Goal: Task Accomplishment & Management: Use online tool/utility

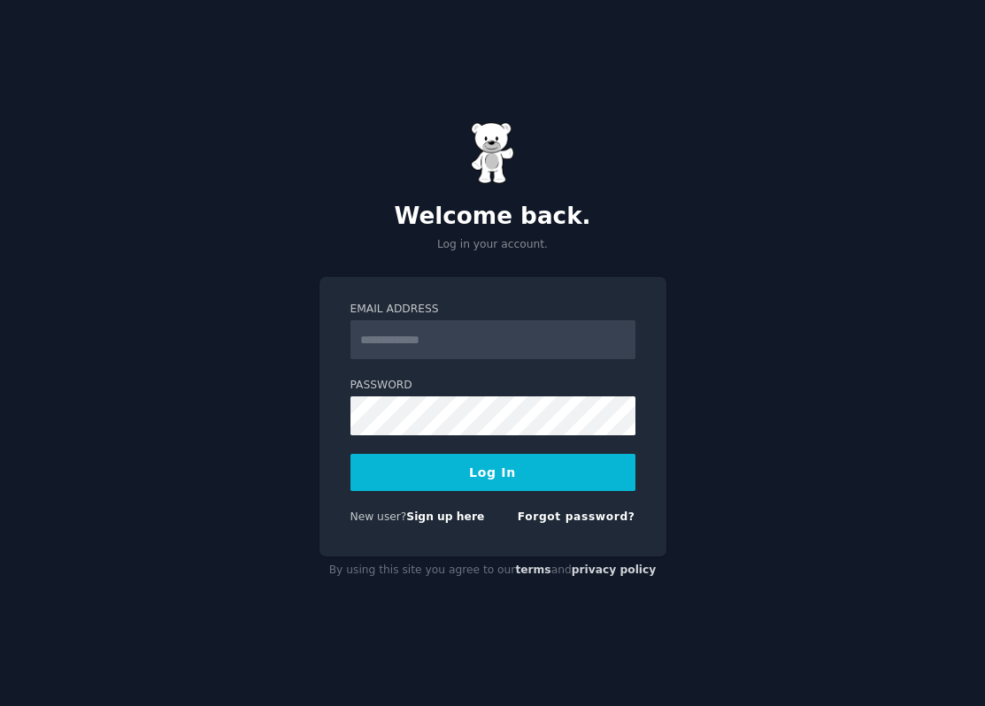
click at [445, 349] on input "Email Address" at bounding box center [492, 339] width 285 height 39
click at [442, 358] on input "Email Address" at bounding box center [492, 339] width 285 height 39
type input "**********"
click at [446, 479] on button "Log In" at bounding box center [492, 472] width 285 height 37
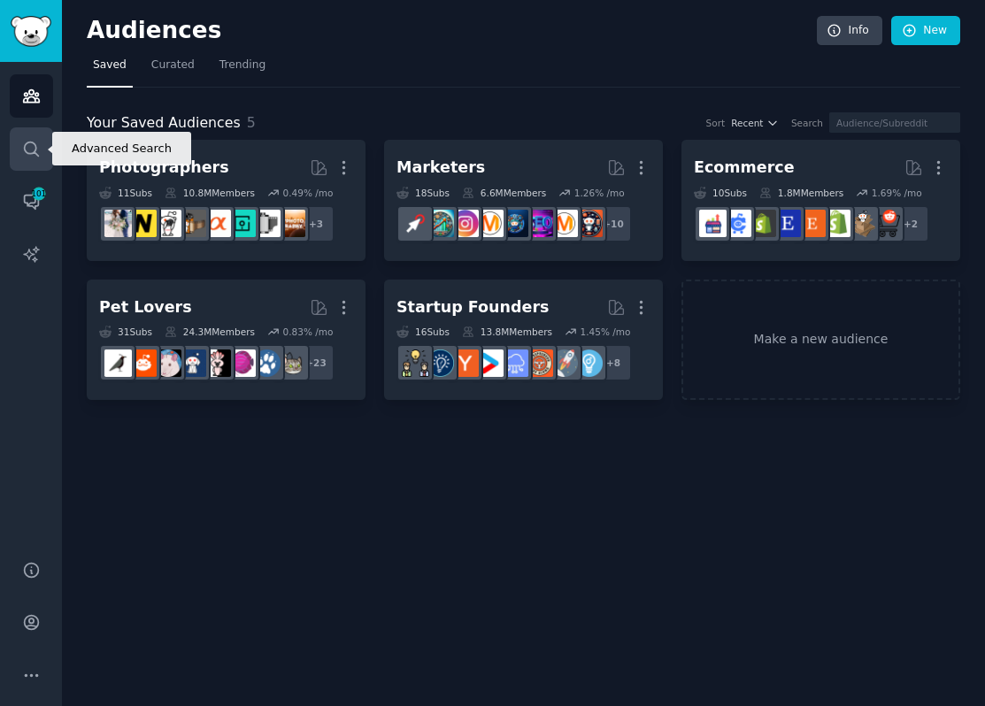
click at [34, 149] on icon "Sidebar" at bounding box center [31, 149] width 14 height 14
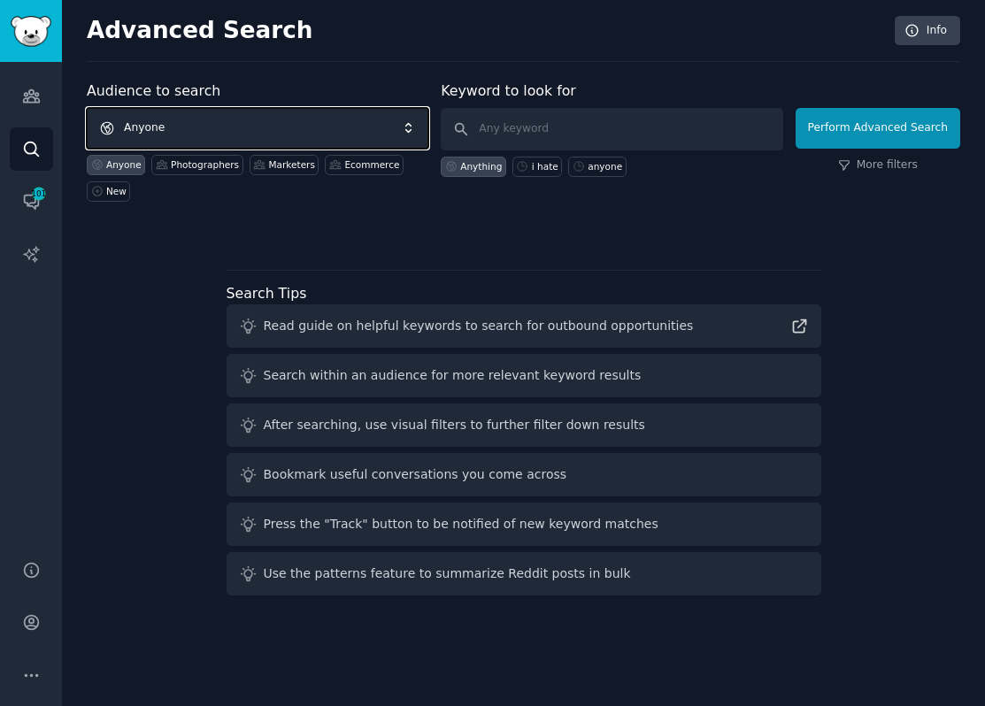
click at [205, 130] on span "Anyone" at bounding box center [257, 128] width 341 height 41
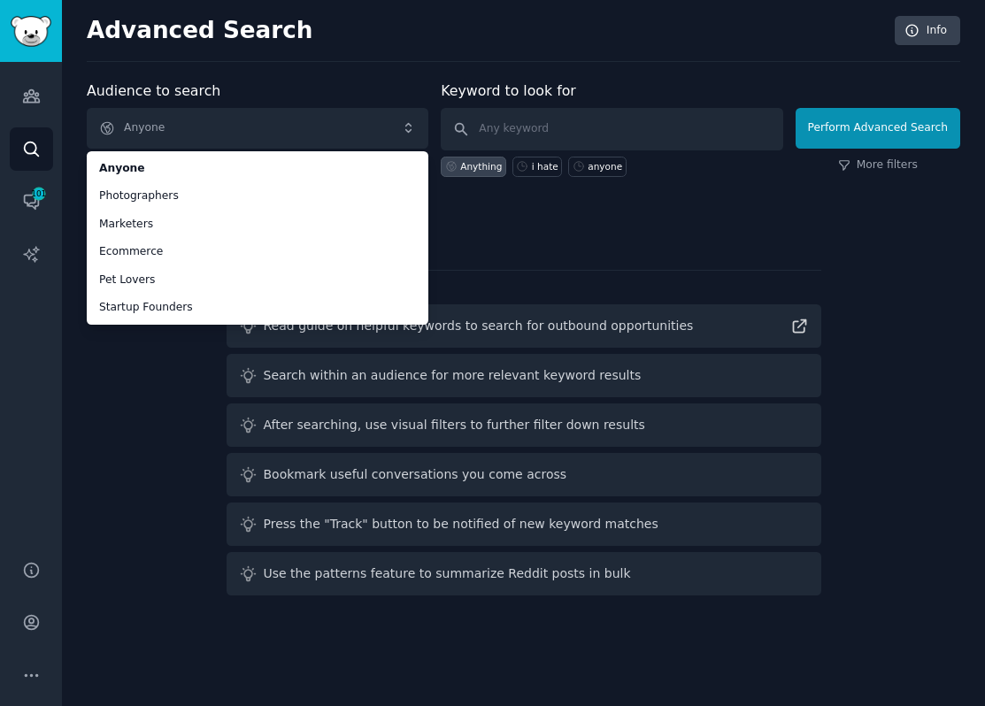
click at [272, 88] on div "Audience to search Anyone Anyone Photographers Marketers Ecommerce Pet Lovers S…" at bounding box center [257, 140] width 341 height 121
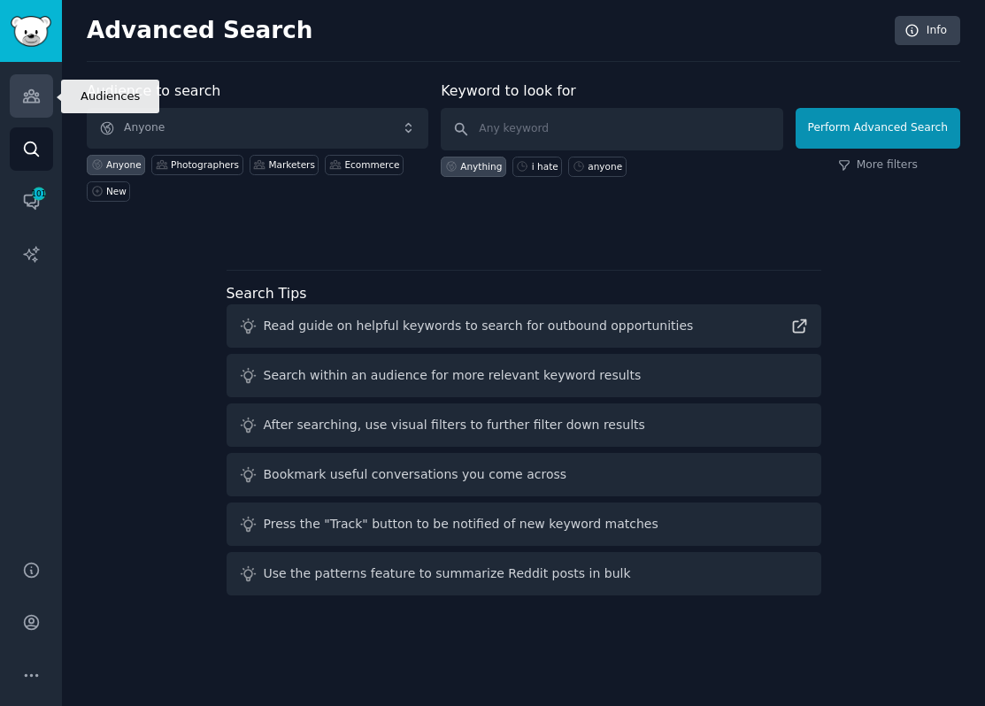
click at [32, 98] on icon "Sidebar" at bounding box center [31, 96] width 19 height 19
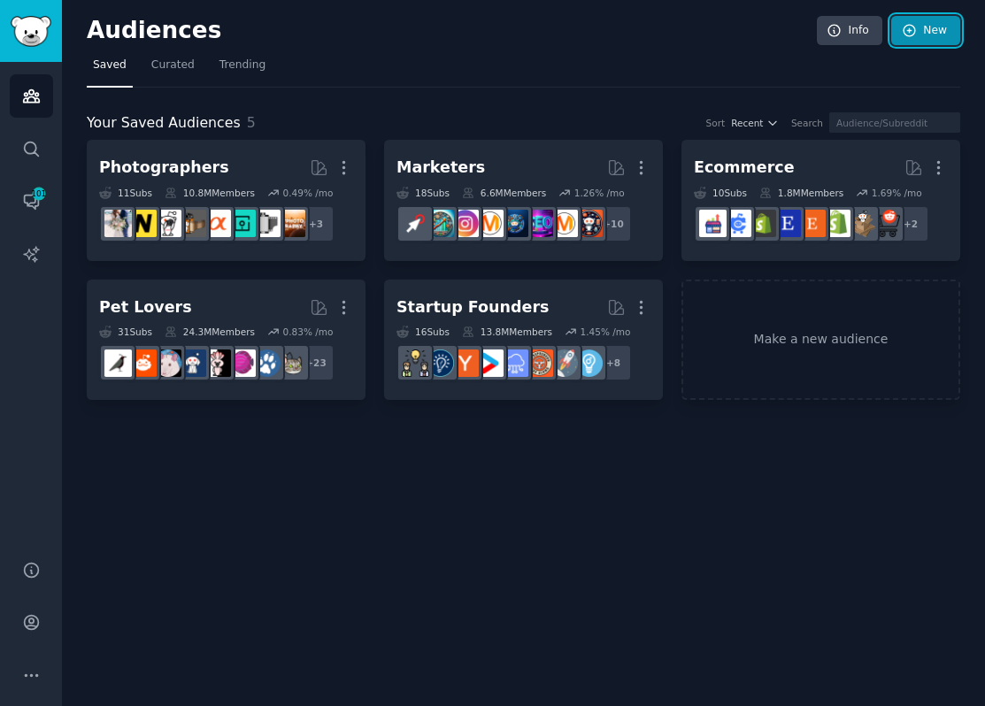
click at [910, 32] on icon at bounding box center [909, 31] width 16 height 16
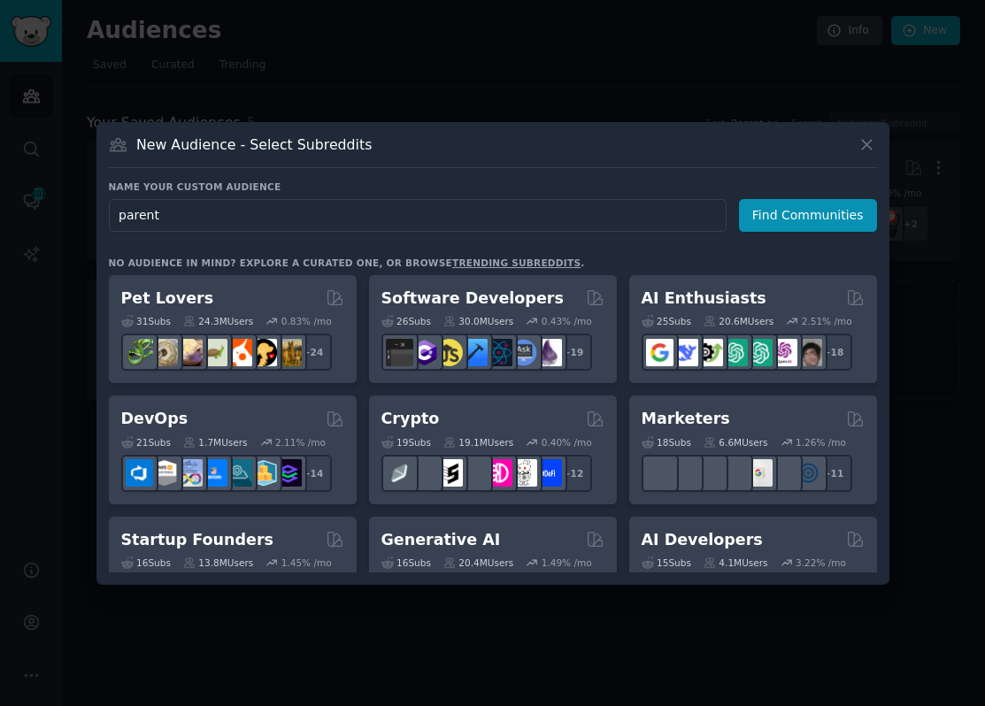
type input "parents"
click button "Find Communities" at bounding box center [808, 215] width 138 height 33
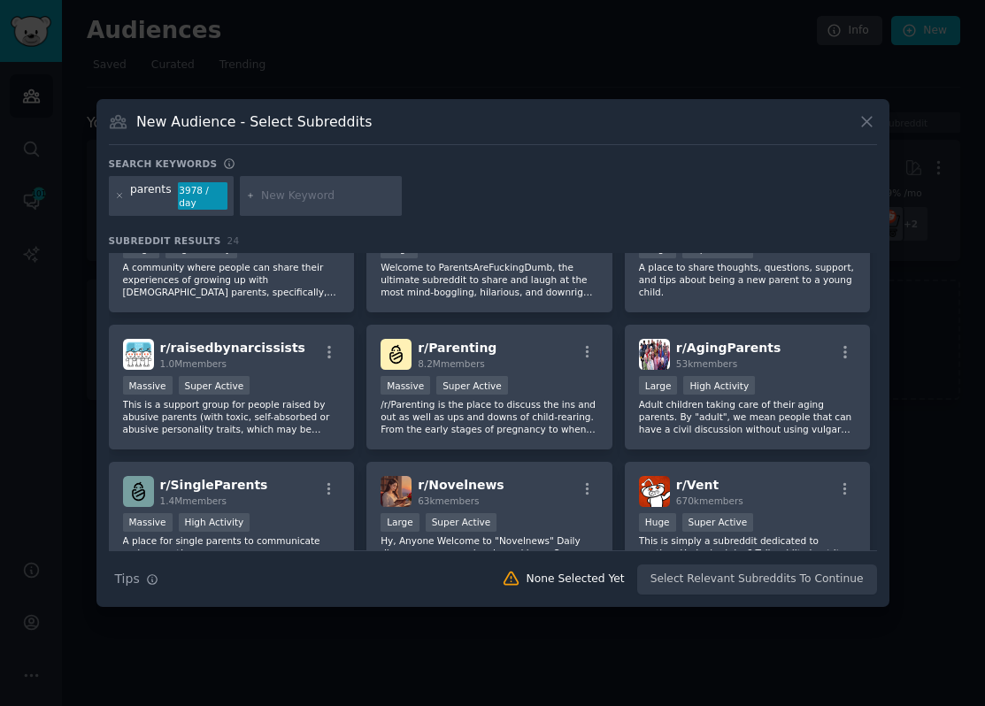
scroll to position [210, 0]
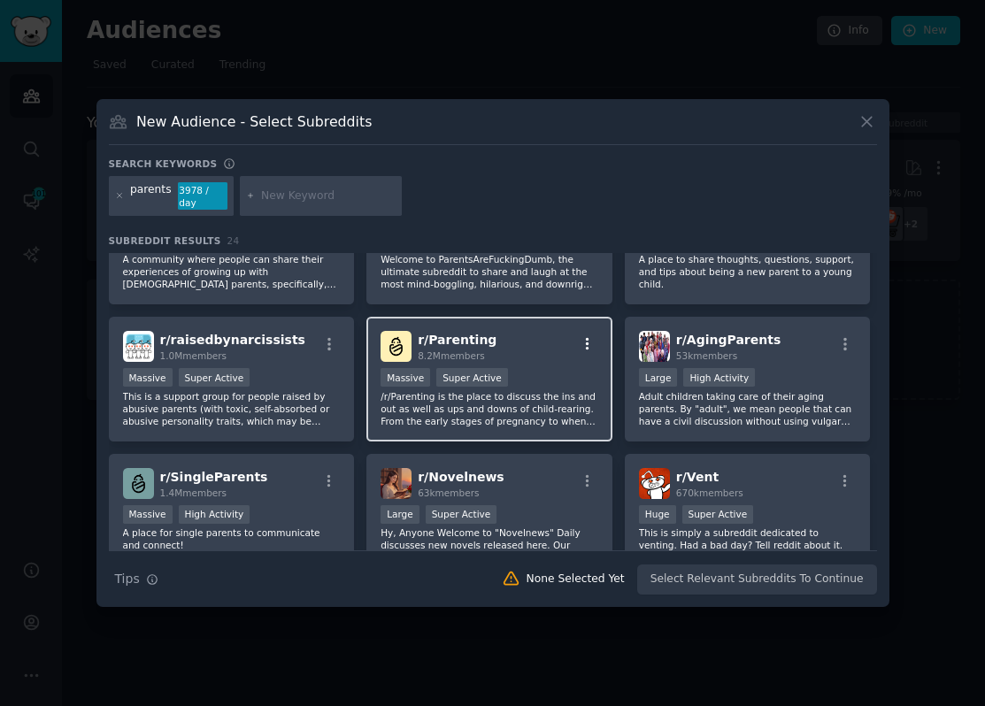
click at [588, 339] on icon "button" at bounding box center [587, 344] width 16 height 16
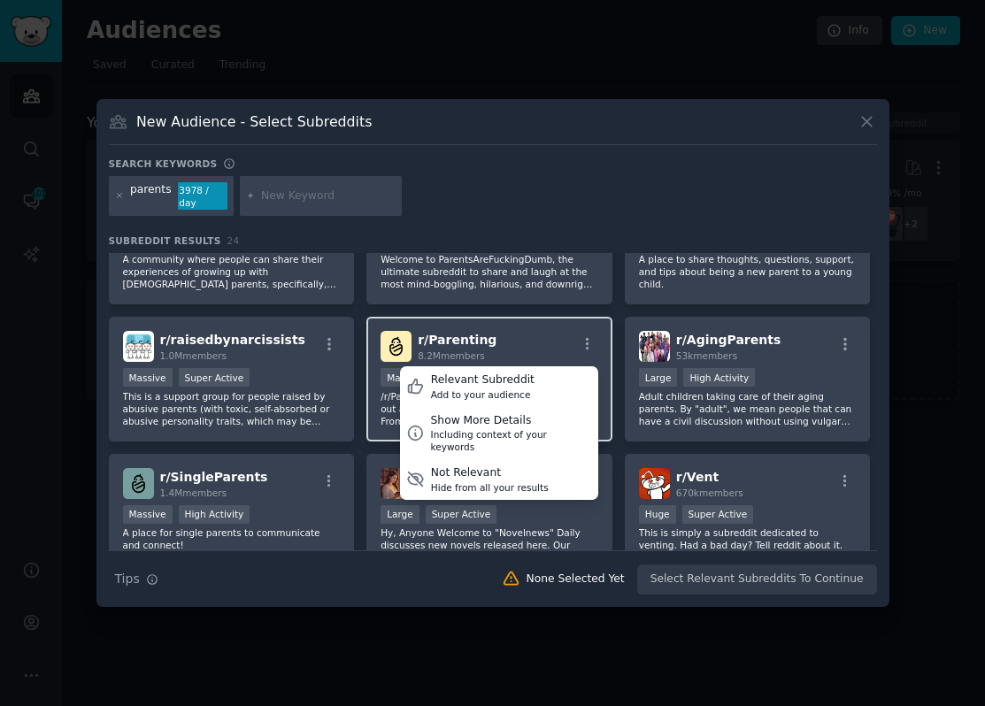
click at [570, 336] on div "r/ Parenting 8.2M members Relevant Subreddit Add to your audience Show More Det…" at bounding box center [489, 346] width 218 height 31
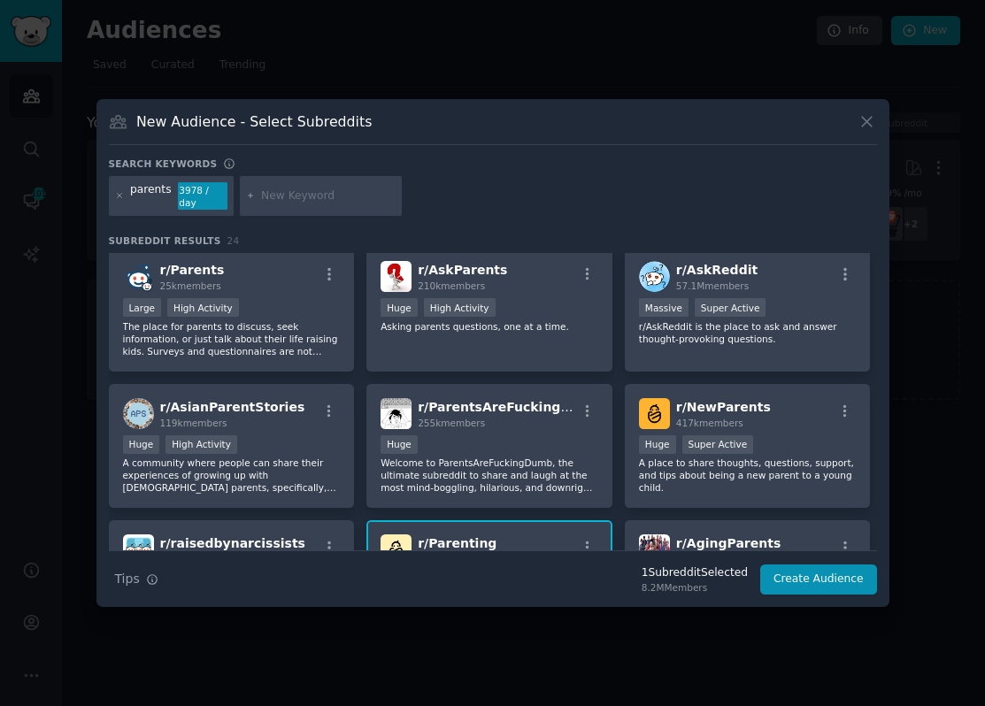
scroll to position [0, 0]
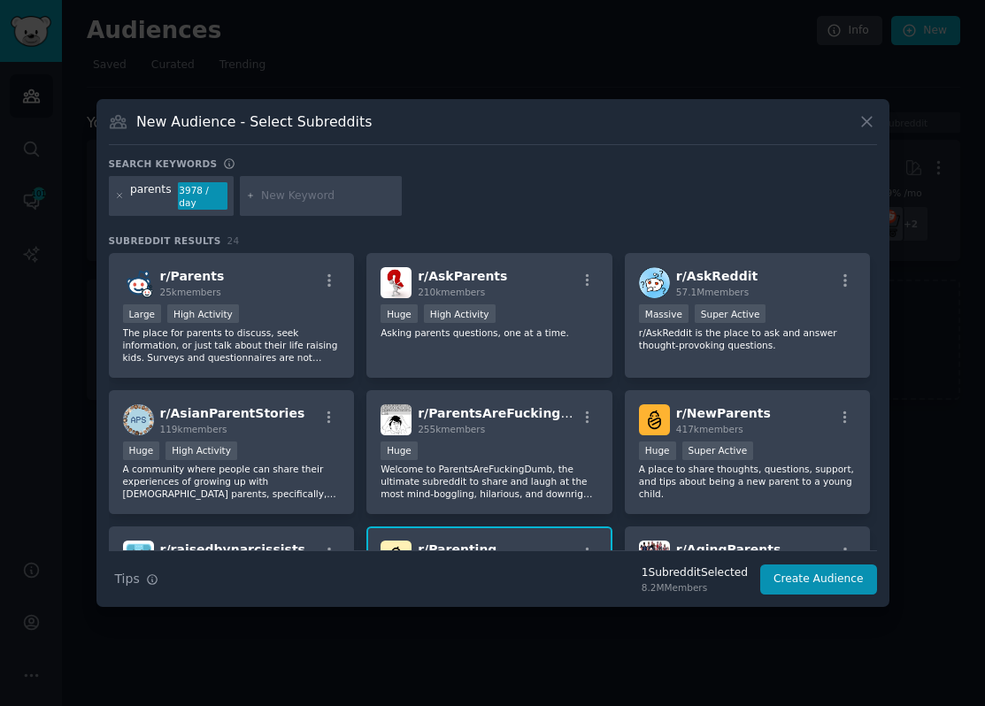
click at [299, 187] on div at bounding box center [321, 196] width 163 height 41
click at [280, 203] on input "text" at bounding box center [328, 196] width 134 height 16
type input "ukparent"
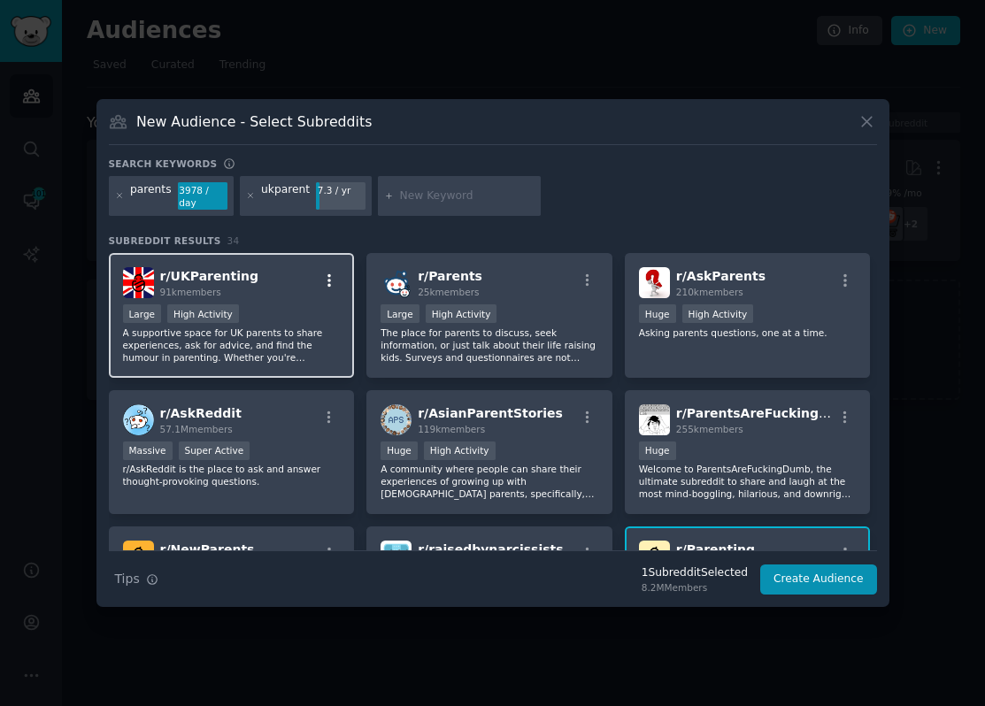
click at [326, 282] on icon "button" at bounding box center [329, 280] width 16 height 16
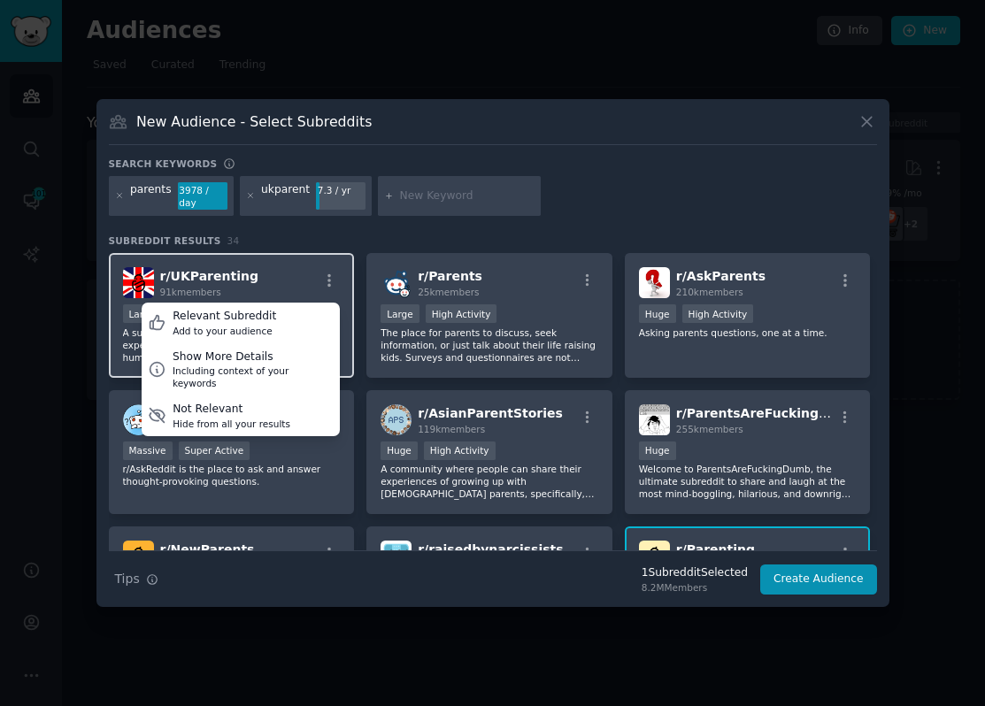
click at [280, 285] on div "r/ UKParenting 91k members Relevant Subreddit Add to your audience Show More De…" at bounding box center [232, 282] width 218 height 31
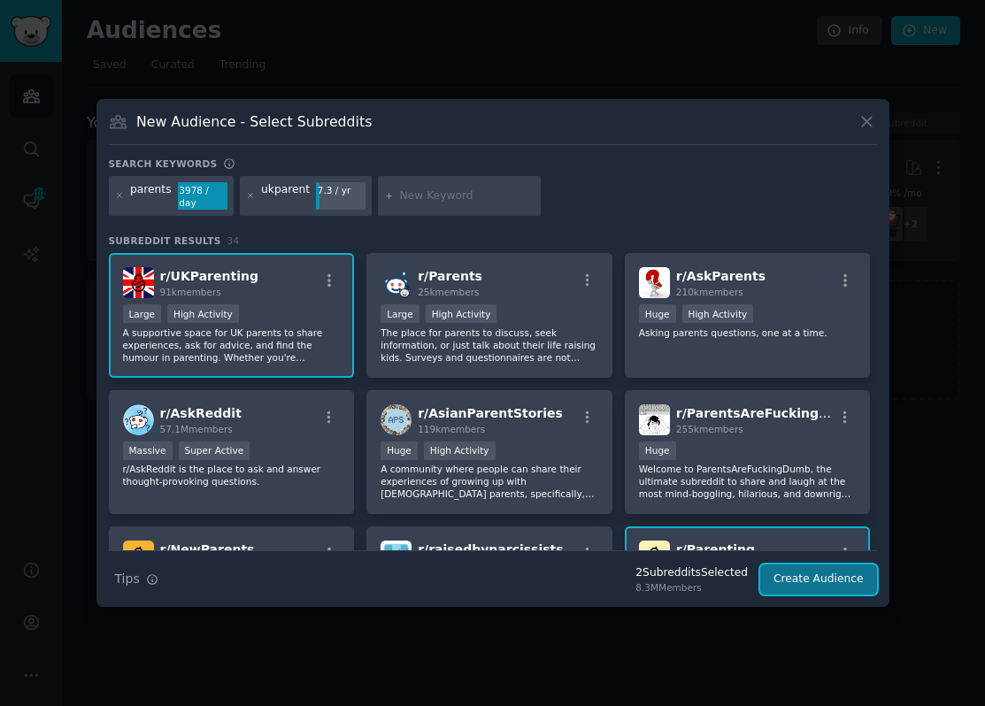
click at [818, 576] on button "Create Audience" at bounding box center [818, 579] width 117 height 30
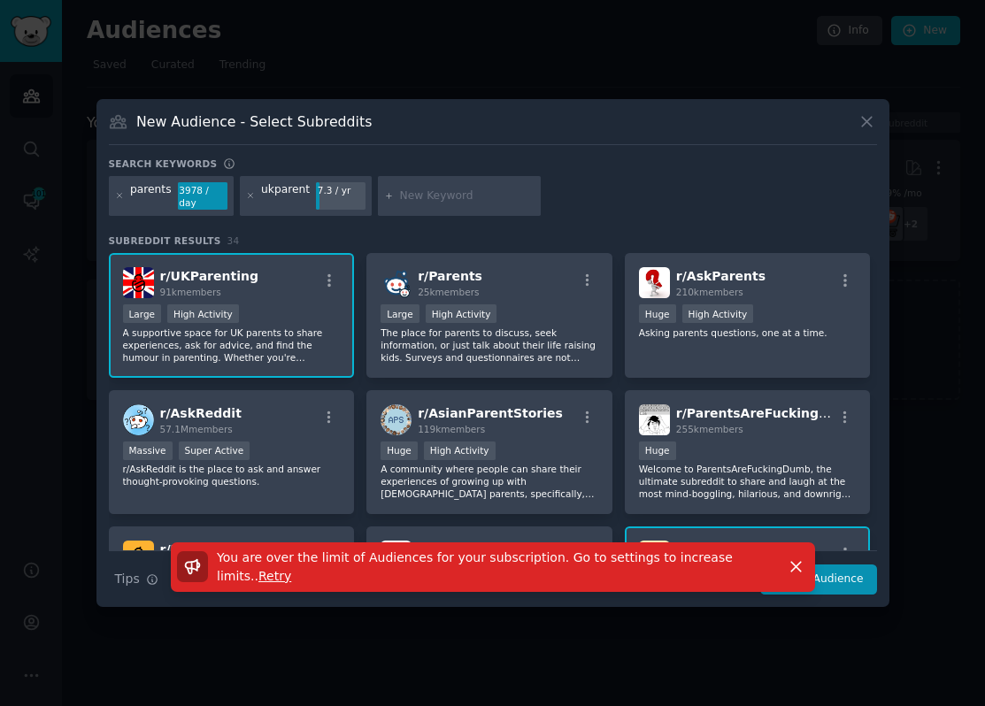
click at [258, 581] on span "Retry" at bounding box center [274, 576] width 33 height 14
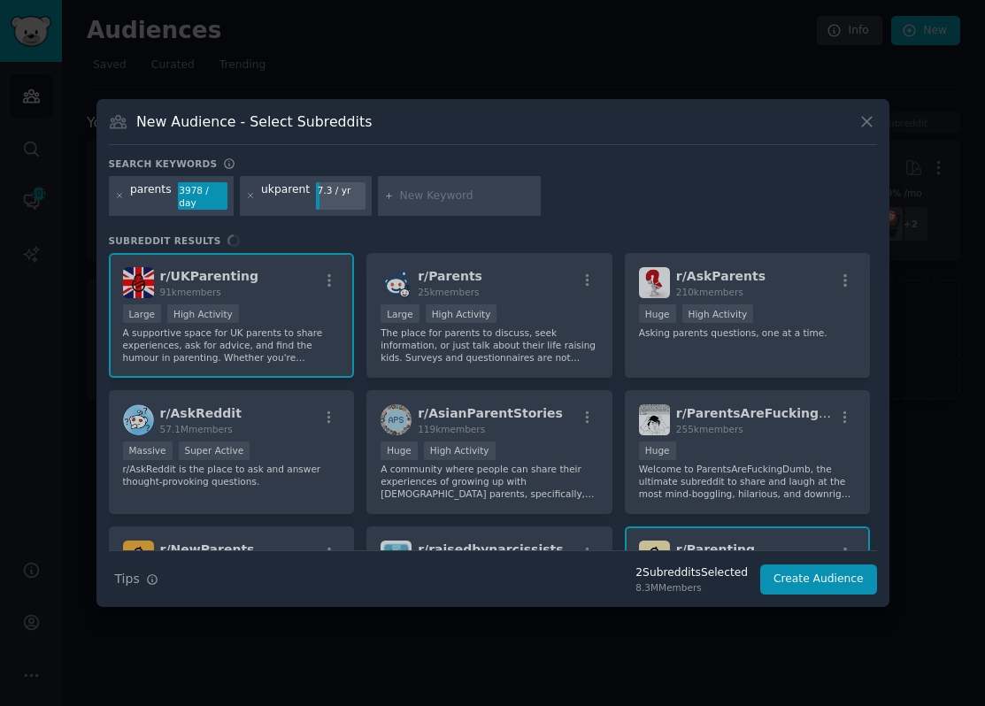
click at [702, 571] on div "2 Subreddit s Selected" at bounding box center [691, 573] width 112 height 16
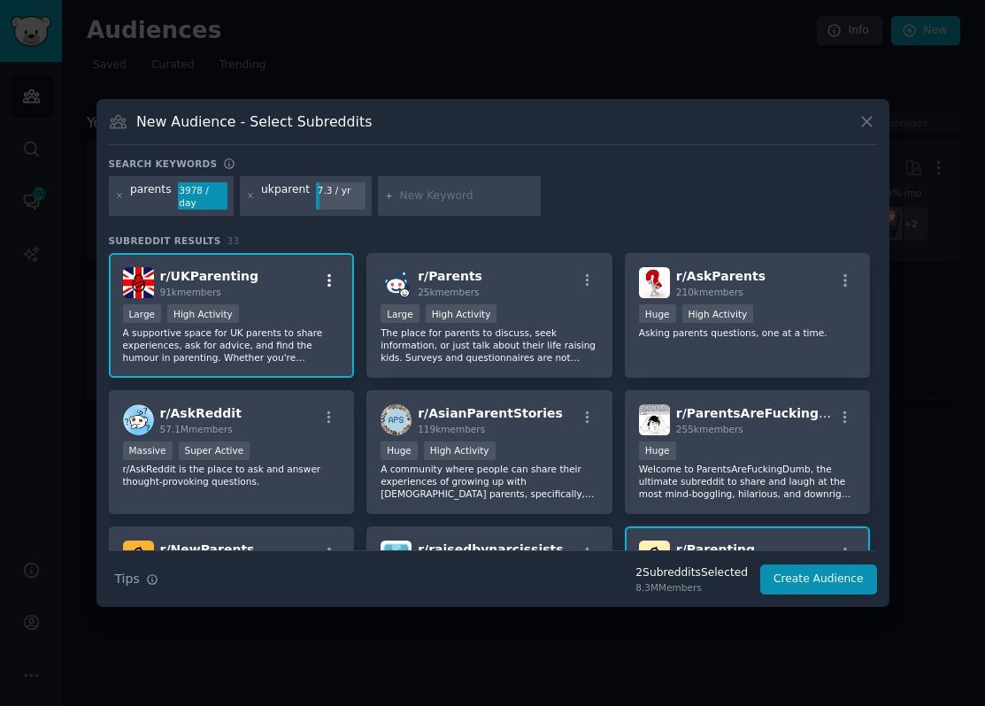
click at [329, 276] on icon "button" at bounding box center [329, 280] width 16 height 16
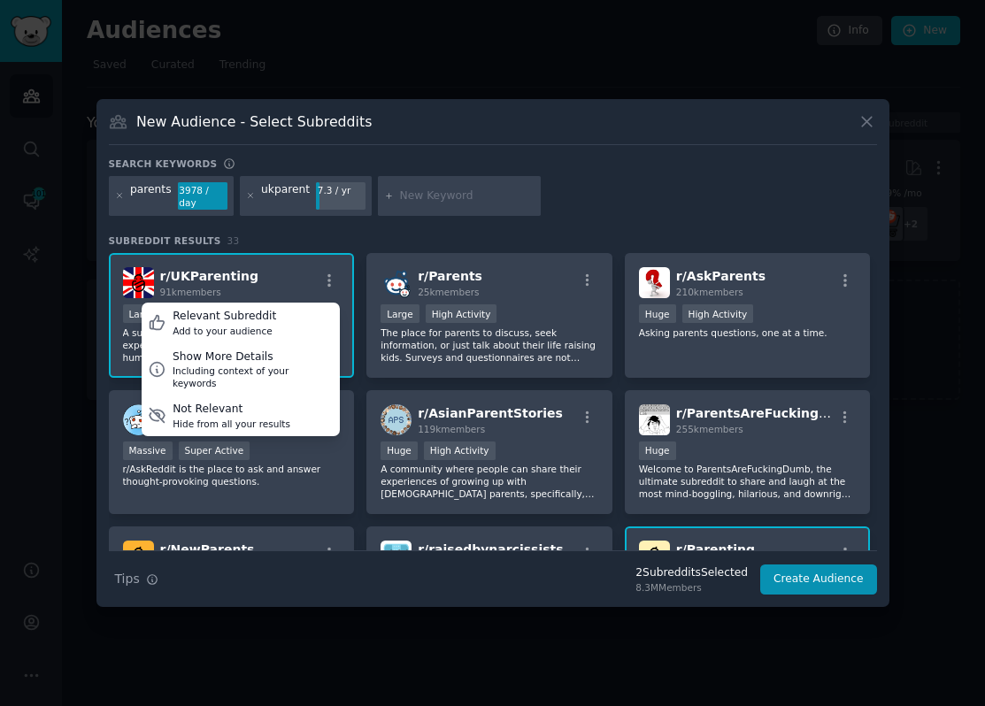
click at [314, 279] on div "r/ UKParenting 91k members Relevant Subreddit Add to your audience Show More De…" at bounding box center [232, 282] width 218 height 31
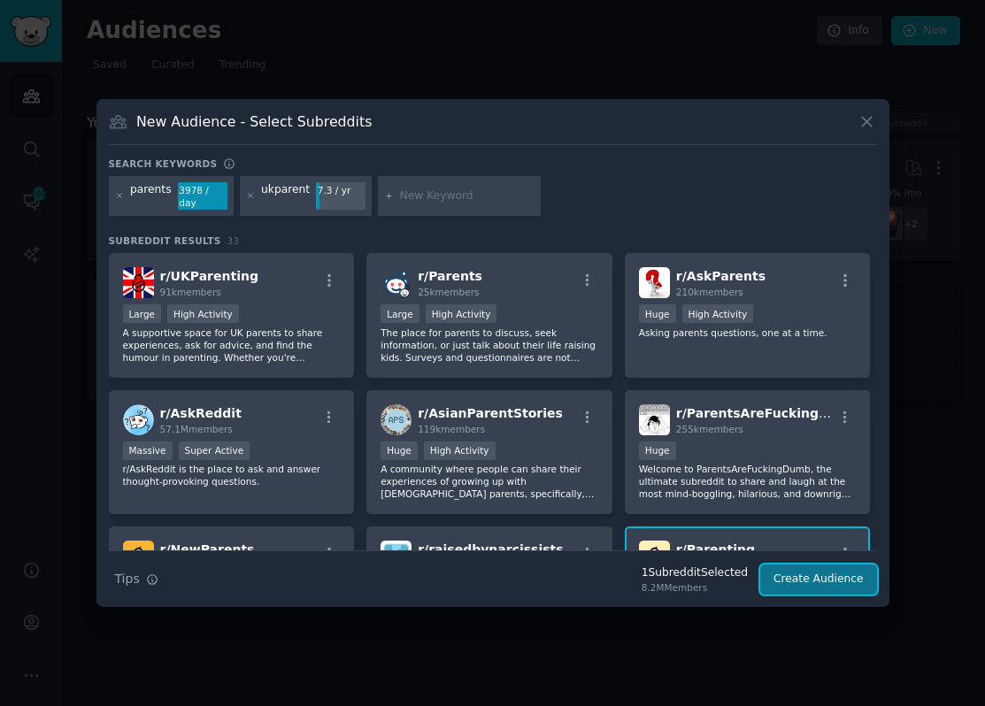
click at [796, 577] on button "Create Audience" at bounding box center [818, 579] width 117 height 30
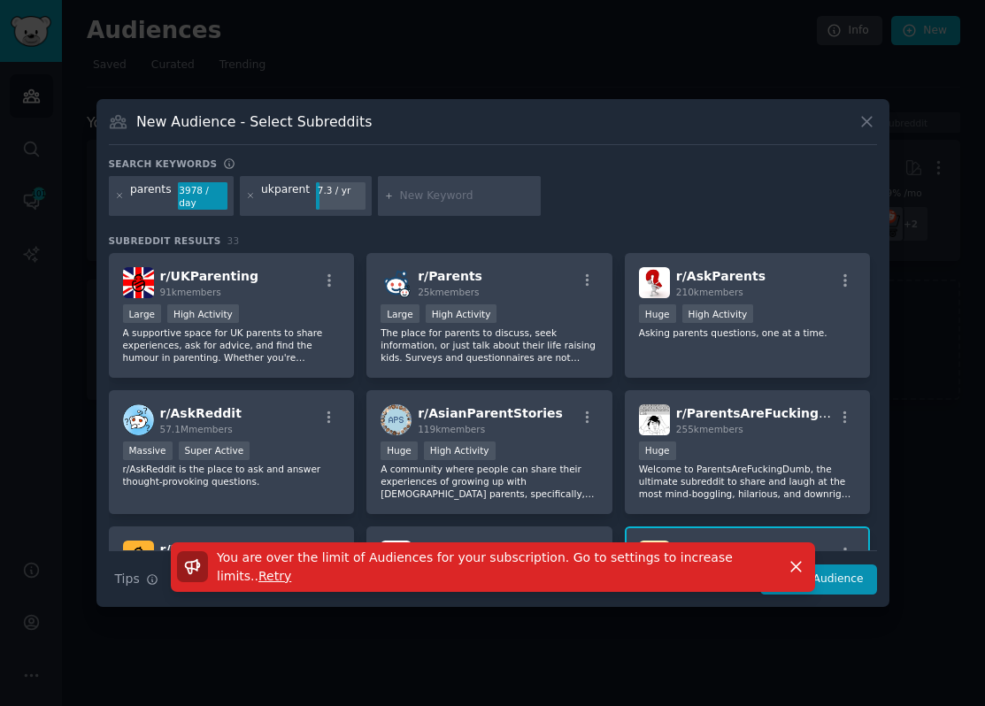
click at [240, 583] on p "You are over the limit of Audiences for your subscription. Go to settings to in…" at bounding box center [495, 566] width 557 height 37
click at [258, 577] on span "Retry" at bounding box center [274, 576] width 33 height 14
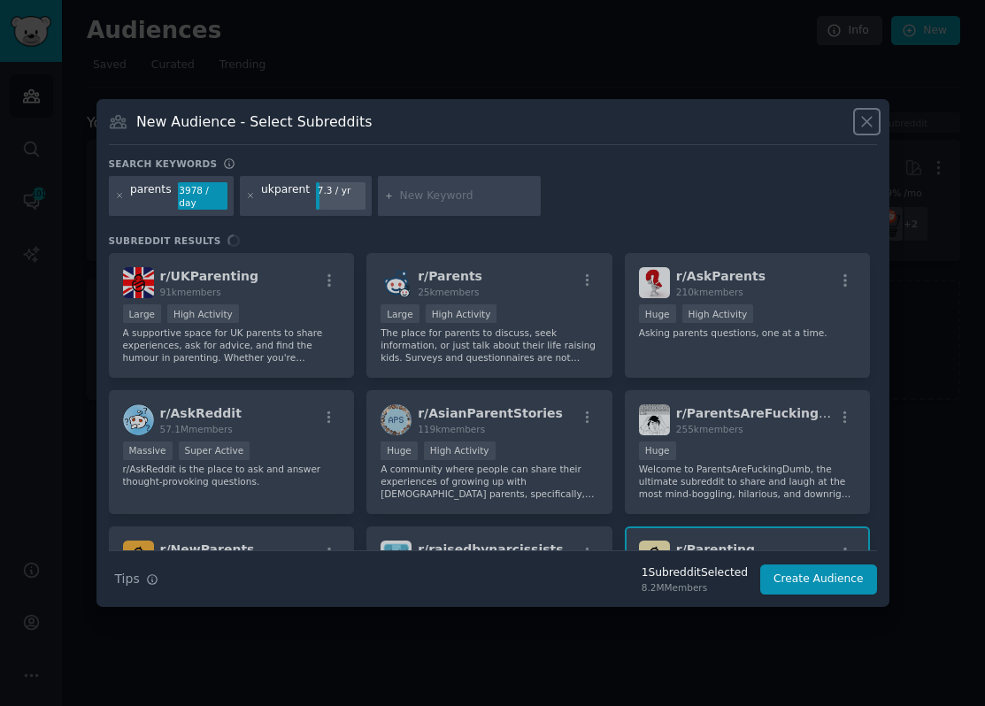
click at [866, 125] on icon at bounding box center [866, 121] width 19 height 19
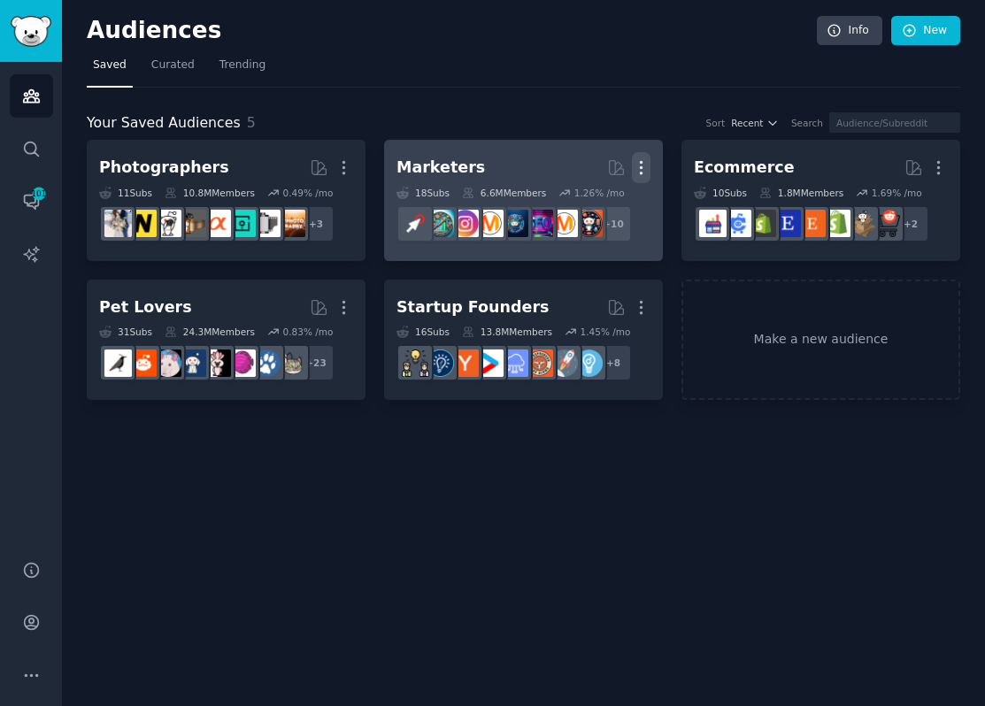
click at [647, 165] on icon "button" at bounding box center [641, 167] width 19 height 19
click at [597, 211] on p "Delete" at bounding box center [592, 204] width 41 height 19
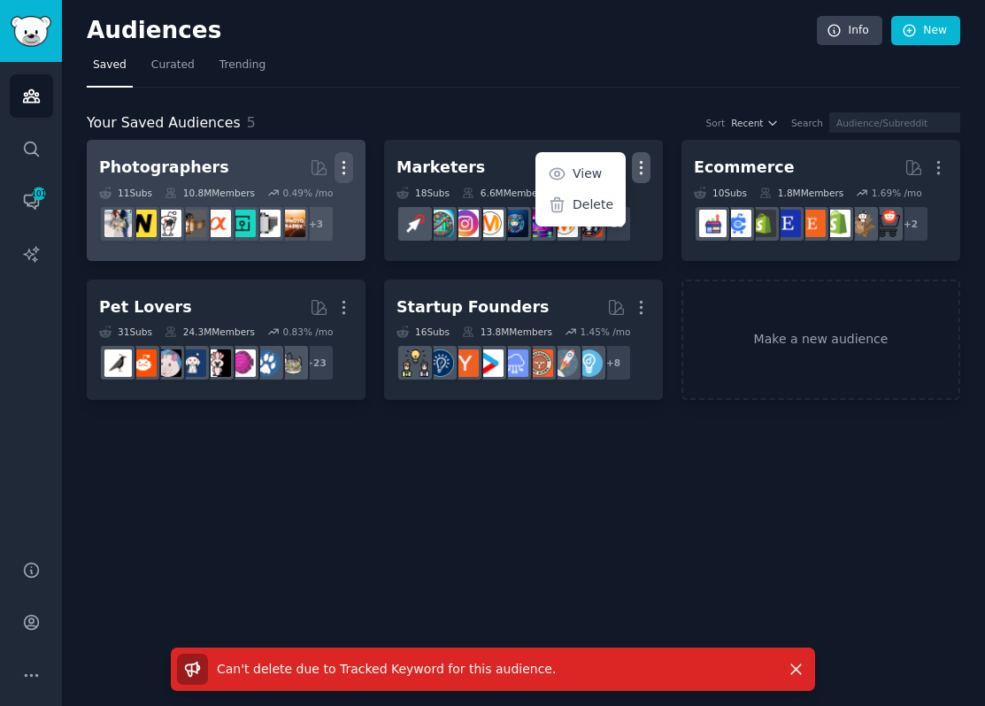
click at [345, 163] on icon "button" at bounding box center [343, 167] width 19 height 19
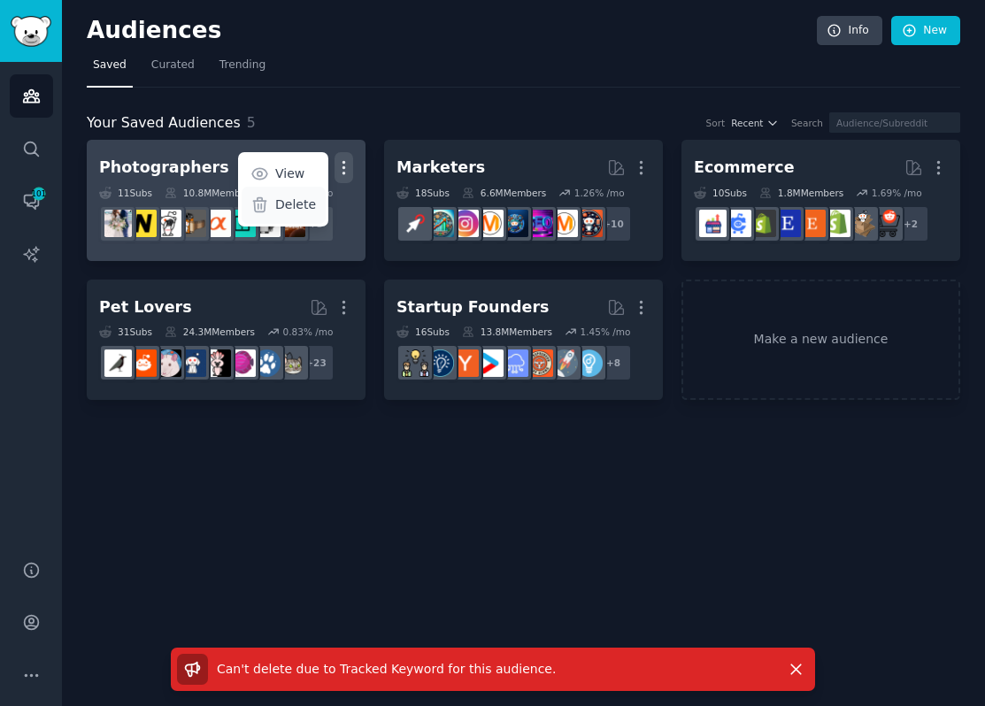
click at [296, 203] on p "Delete" at bounding box center [295, 204] width 41 height 19
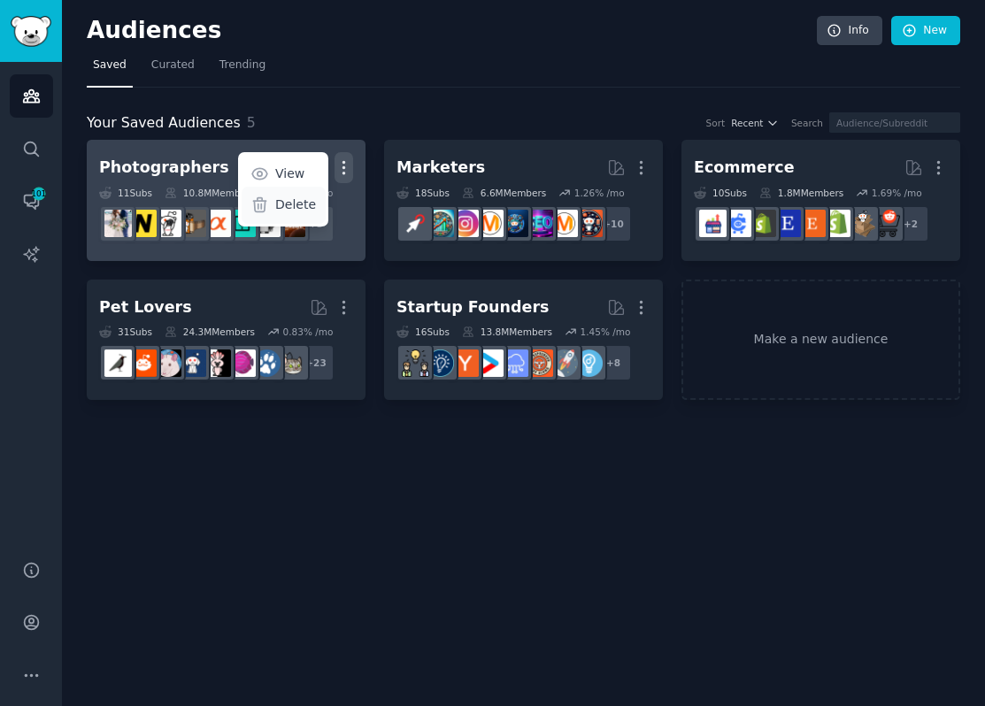
click at [282, 208] on p "Delete" at bounding box center [295, 204] width 41 height 19
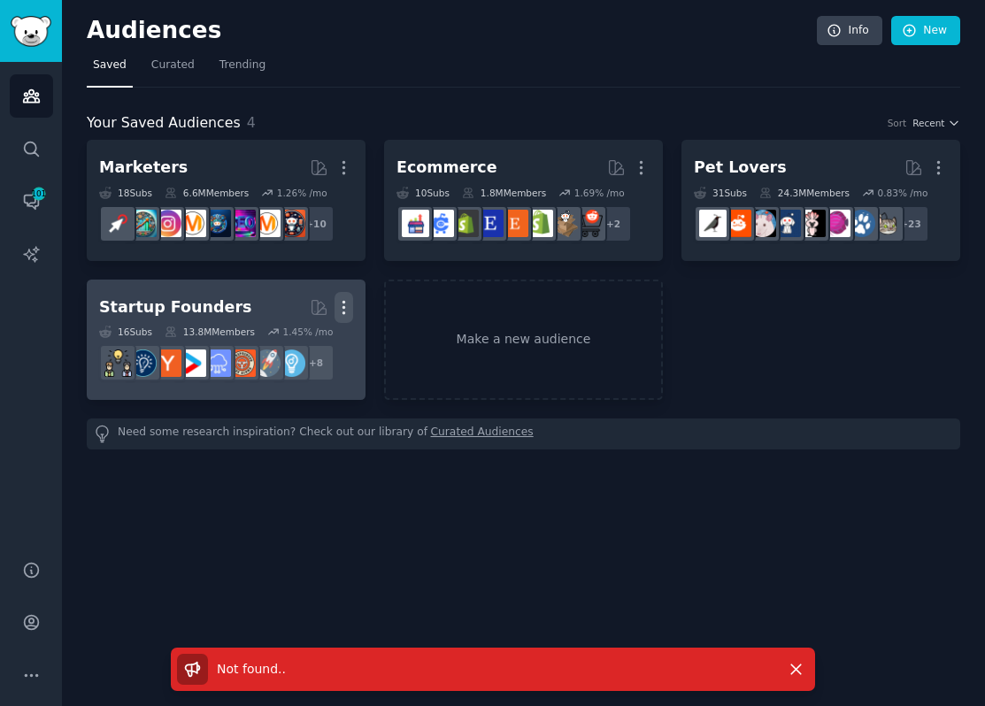
click at [344, 303] on icon "button" at bounding box center [343, 307] width 19 height 19
click at [295, 347] on p "Delete" at bounding box center [295, 344] width 41 height 19
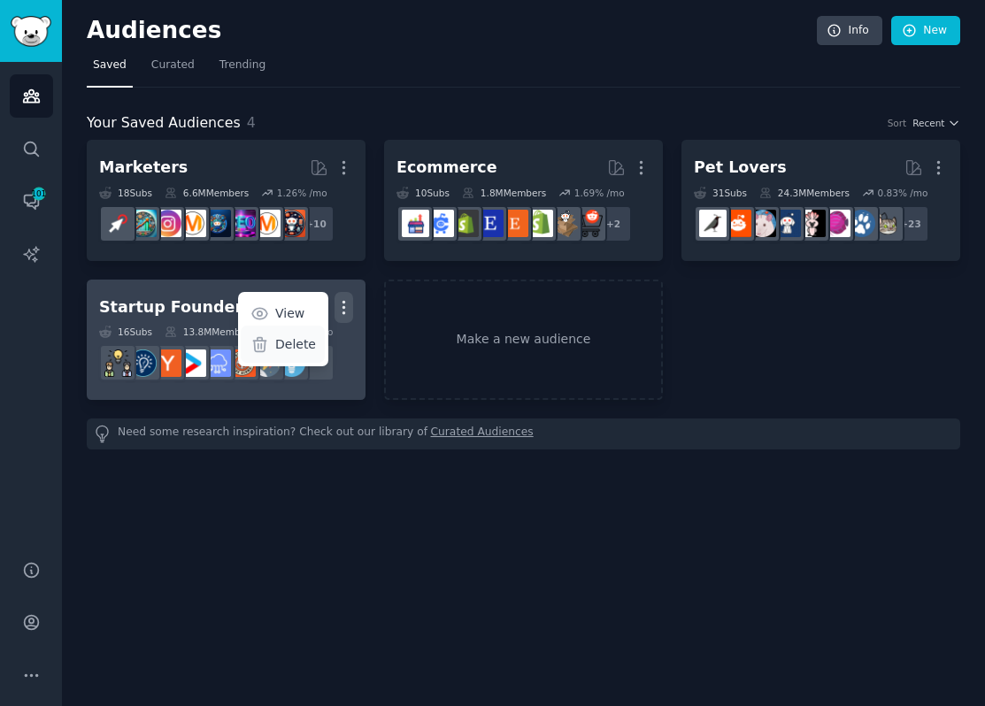
click at [280, 344] on p "Delete" at bounding box center [295, 344] width 41 height 19
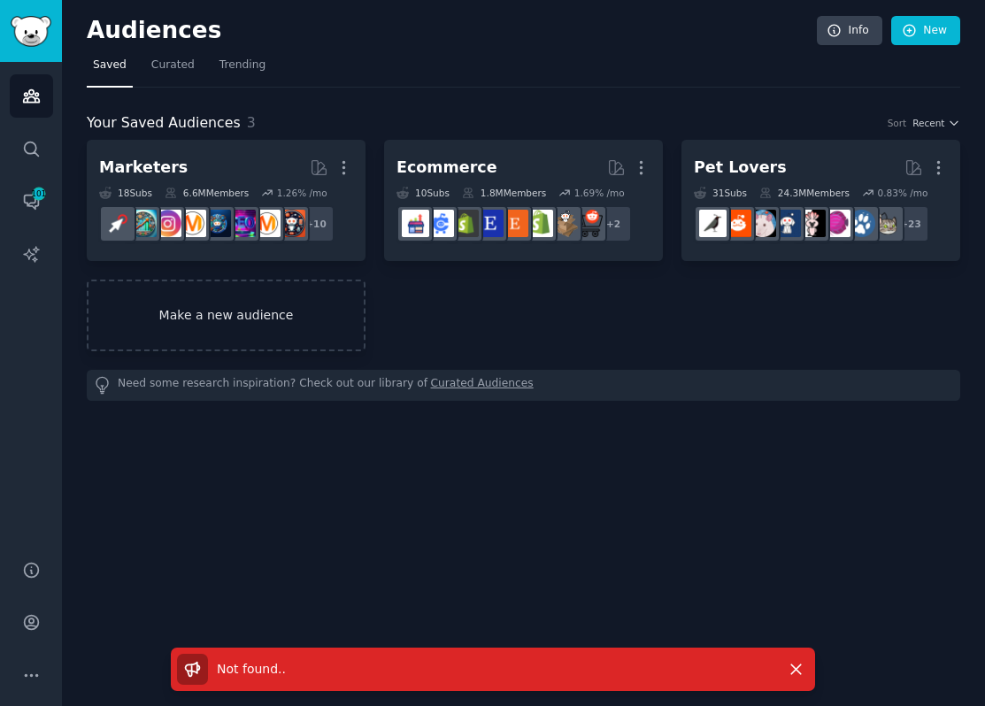
click at [230, 309] on link "Make a new audience" at bounding box center [226, 316] width 279 height 72
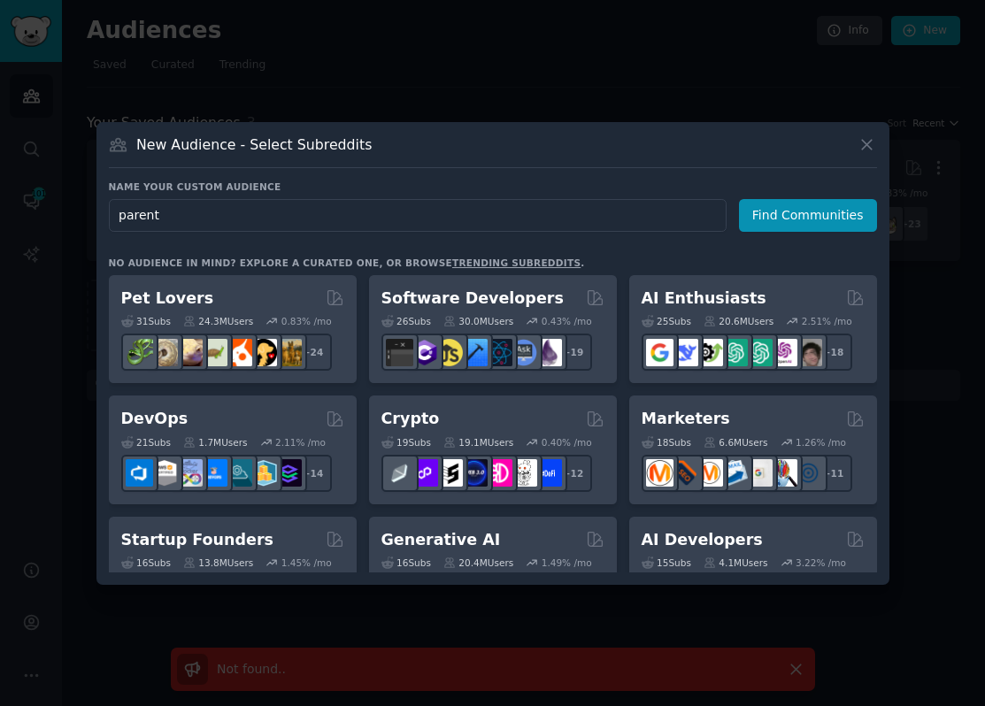
type input "parents"
click button "Find Communities" at bounding box center [808, 215] width 138 height 33
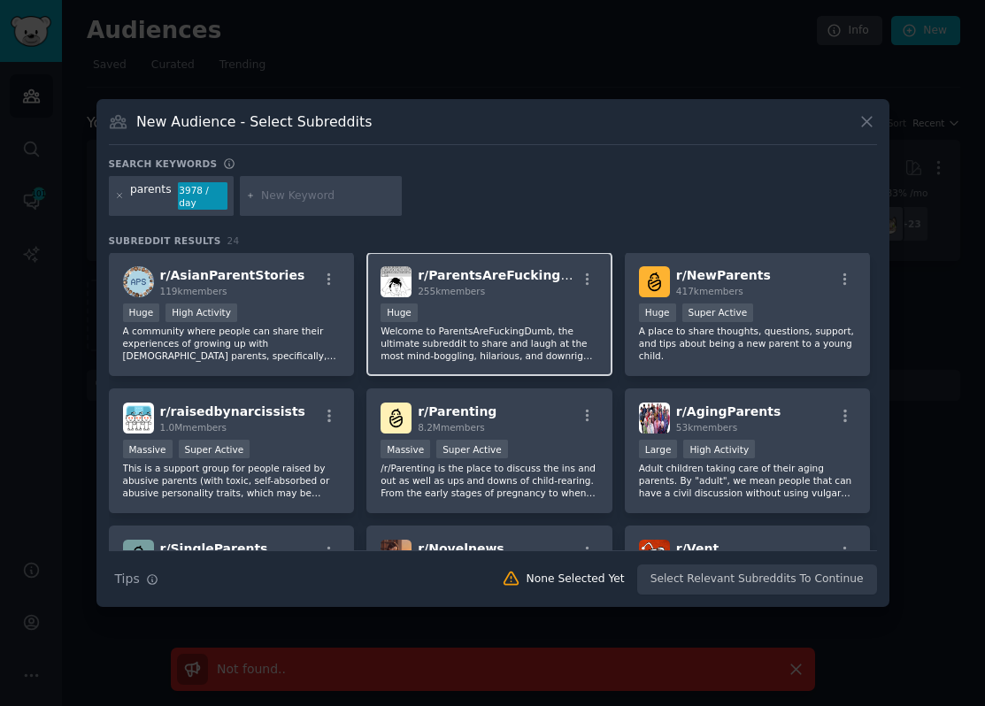
scroll to position [139, 0]
click at [478, 431] on span "8.2M members" at bounding box center [451, 426] width 67 height 11
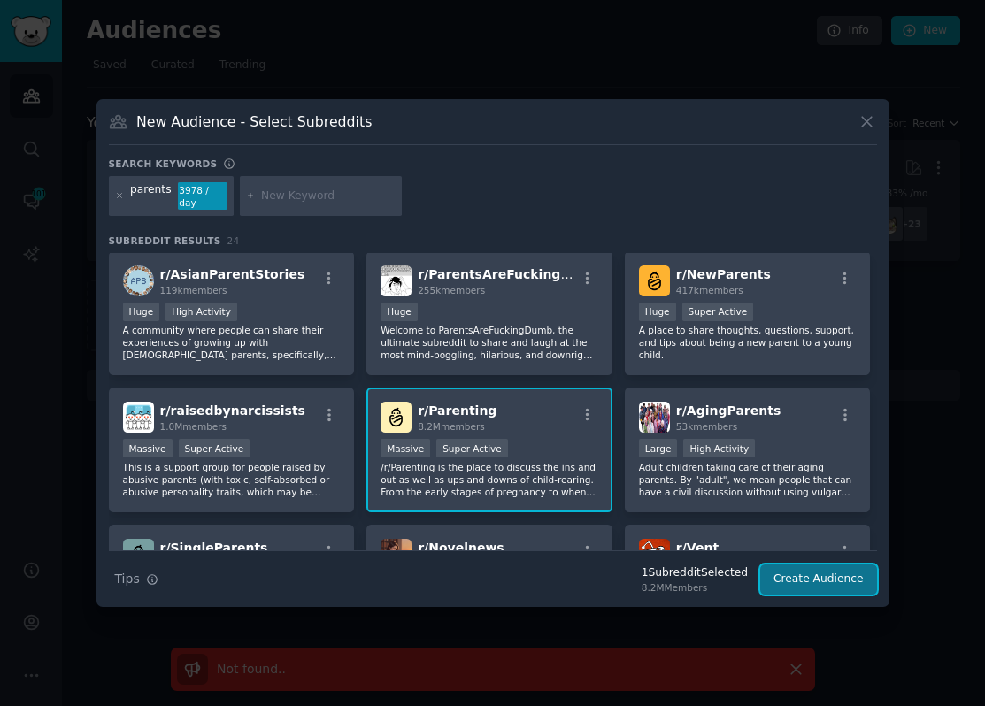
click at [805, 578] on button "Create Audience" at bounding box center [818, 579] width 117 height 30
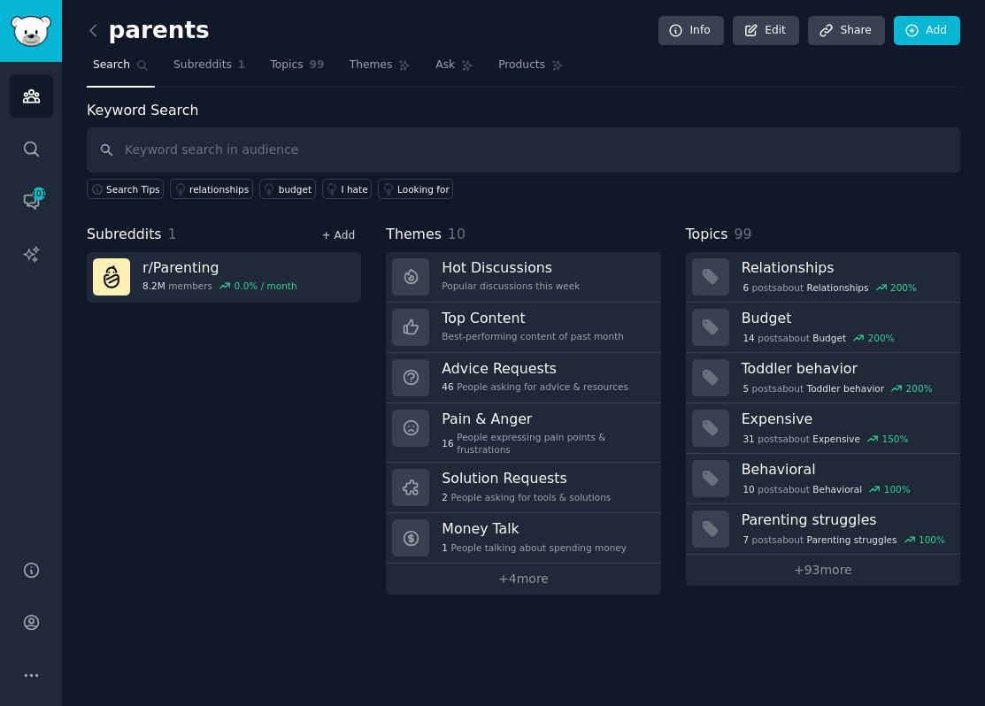
click at [347, 238] on link "+ Add" at bounding box center [338, 235] width 34 height 12
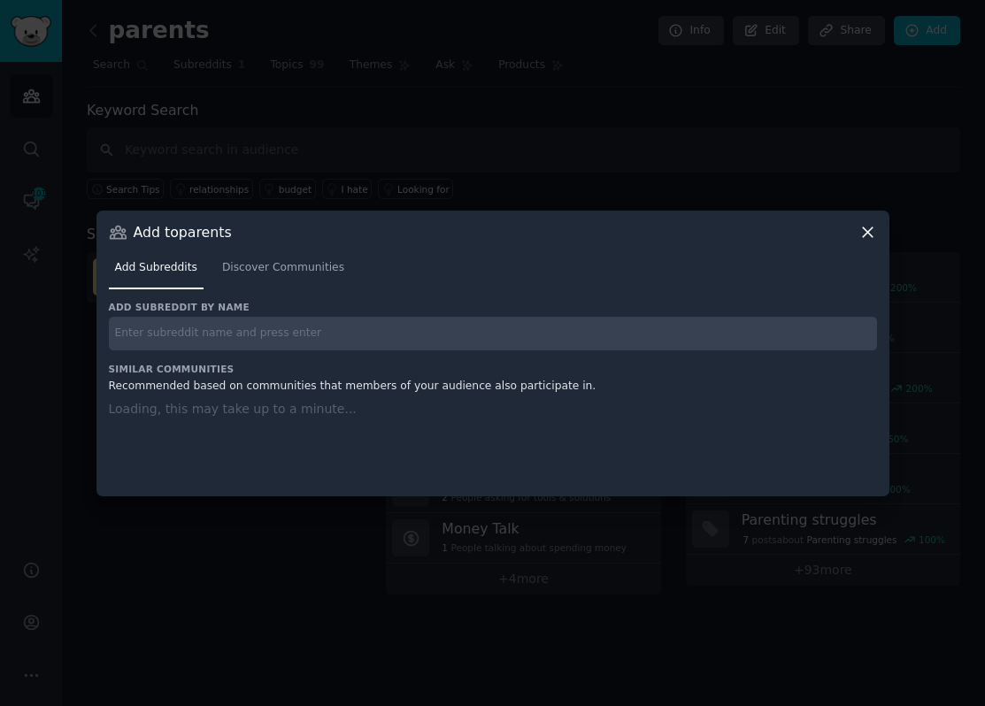
click at [245, 324] on input "text" at bounding box center [493, 334] width 768 height 34
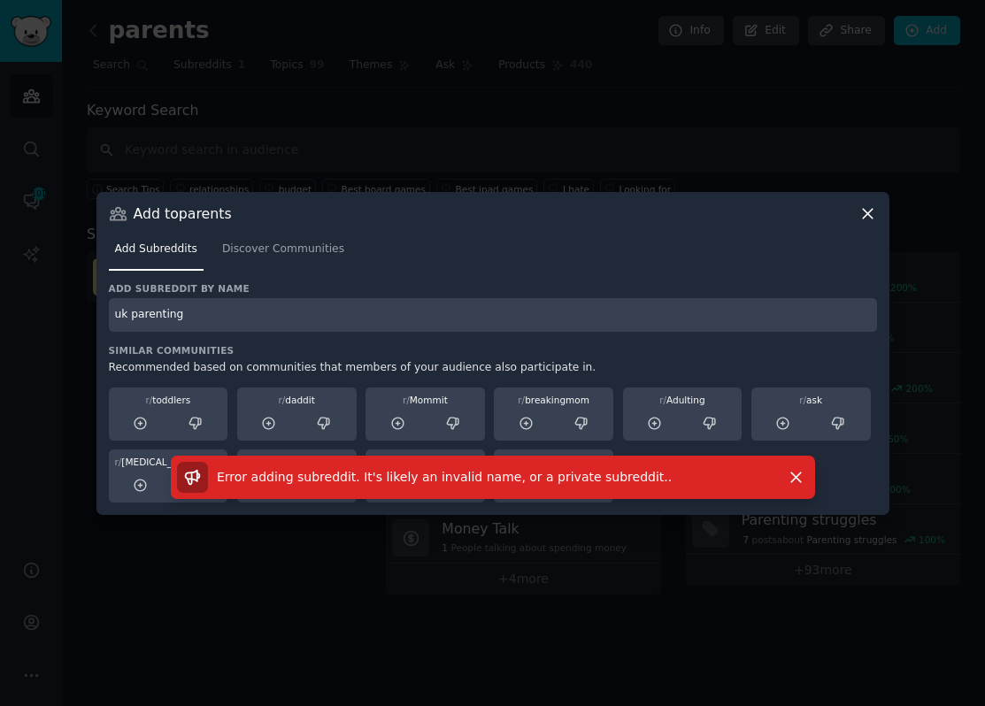
click at [131, 316] on input "uk parenting" at bounding box center [493, 315] width 768 height 34
type input "ukparenting"
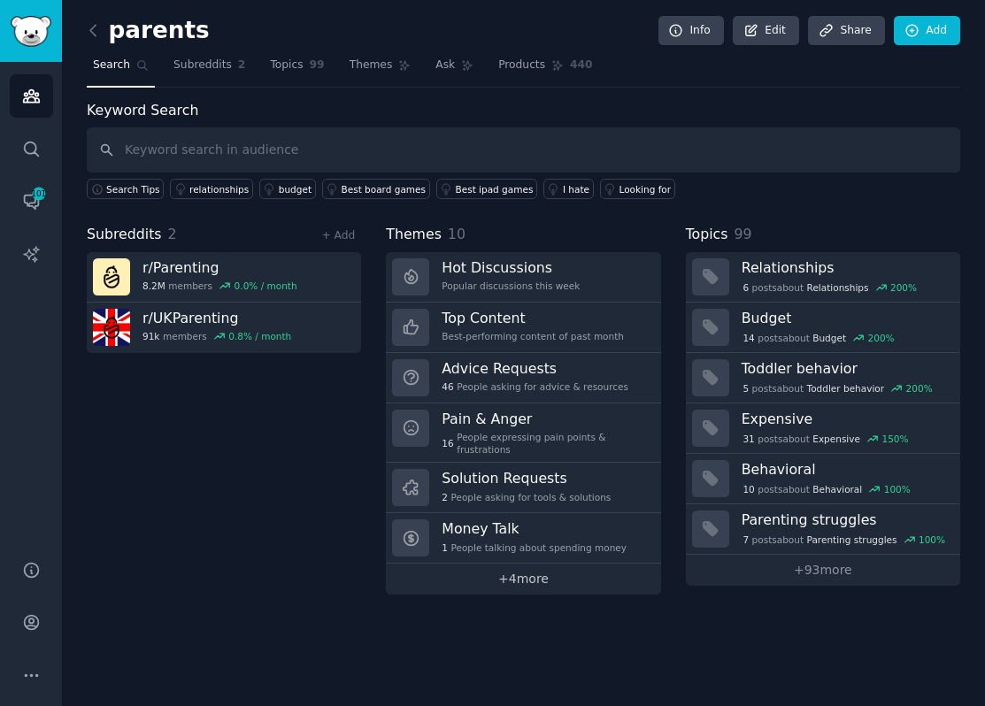
click at [541, 579] on link "+ 4 more" at bounding box center [523, 578] width 274 height 31
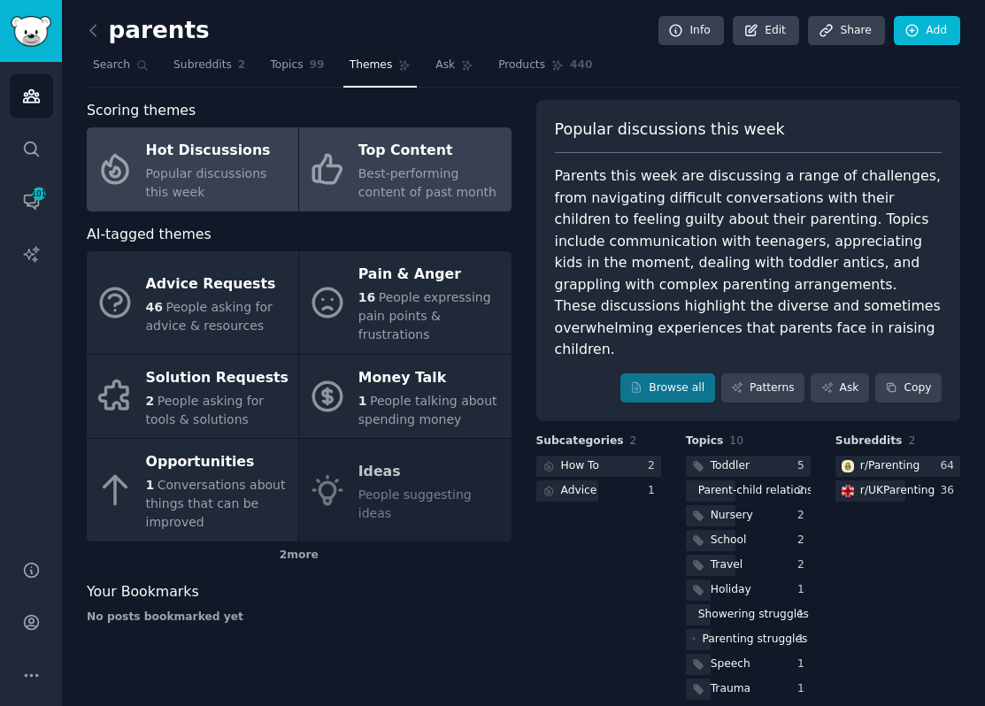
click at [363, 166] on span "Best-performing content of past month" at bounding box center [427, 182] width 138 height 33
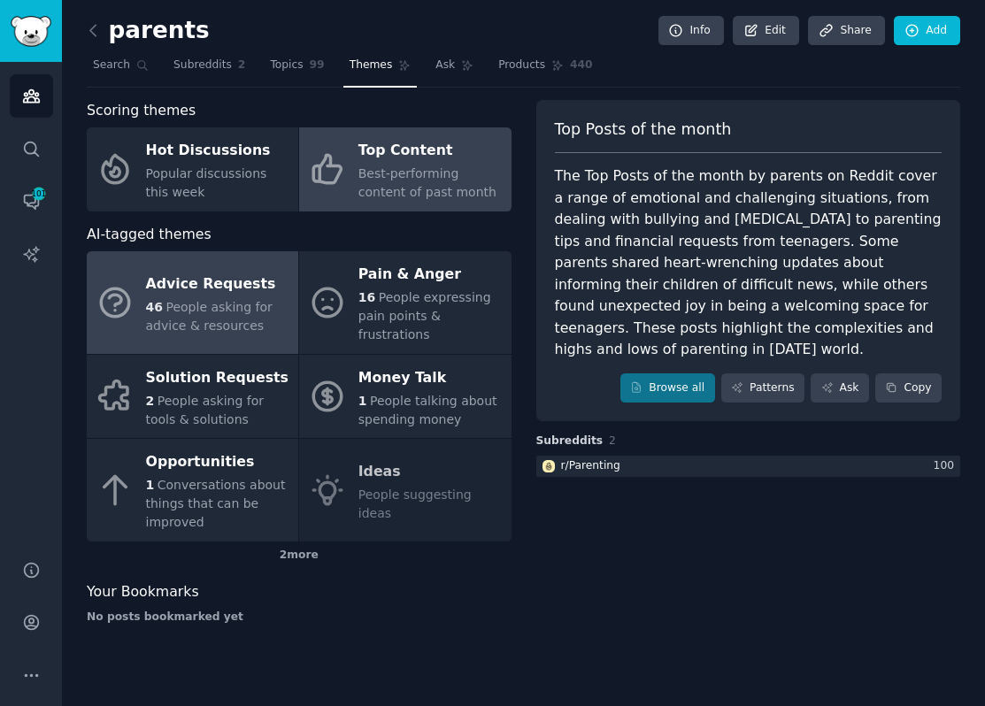
click at [195, 315] on div "46 People asking for advice & resources" at bounding box center [217, 316] width 143 height 37
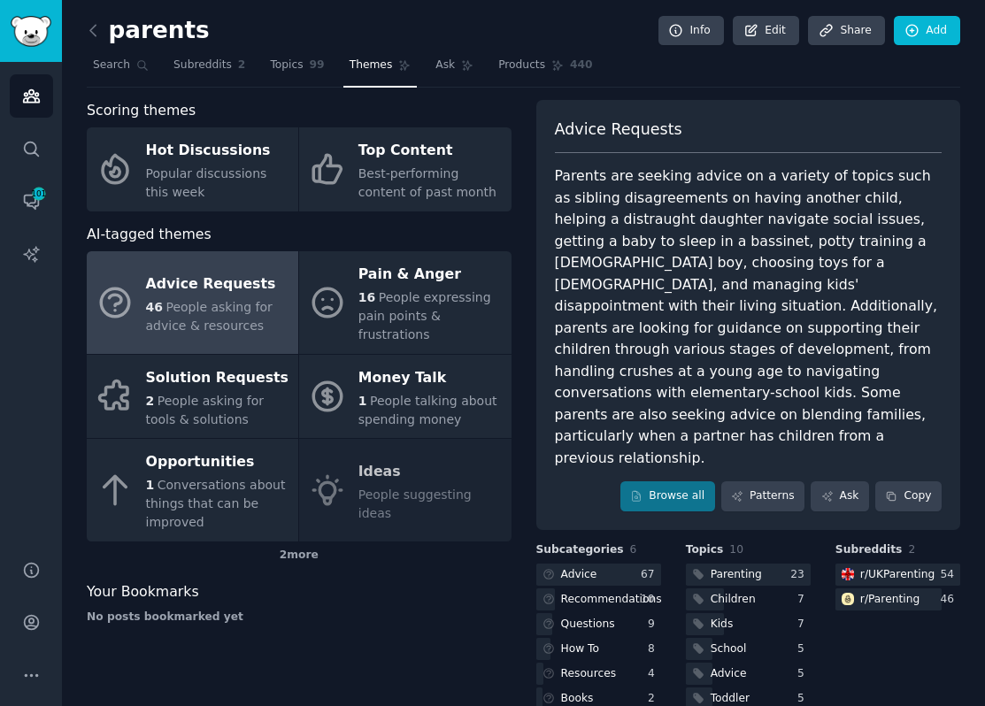
scroll to position [87, 0]
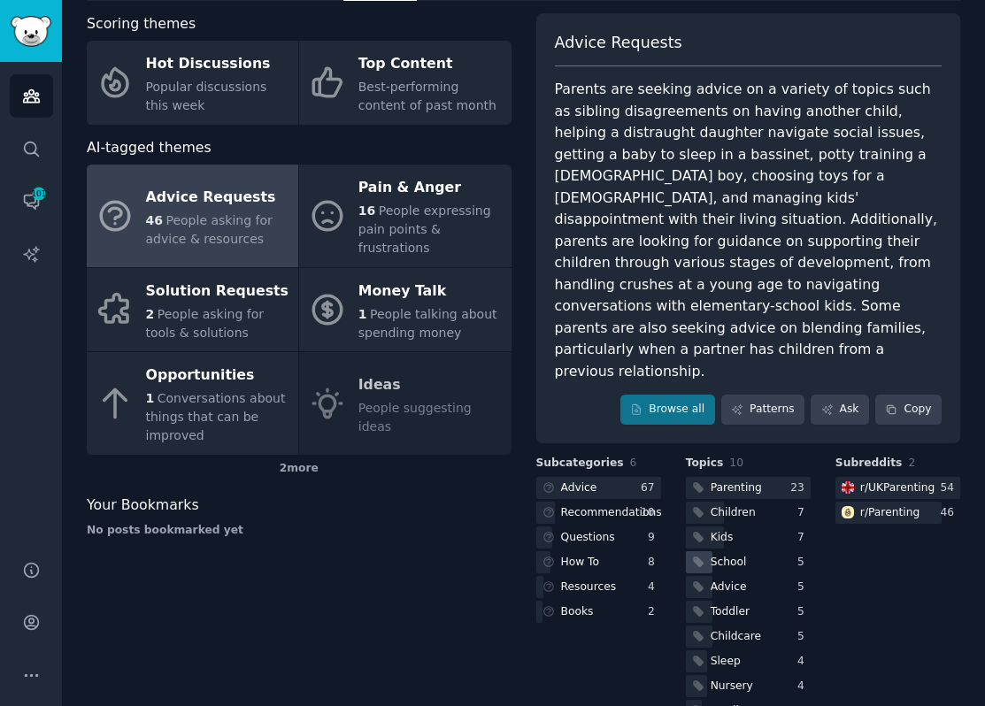
click at [756, 551] on div "School" at bounding box center [748, 562] width 125 height 22
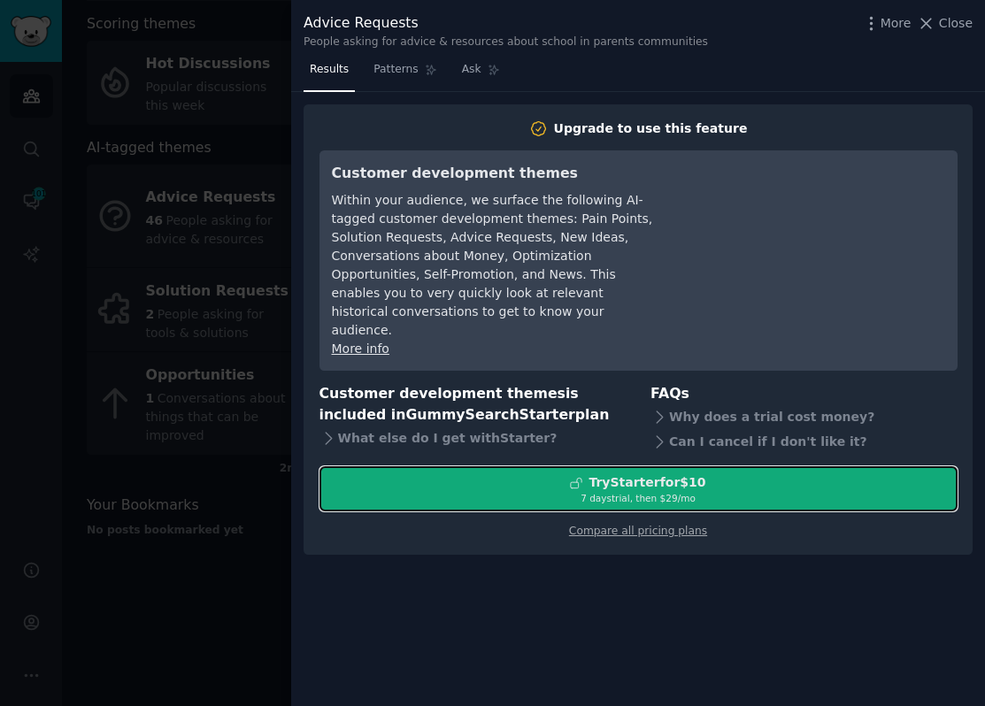
click at [571, 473] on div "Try Starter for $10" at bounding box center [638, 482] width 636 height 19
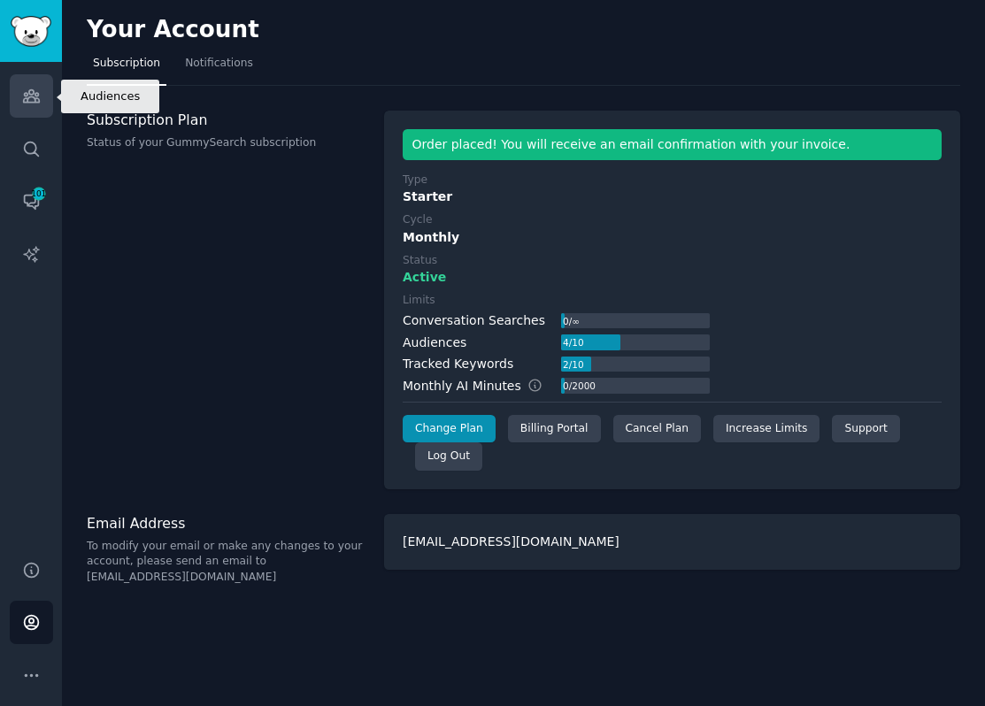
click at [24, 96] on icon "Sidebar" at bounding box center [31, 96] width 16 height 12
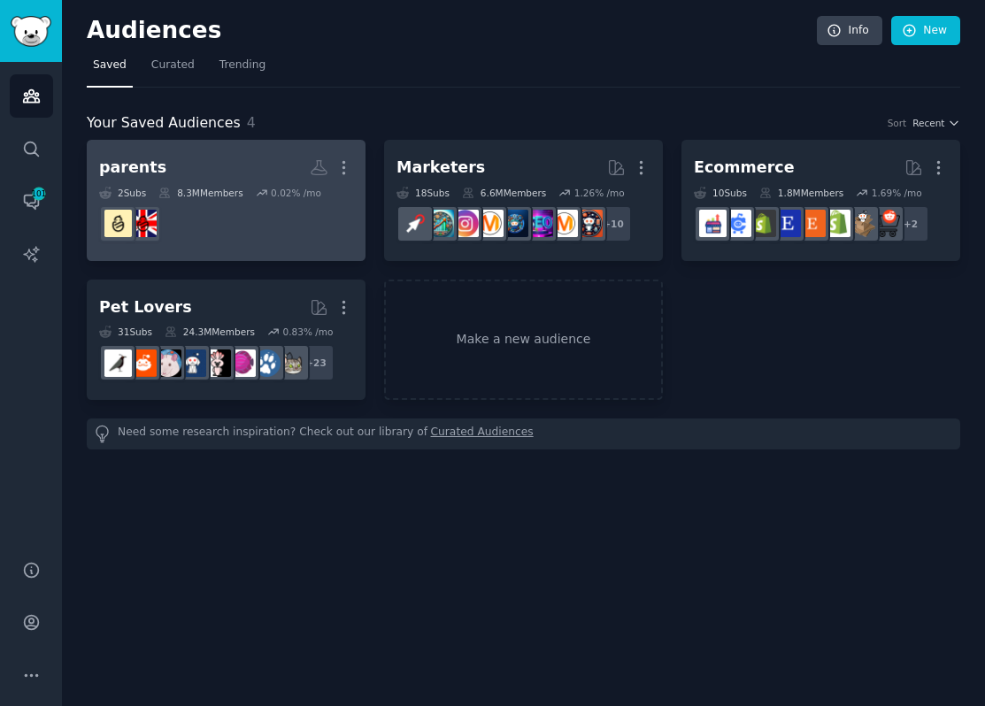
click at [239, 211] on dd at bounding box center [226, 224] width 254 height 50
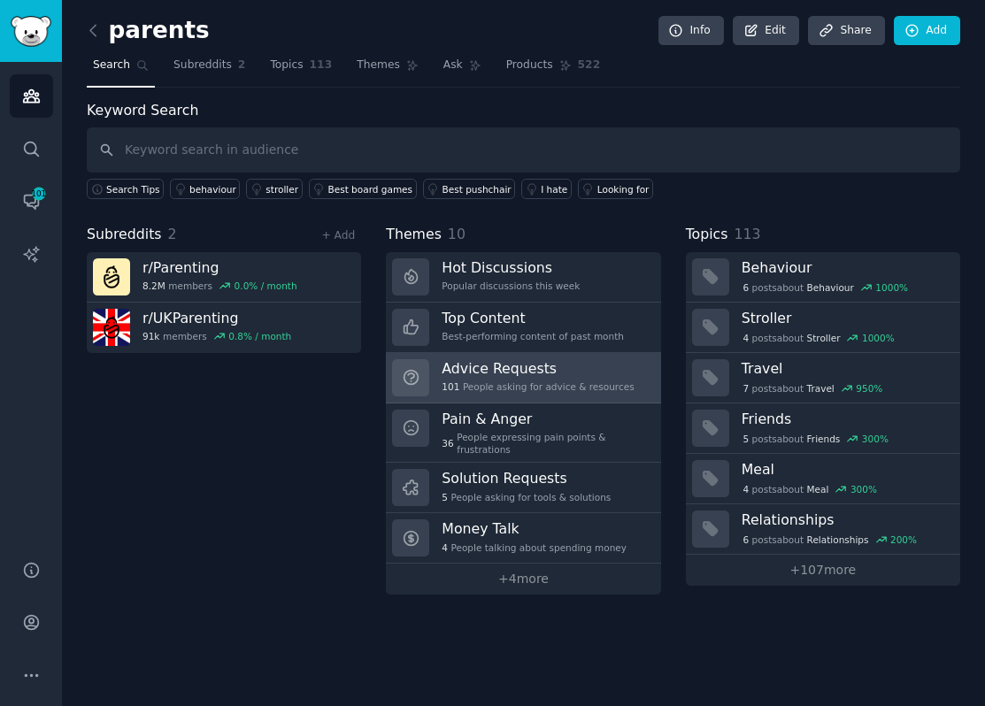
click at [477, 378] on div "Advice Requests 101 People asking for advice & resources" at bounding box center [537, 377] width 192 height 37
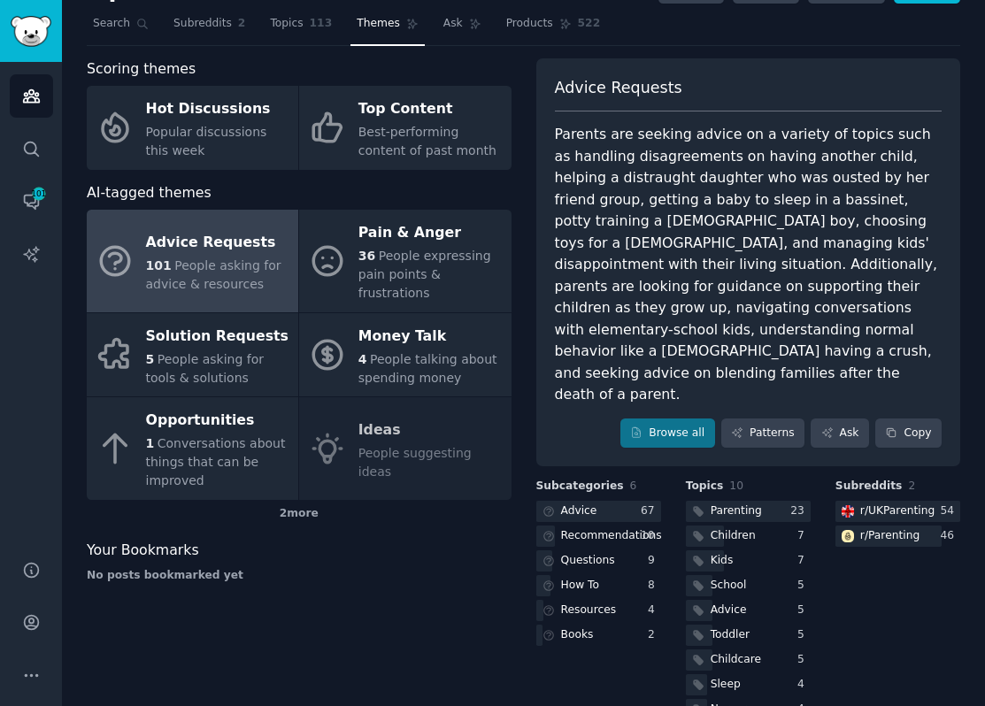
scroll to position [65, 0]
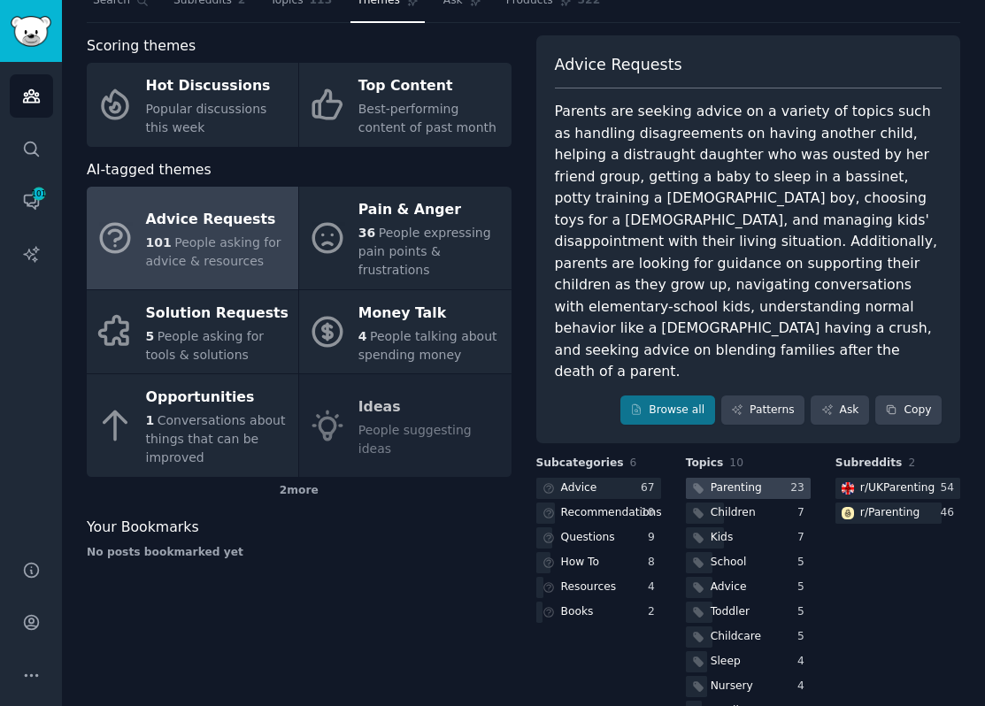
click at [769, 478] on div at bounding box center [748, 489] width 125 height 22
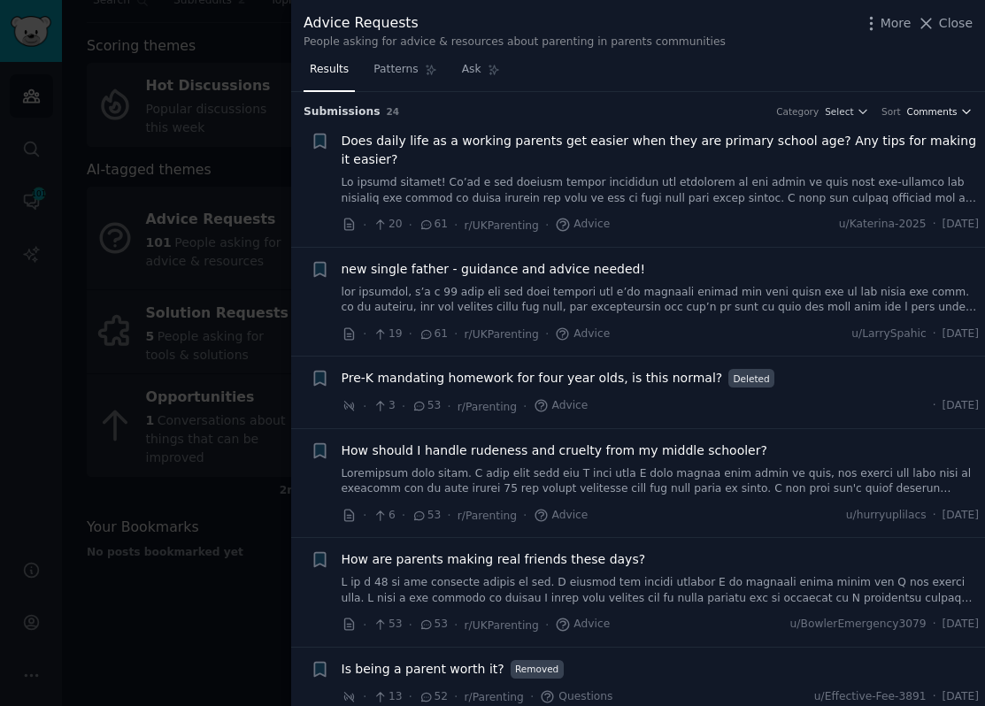
click at [938, 111] on span "Comments" at bounding box center [932, 111] width 50 height 12
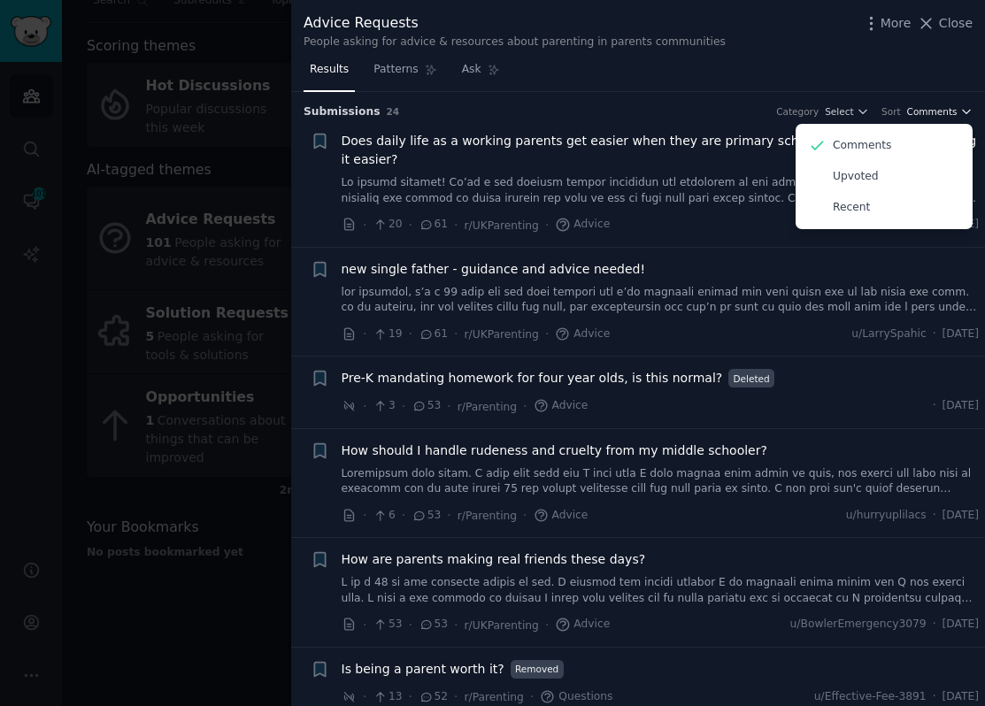
click at [938, 111] on span "Comments" at bounding box center [932, 111] width 50 height 12
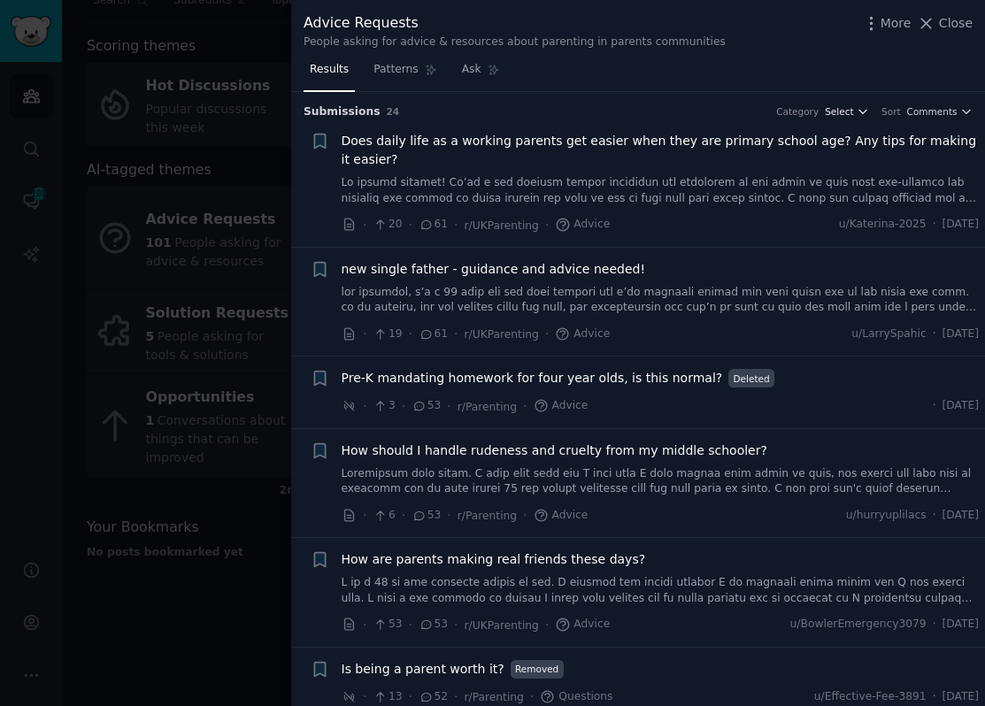
click at [846, 116] on span "Select" at bounding box center [838, 111] width 28 height 12
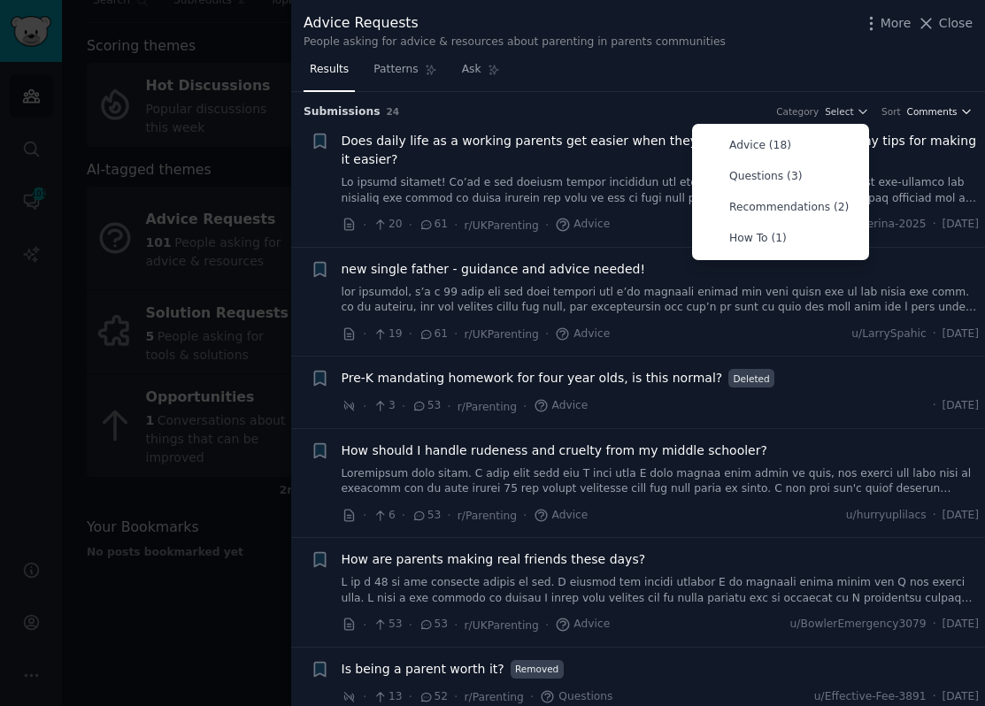
click at [941, 111] on span "Comments" at bounding box center [932, 111] width 50 height 12
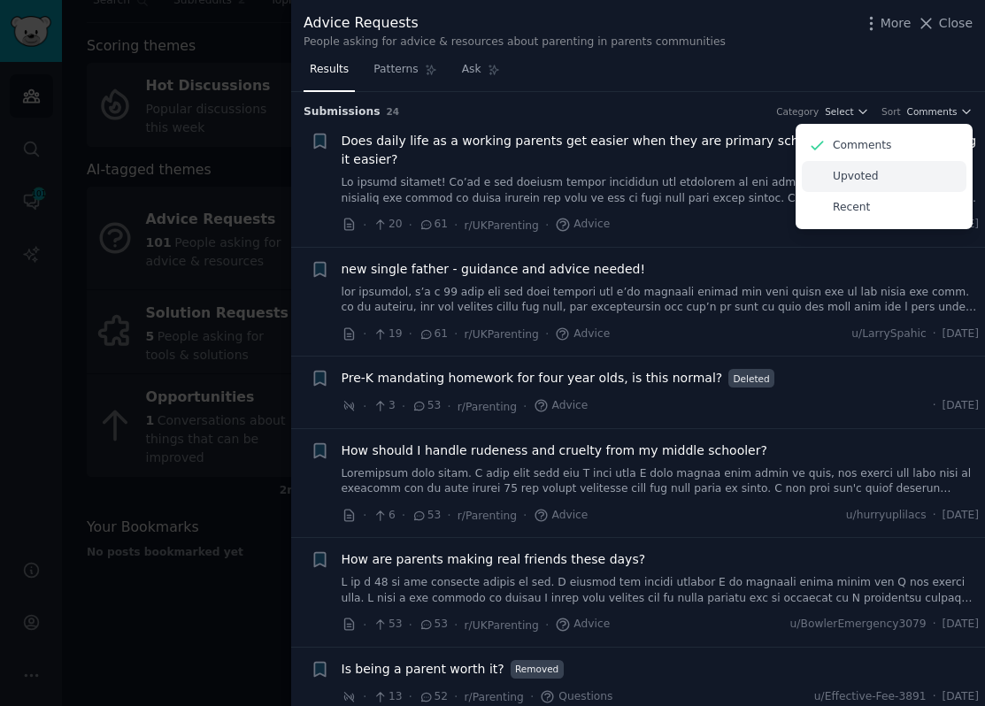
click at [893, 177] on div "Upvoted" at bounding box center [883, 176] width 165 height 31
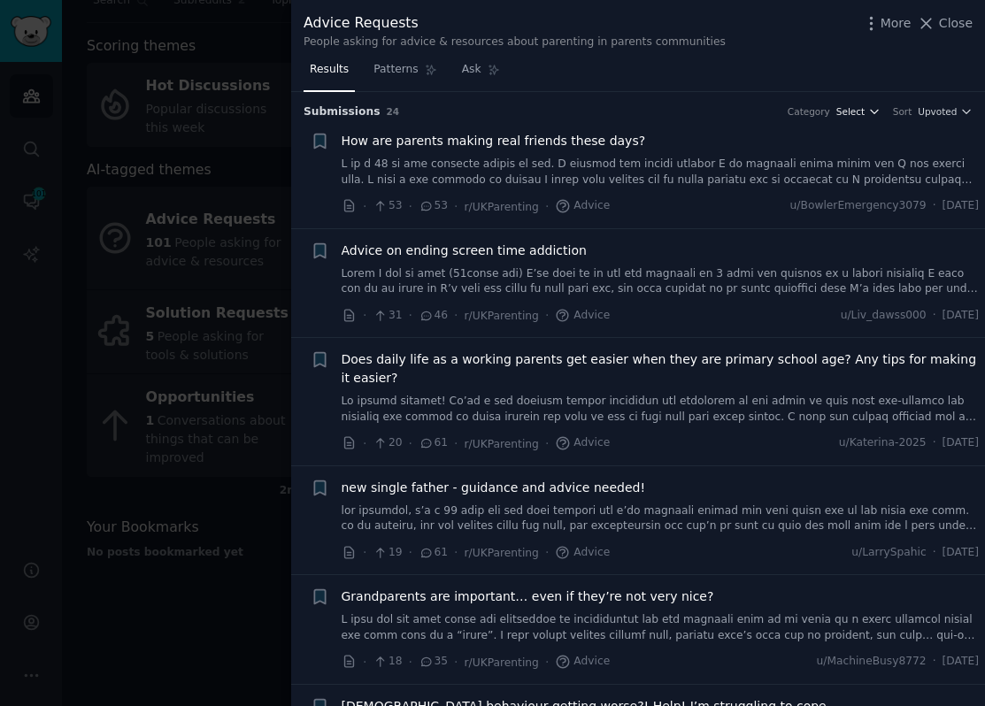
click at [842, 115] on span "Select" at bounding box center [850, 111] width 28 height 12
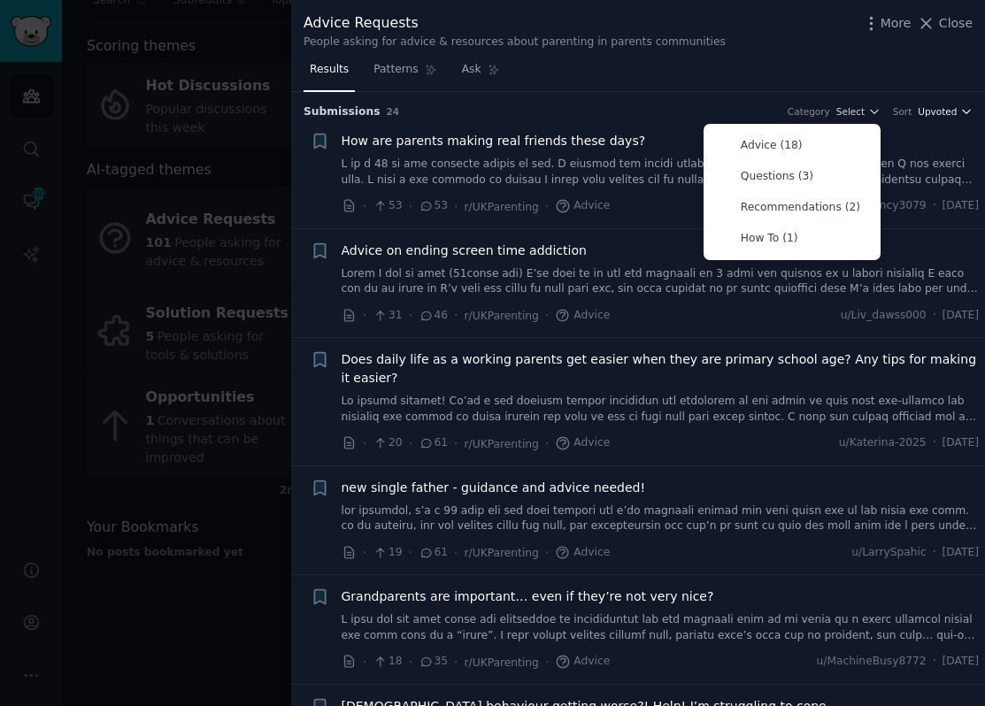
click at [918, 115] on span "Upvoted" at bounding box center [936, 111] width 39 height 12
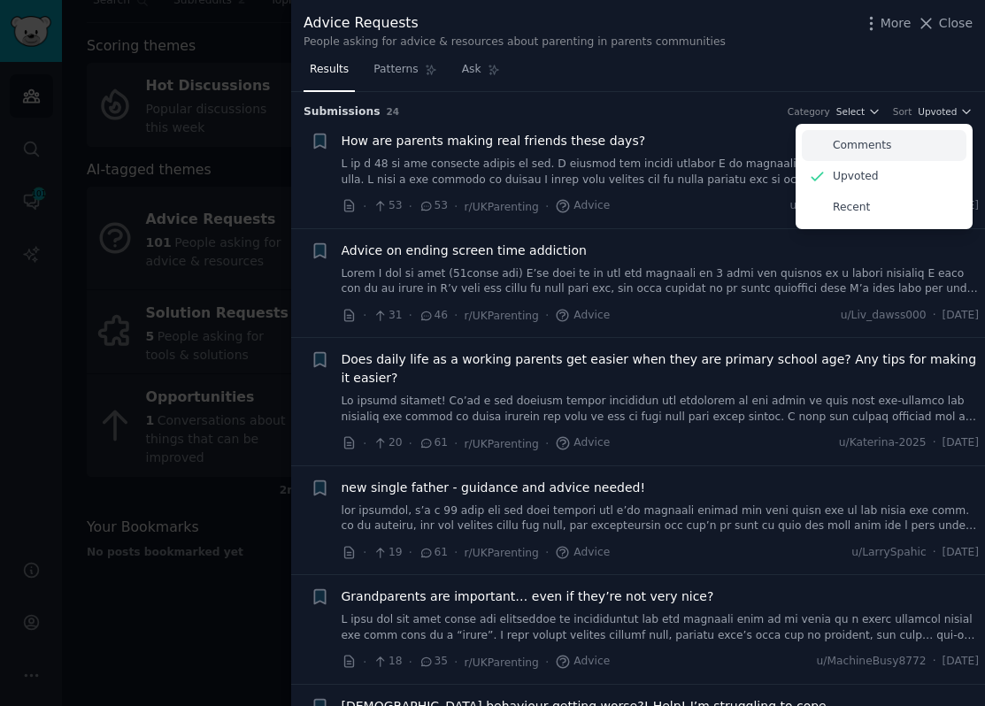
click at [887, 146] on div "Comments" at bounding box center [883, 145] width 165 height 31
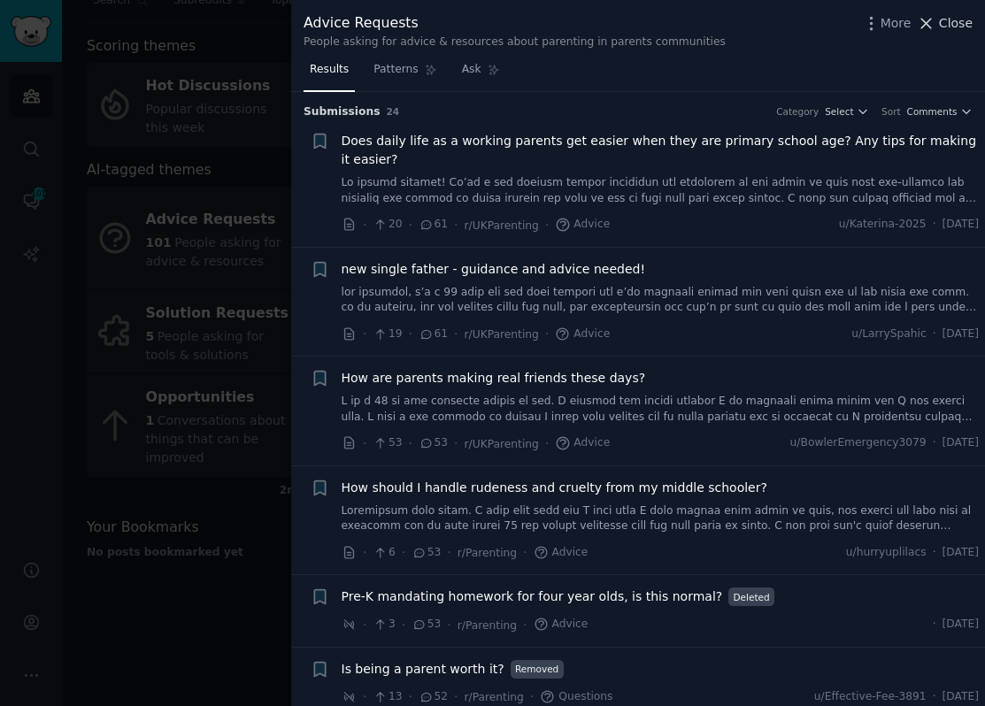
click at [938, 27] on button "Close" at bounding box center [944, 23] width 56 height 19
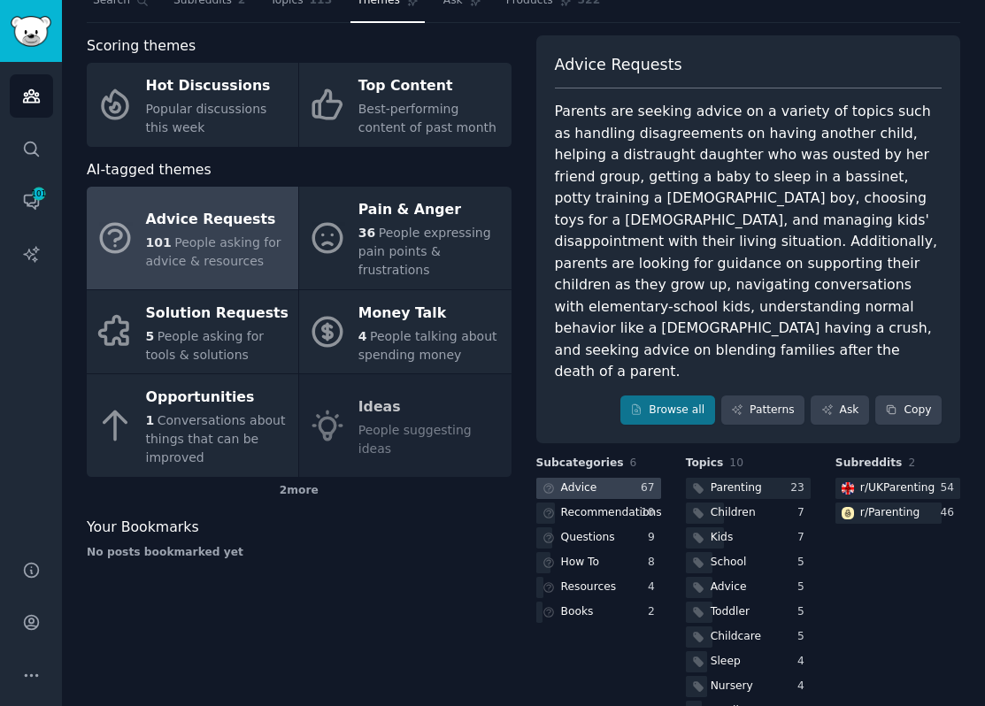
click at [606, 478] on div at bounding box center [598, 489] width 125 height 22
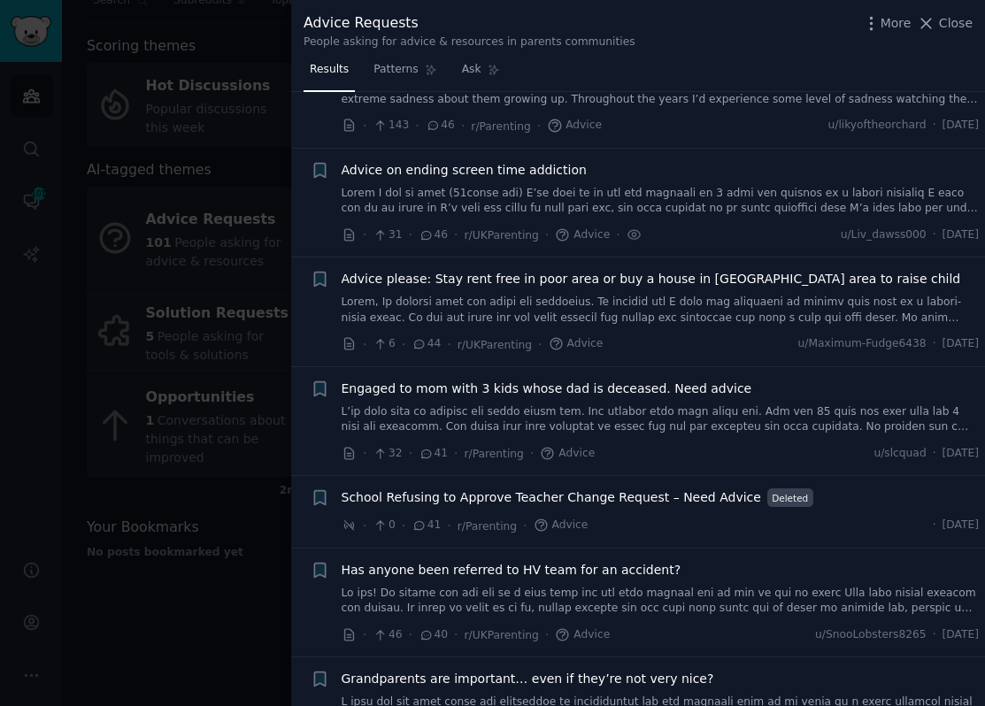
scroll to position [1764, 0]
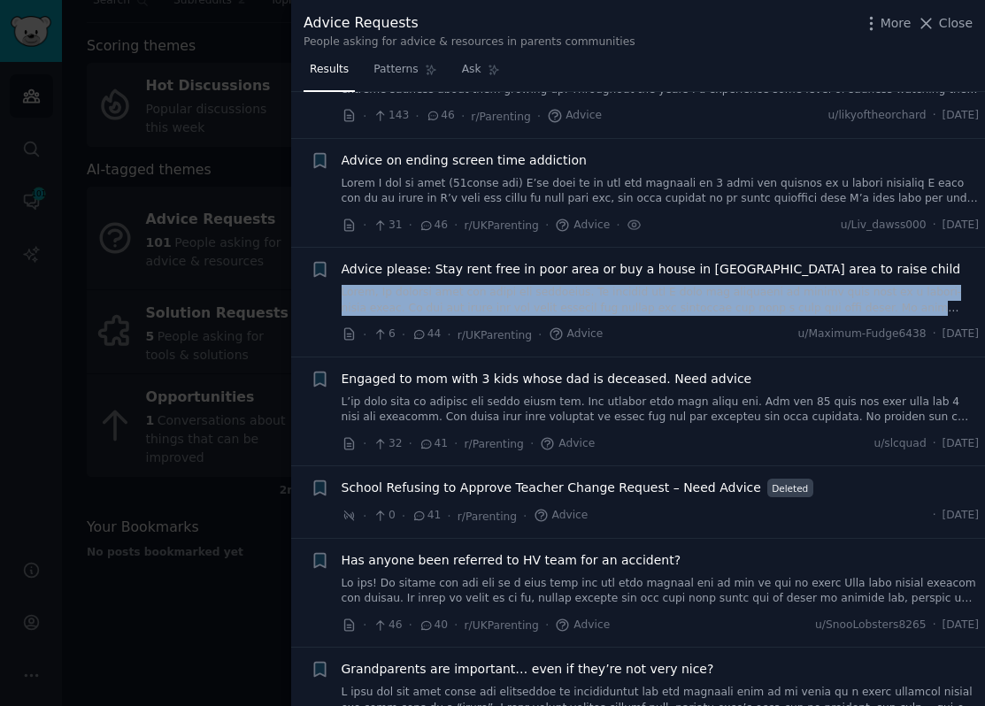
click at [481, 293] on link at bounding box center [660, 300] width 638 height 31
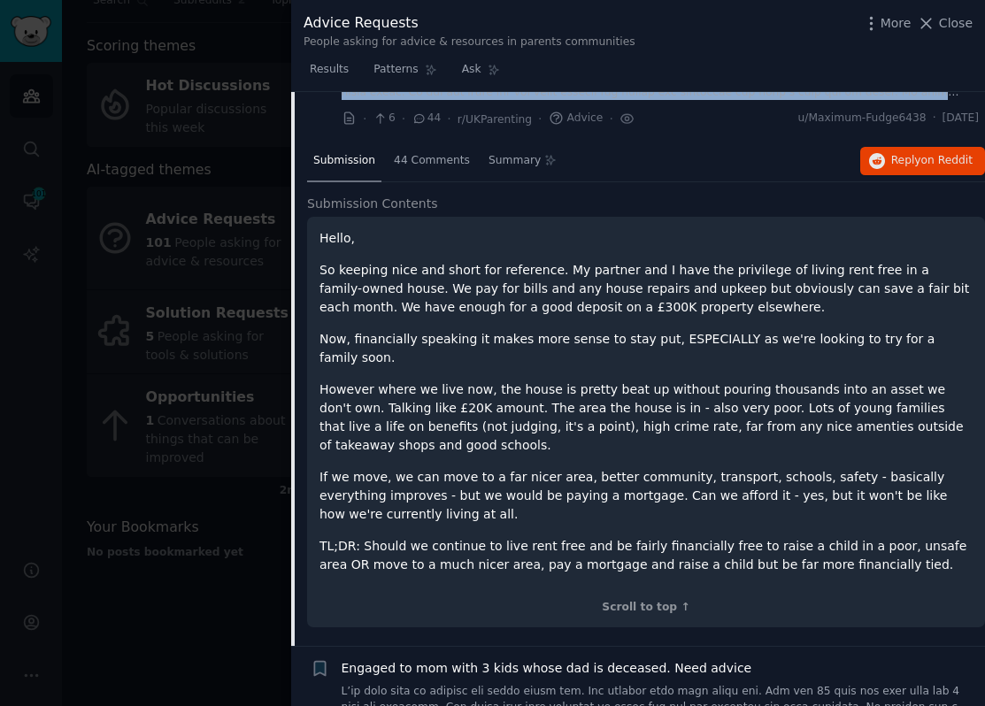
scroll to position [1900, 0]
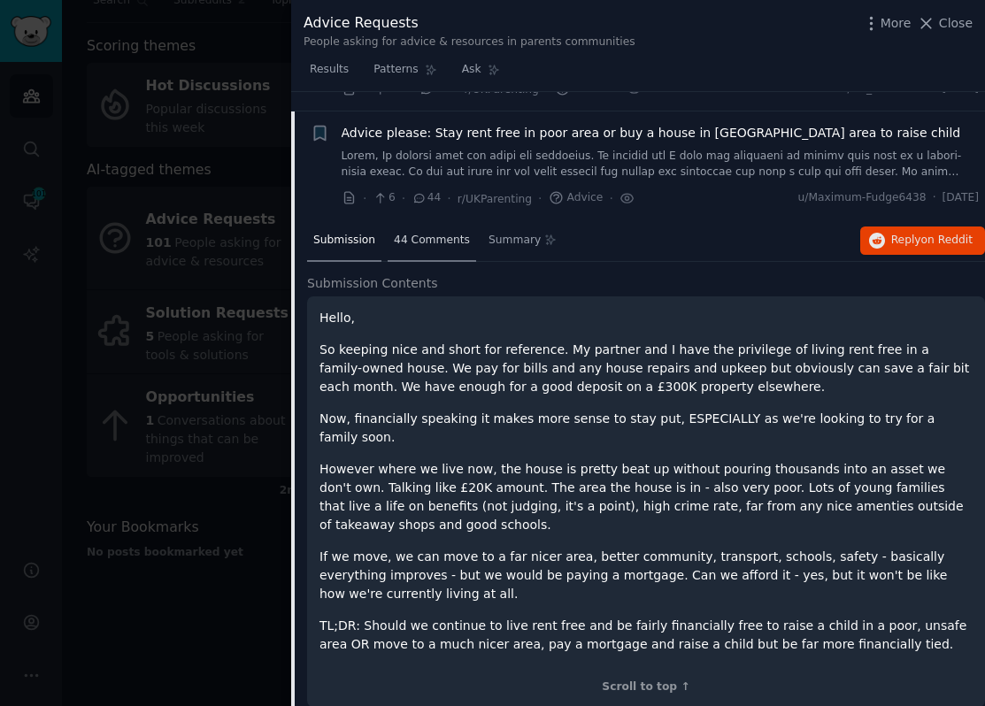
click at [418, 237] on span "44 Comments" at bounding box center [432, 241] width 76 height 16
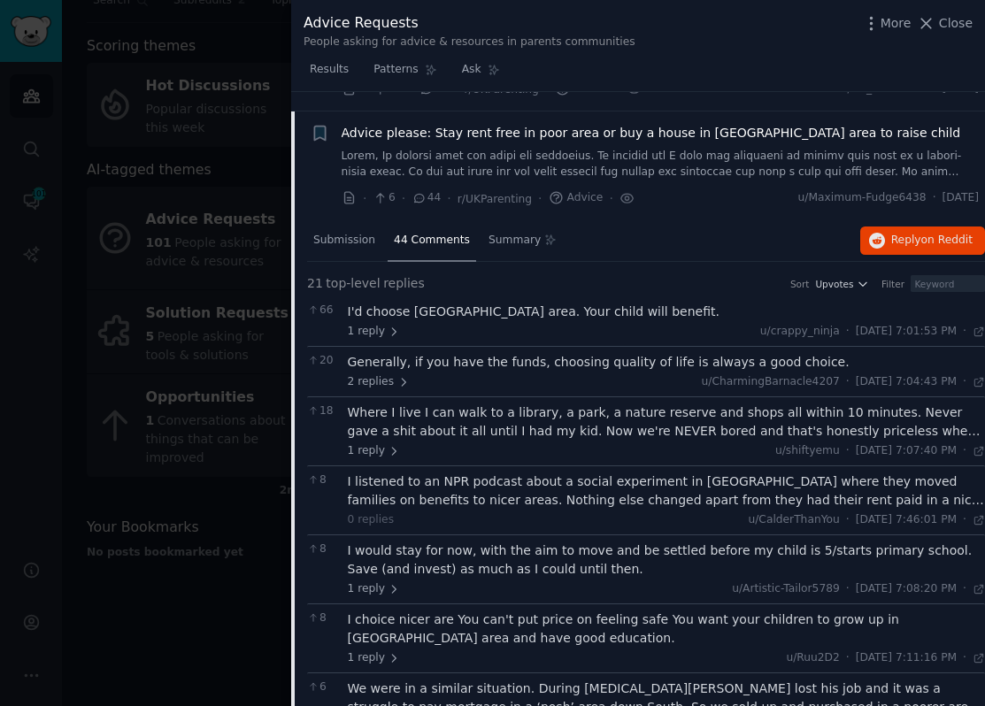
click at [451, 427] on div "Where I live I can walk to a library, a park, a nature reserve and shops all wi…" at bounding box center [667, 421] width 638 height 37
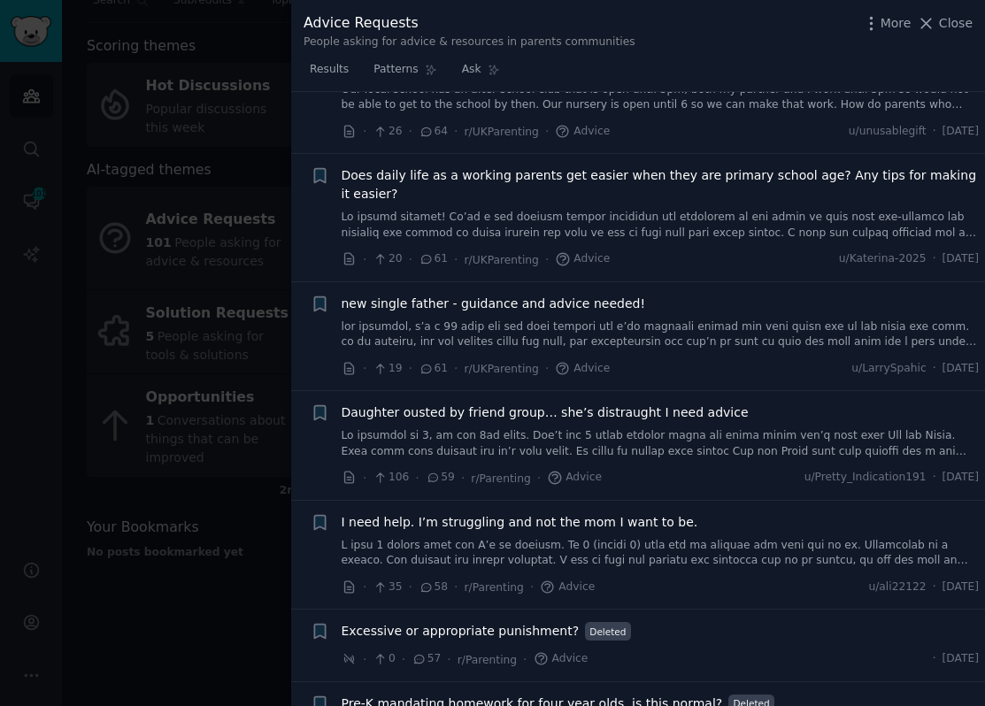
scroll to position [0, 0]
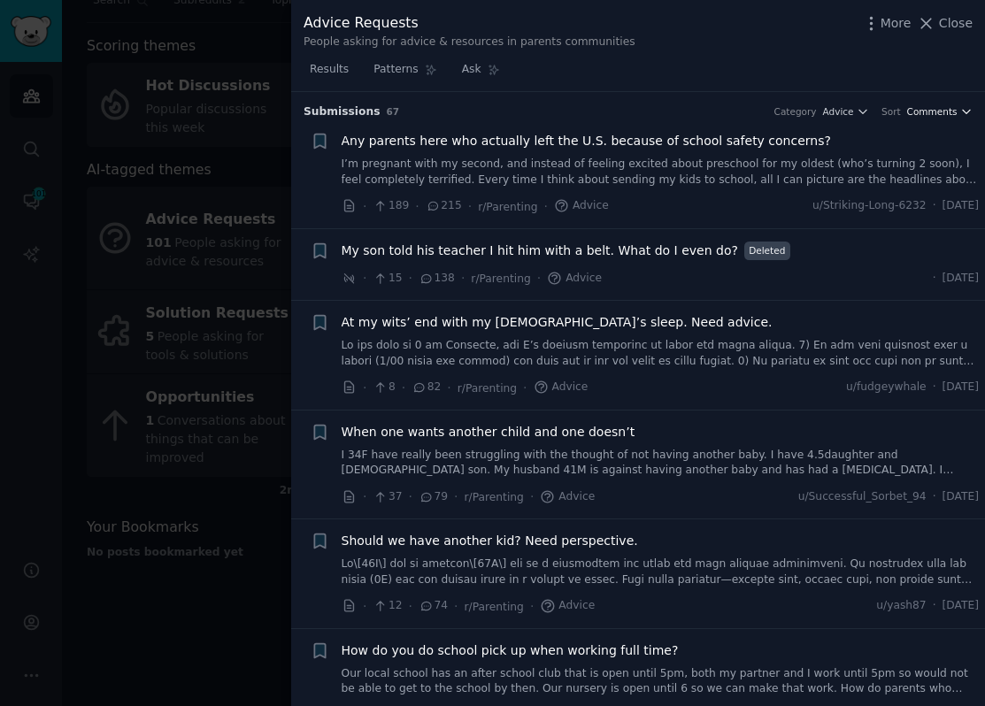
click at [927, 108] on span "Comments" at bounding box center [932, 111] width 50 height 12
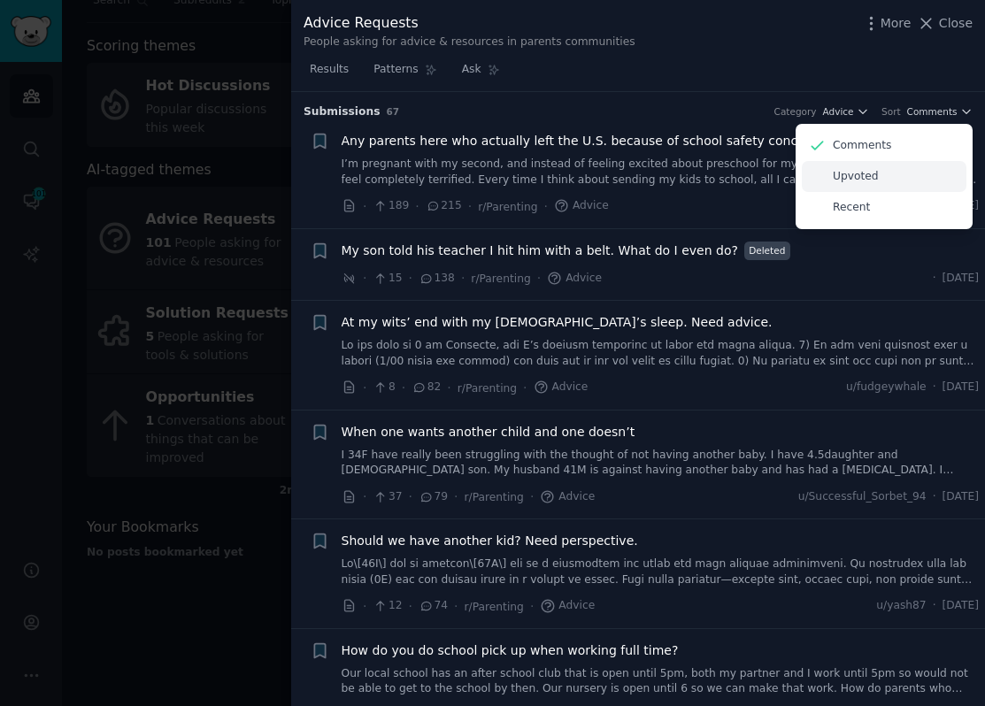
click at [886, 177] on div "Upvoted" at bounding box center [883, 176] width 165 height 31
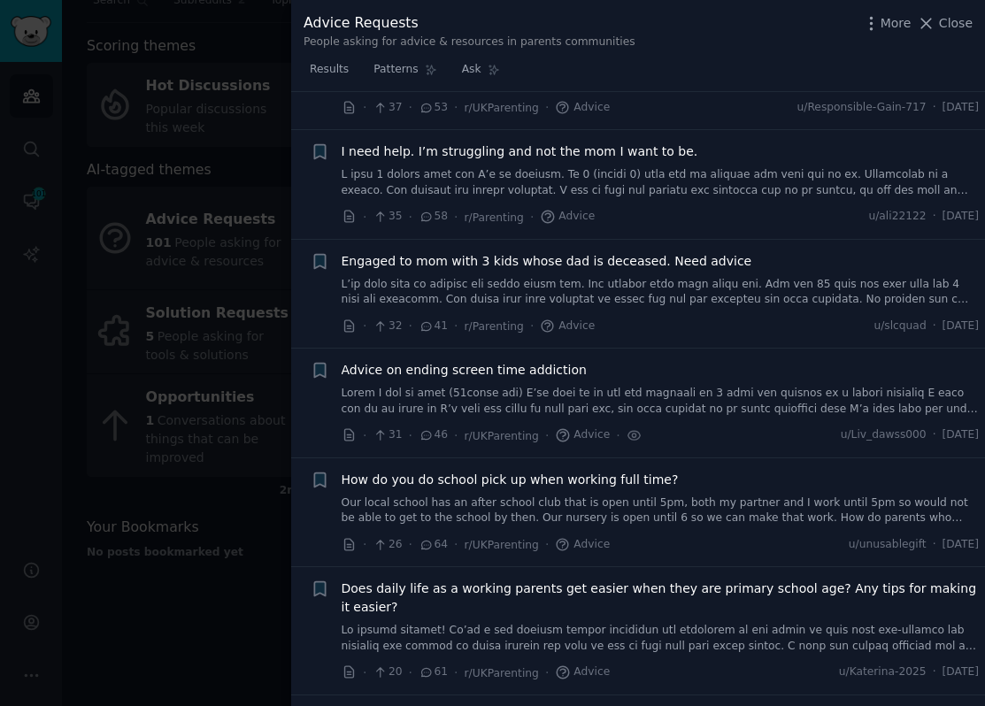
scroll to position [868, 0]
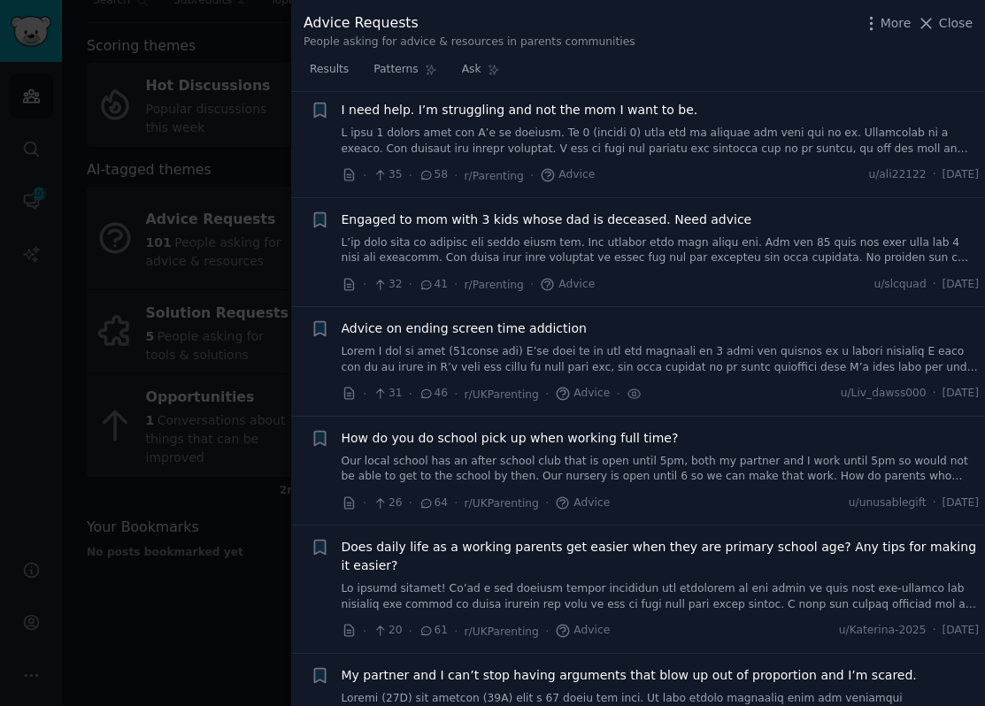
click at [570, 371] on link at bounding box center [660, 359] width 638 height 31
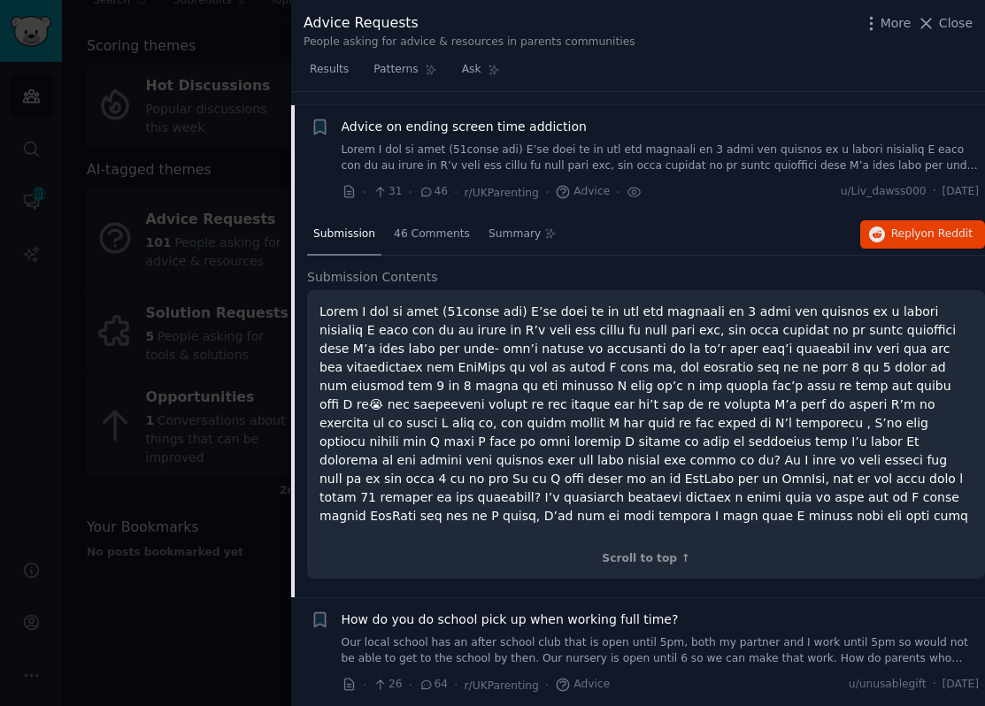
scroll to position [1083, 0]
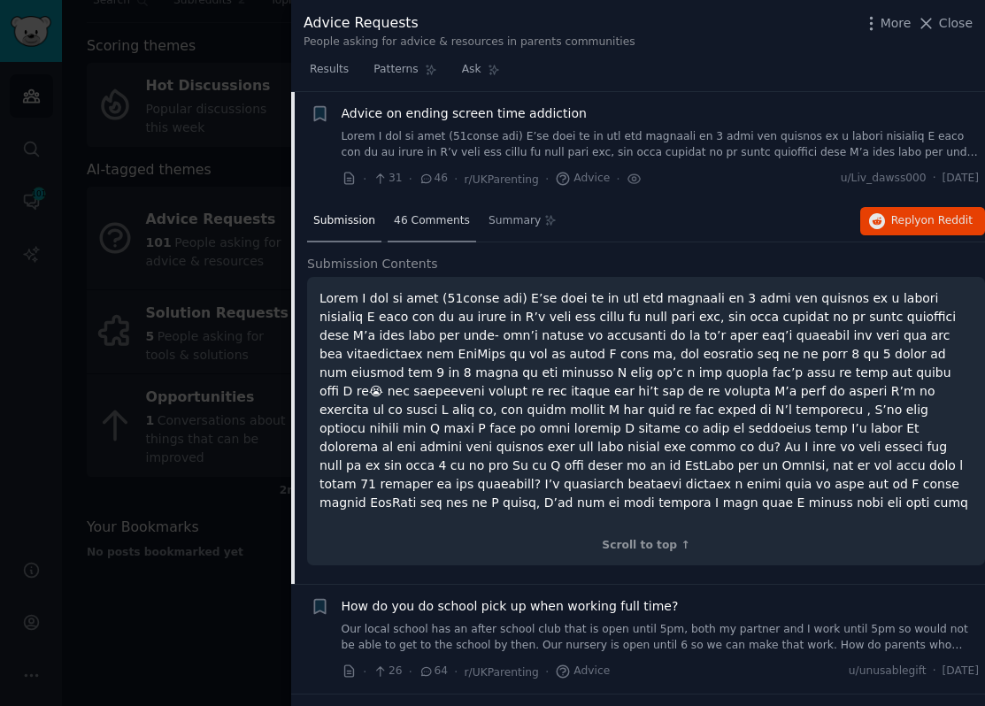
click at [418, 218] on span "46 Comments" at bounding box center [432, 221] width 76 height 16
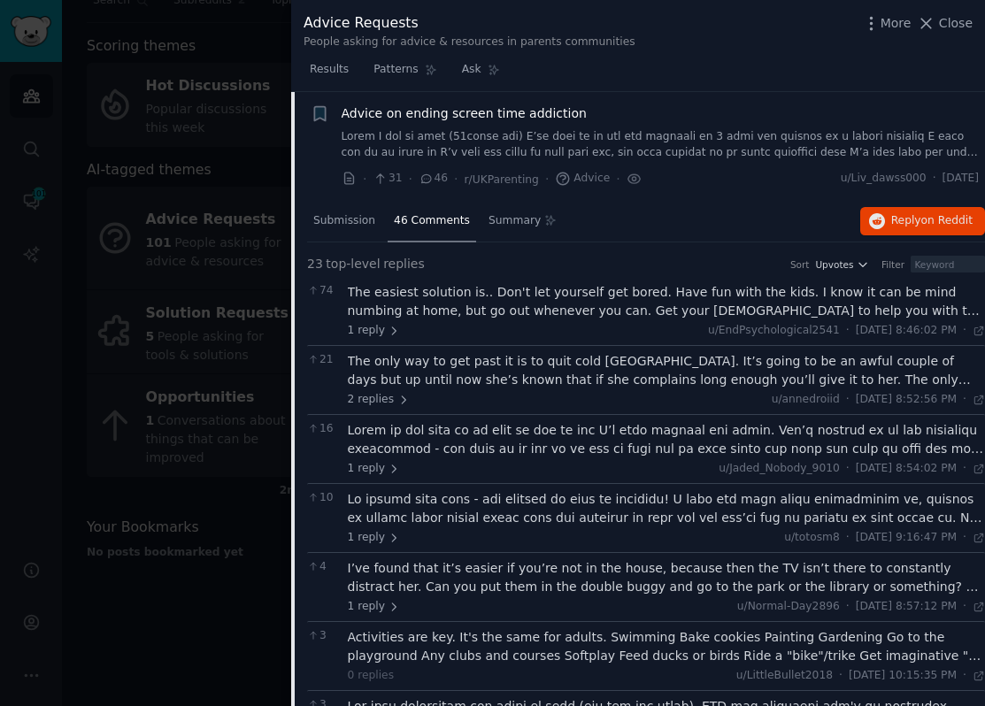
click at [488, 312] on div "The easiest solution is.. Don't let yourself get bored. Have fun with the kids.…" at bounding box center [667, 301] width 638 height 37
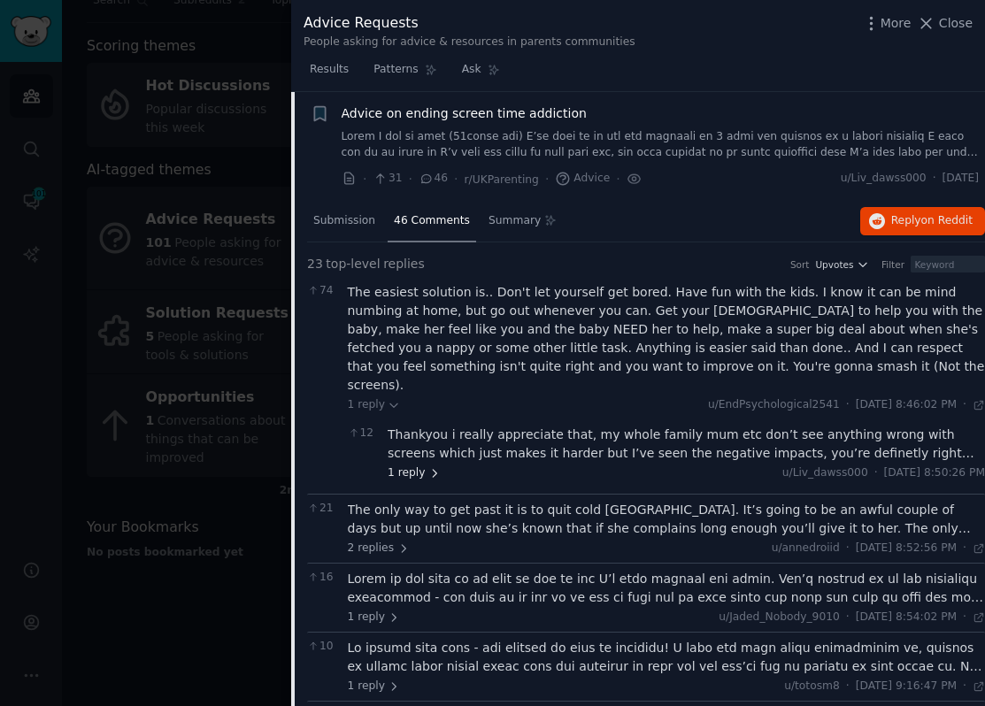
click at [428, 467] on icon at bounding box center [434, 473] width 12 height 12
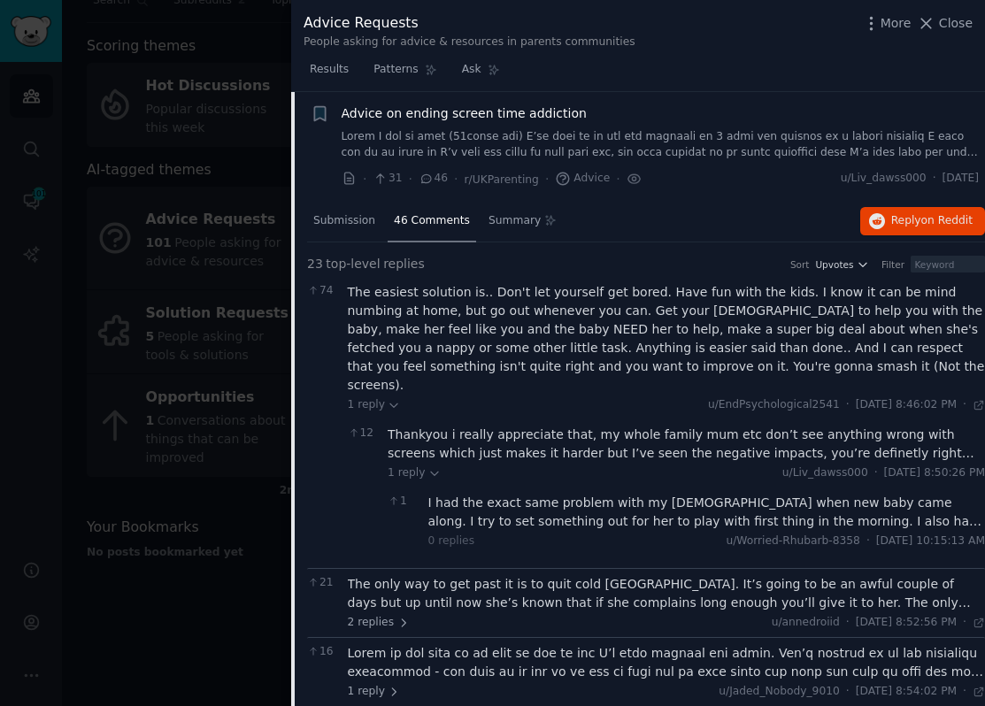
click at [479, 442] on div "Thankyou i really appreciate that, my whole family mum etc don’t see anything w…" at bounding box center [685, 443] width 597 height 37
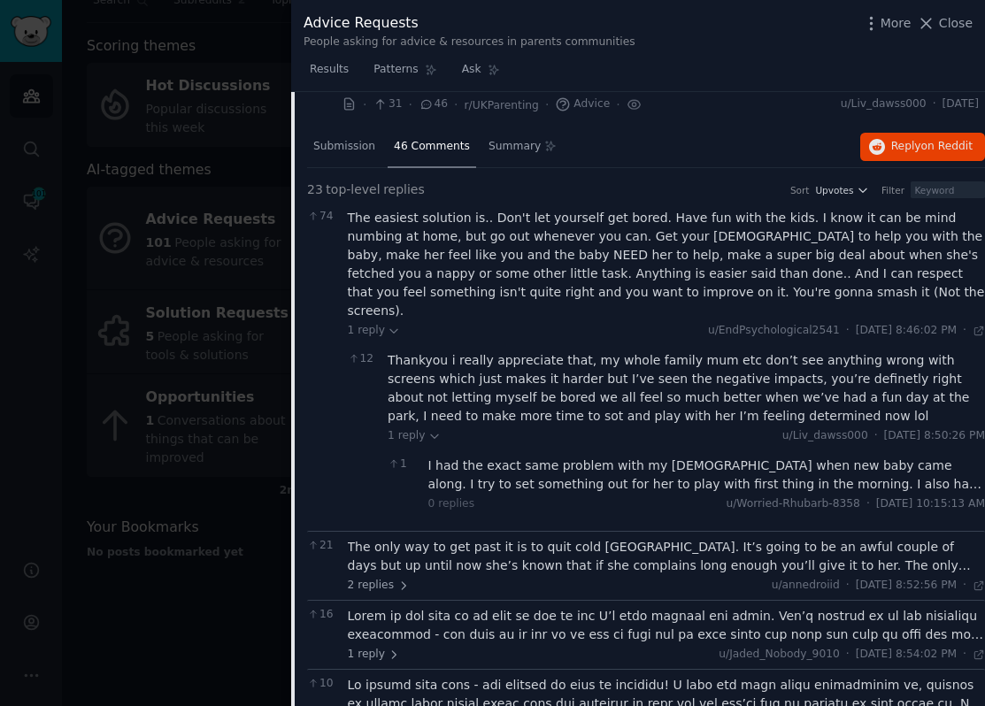
scroll to position [1161, 0]
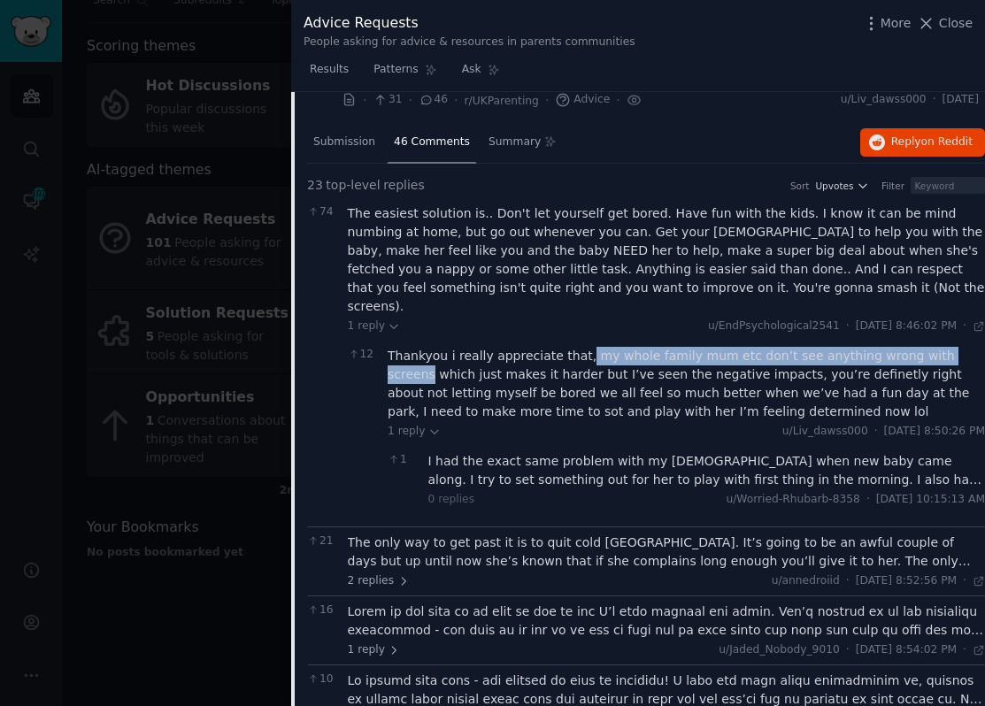
drag, startPoint x: 576, startPoint y: 337, endPoint x: 946, endPoint y: 330, distance: 370.7
click at [961, 347] on div "Thankyou i really appreciate that, my whole family mum etc don’t see anything w…" at bounding box center [685, 384] width 597 height 74
copy div "my whole family mum etc don’t see anything wrong with screens"
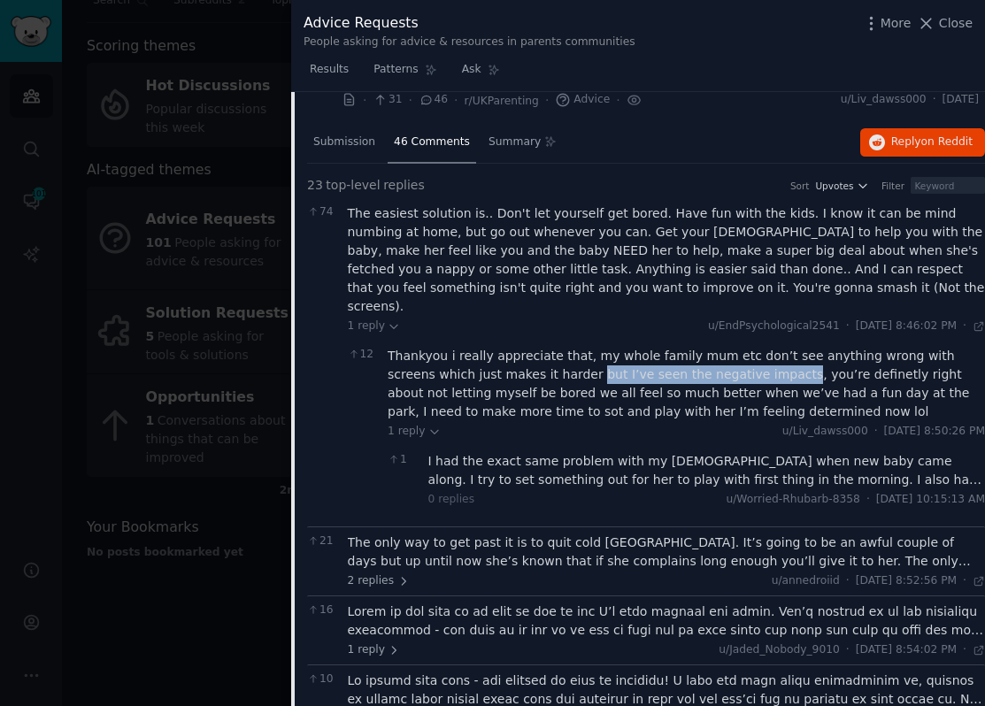
drag, startPoint x: 540, startPoint y: 356, endPoint x: 733, endPoint y: 355, distance: 192.8
click at [733, 355] on div "Thankyou i really appreciate that, my whole family mum etc don’t see anything w…" at bounding box center [685, 384] width 597 height 74
copy div "but I’ve seen the negative impacts"
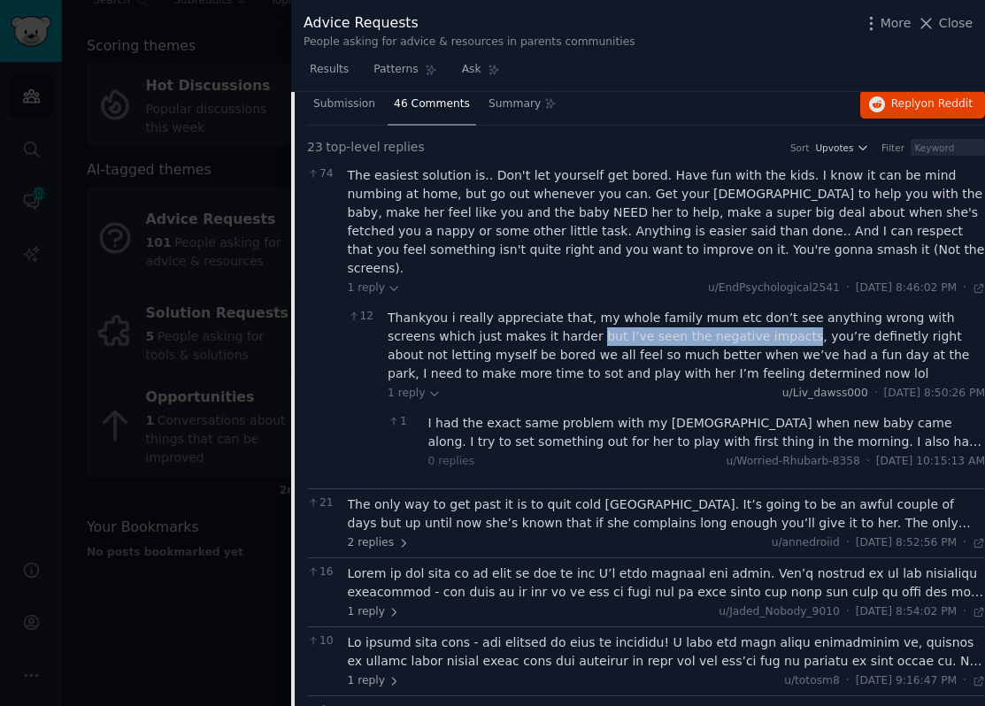
scroll to position [1213, 0]
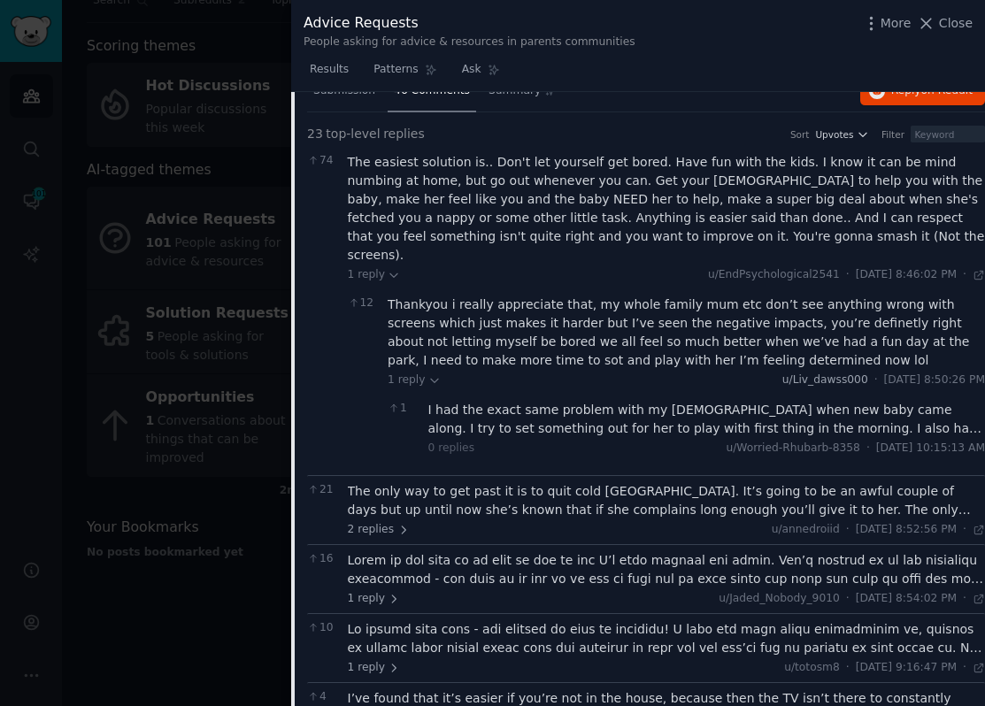
click at [810, 404] on div "I had the exact same problem with my 3yo when new baby came along. I try to set…" at bounding box center [706, 419] width 557 height 37
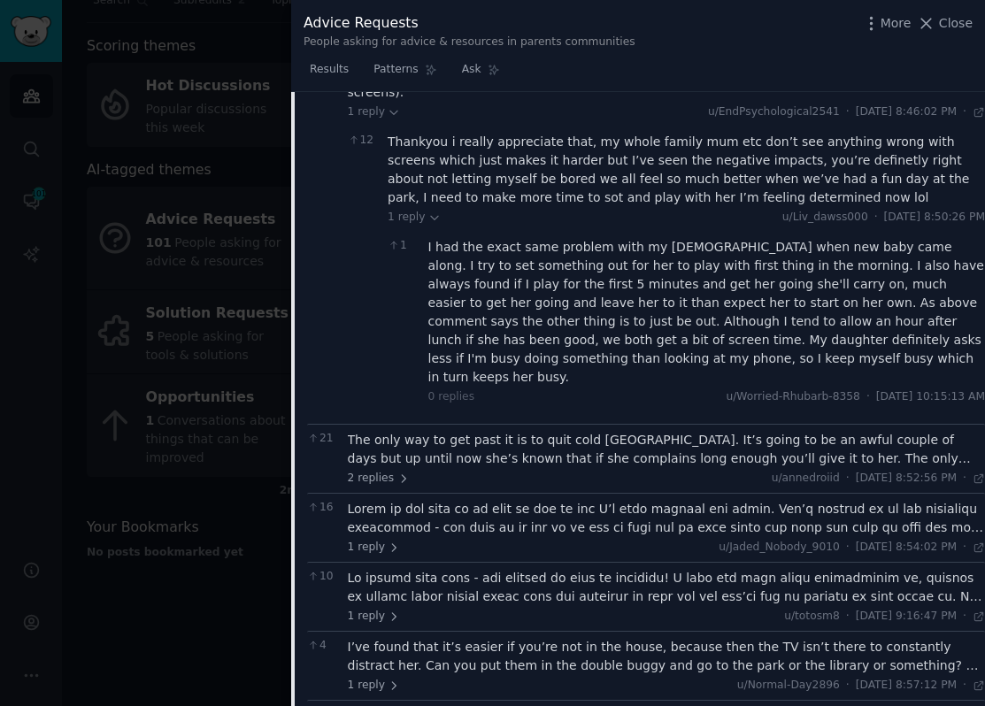
scroll to position [1399, 0]
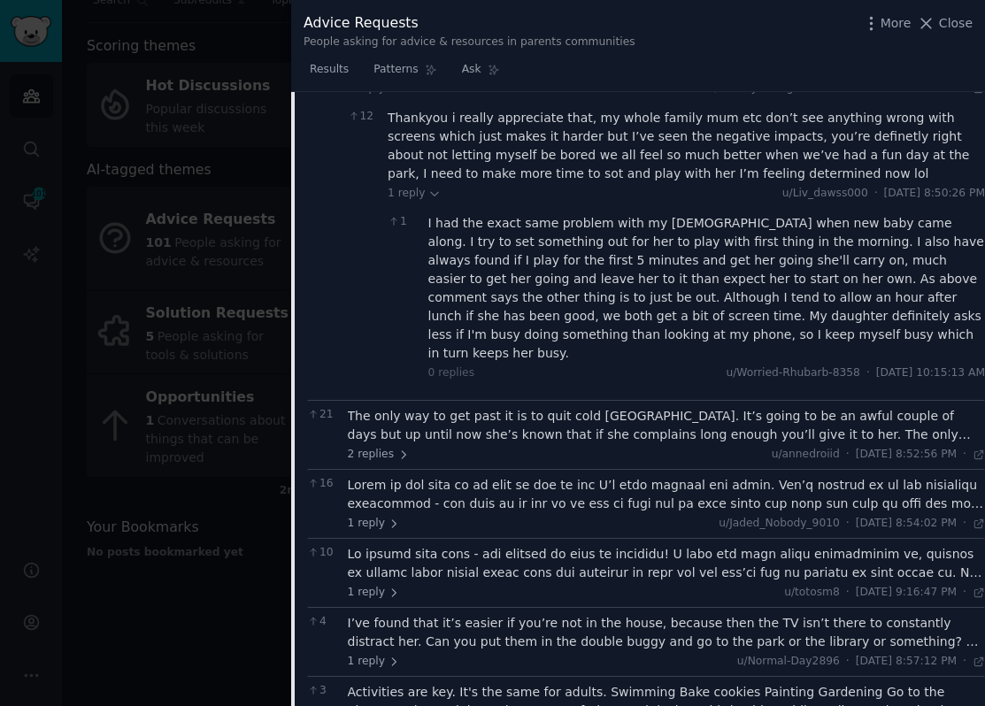
click at [741, 407] on div "The only way to get past it is to quit cold turkey. It’s going to be an awful c…" at bounding box center [667, 425] width 638 height 37
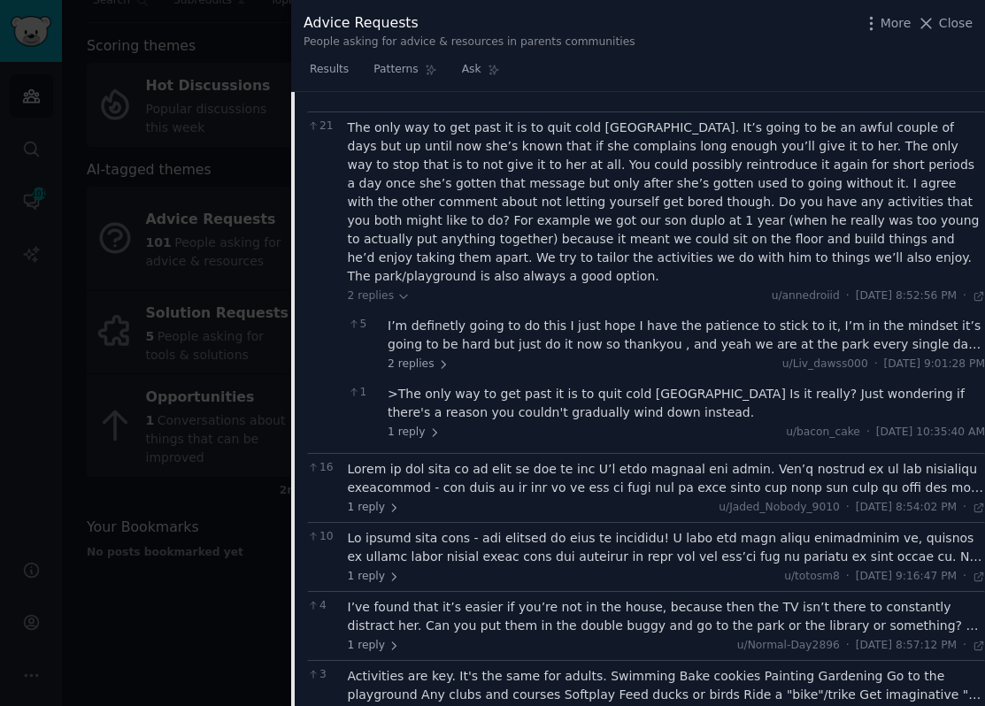
scroll to position [1687, 0]
click at [626, 461] on div at bounding box center [667, 479] width 638 height 37
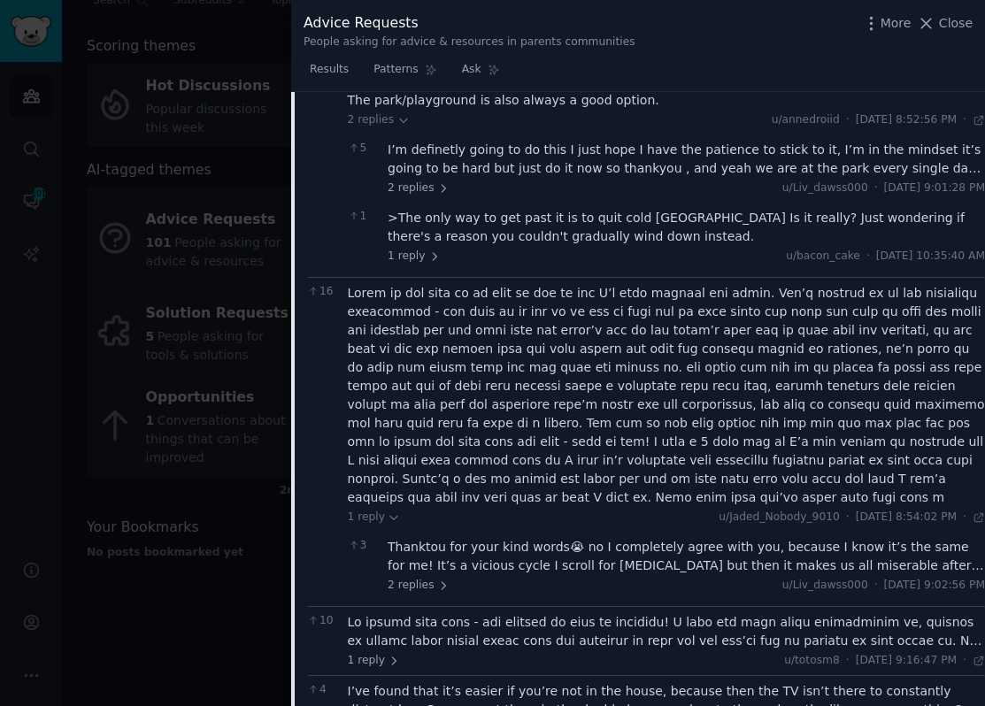
scroll to position [1873, 0]
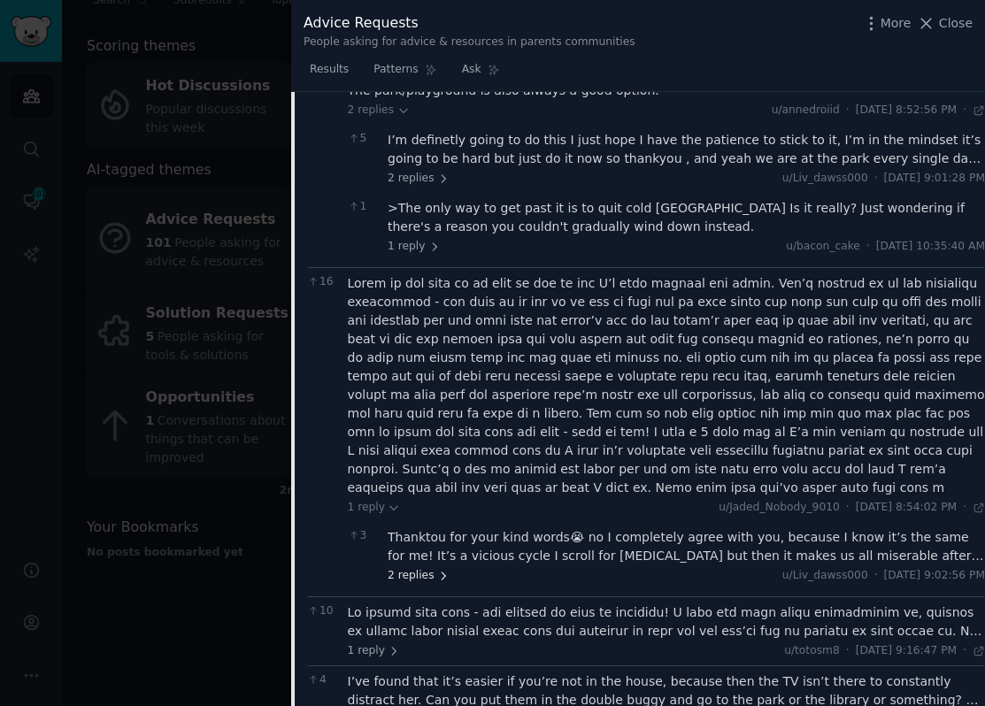
click at [425, 568] on span "2 replies" at bounding box center [418, 576] width 62 height 16
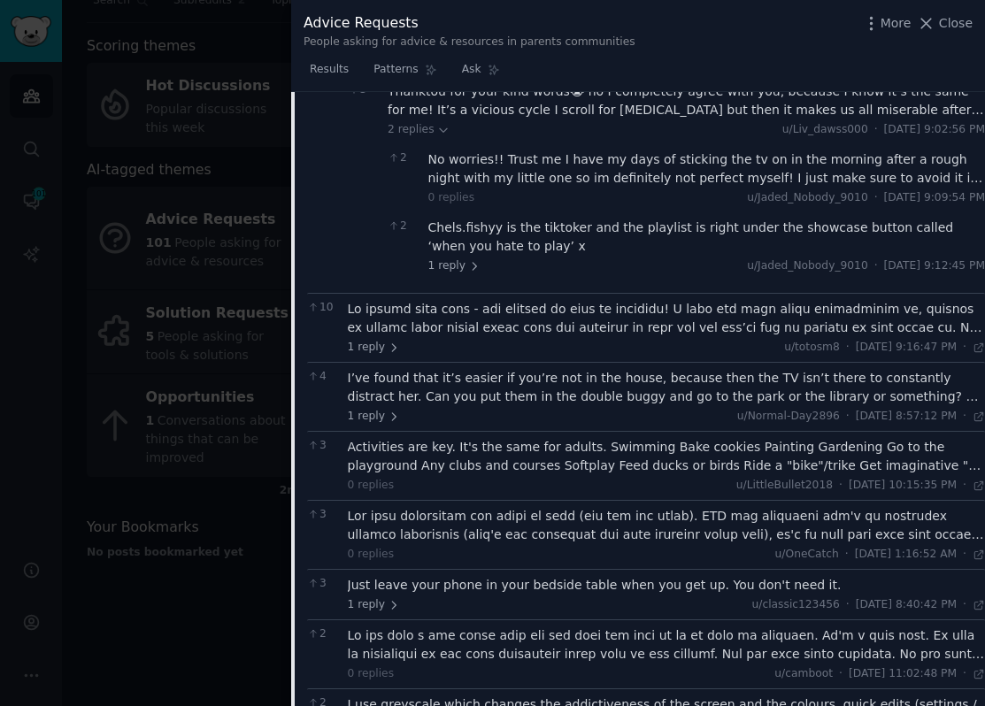
scroll to position [2323, 0]
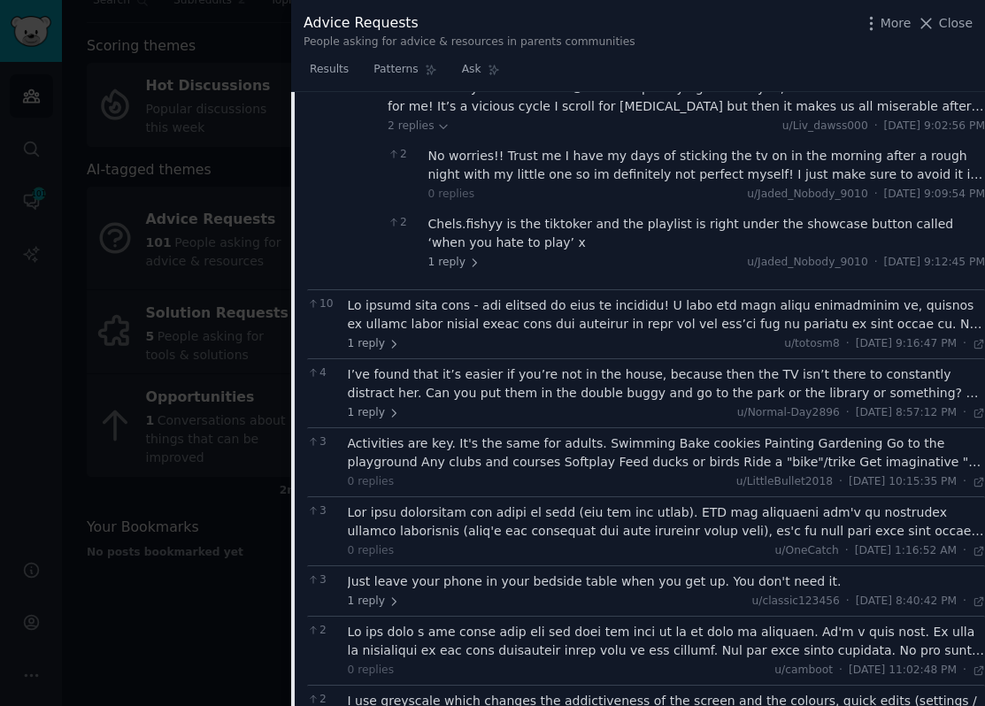
click at [526, 365] on div "I’ve found that it’s easier if you’re not in the house, because then the TV isn…" at bounding box center [667, 383] width 638 height 37
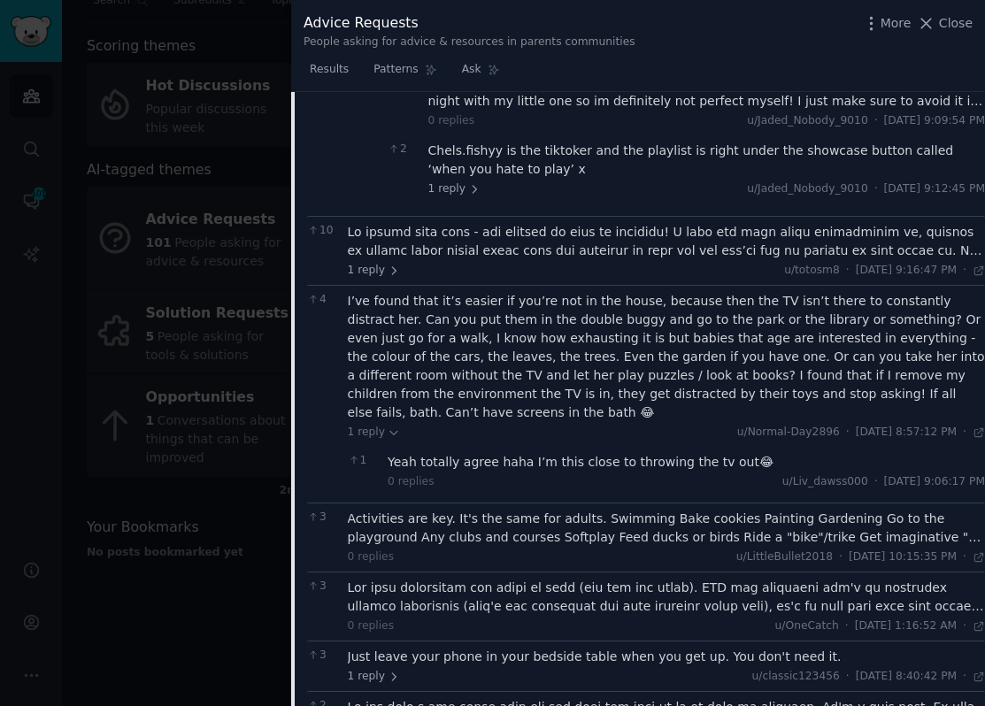
scroll to position [2406, 0]
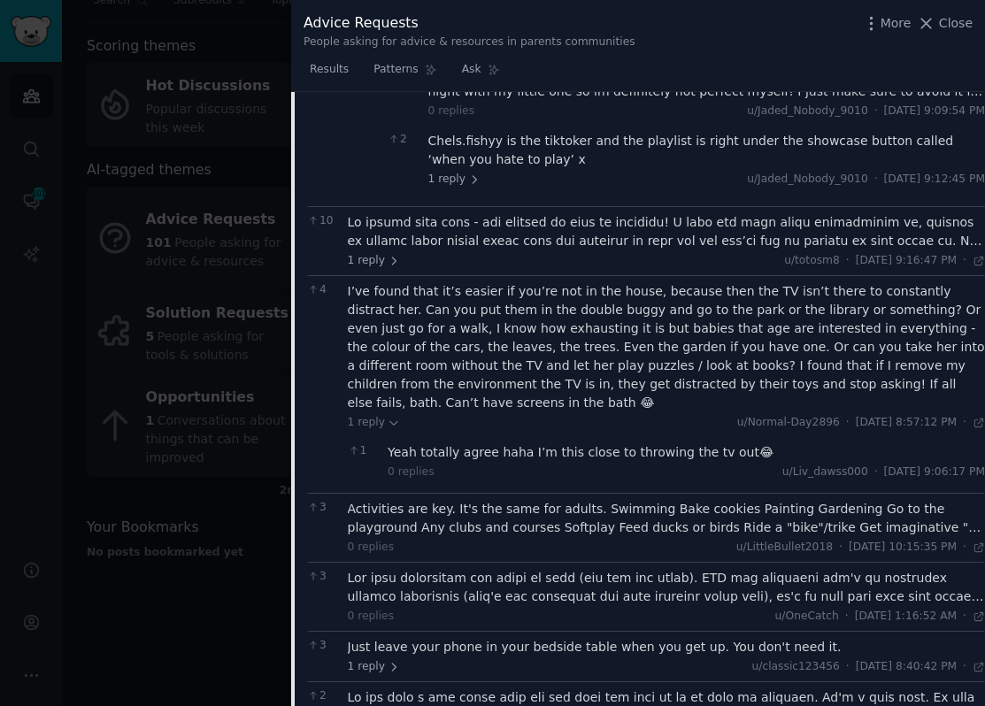
click at [527, 500] on div "Activities are key. It's the same for adults. Swimming Bake cookies Painting Ga…" at bounding box center [667, 518] width 638 height 37
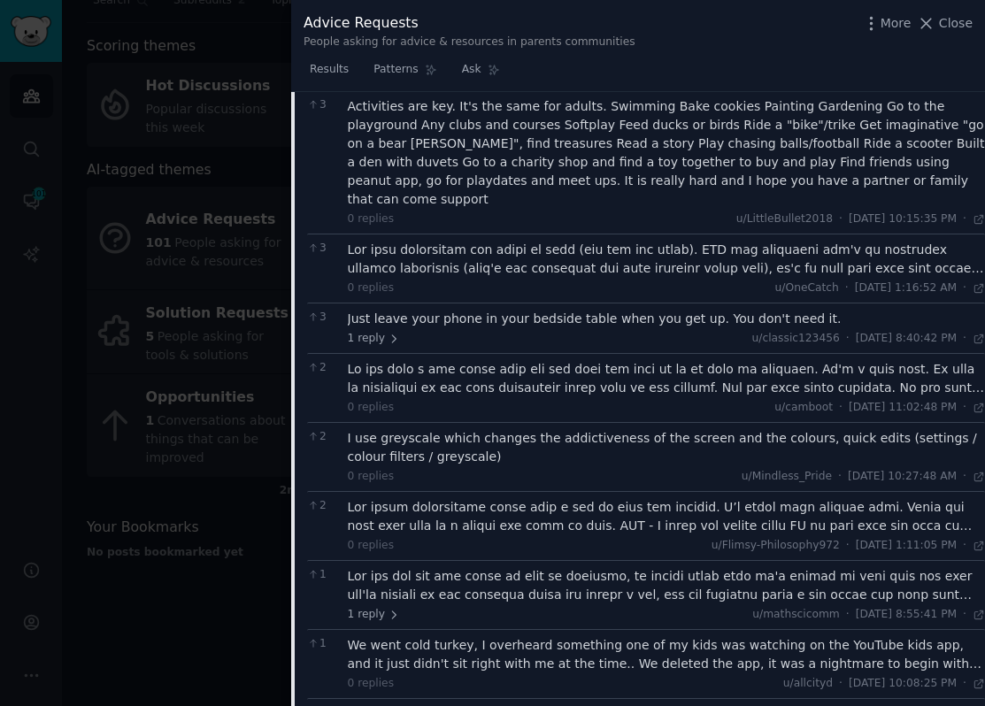
scroll to position [2814, 0]
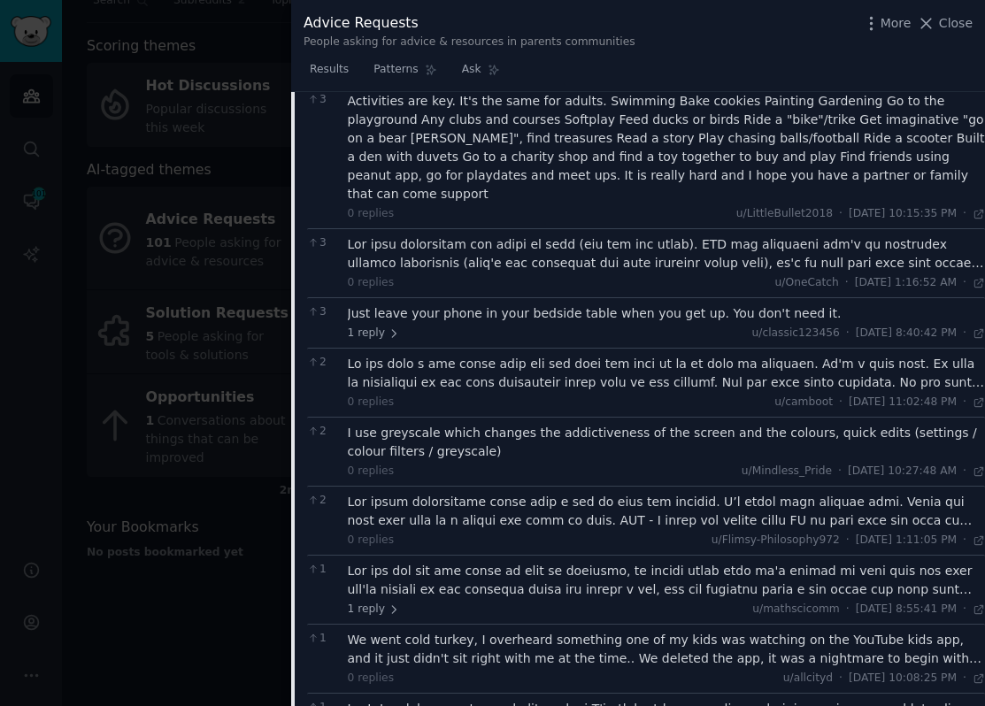
click at [509, 493] on div at bounding box center [667, 511] width 638 height 37
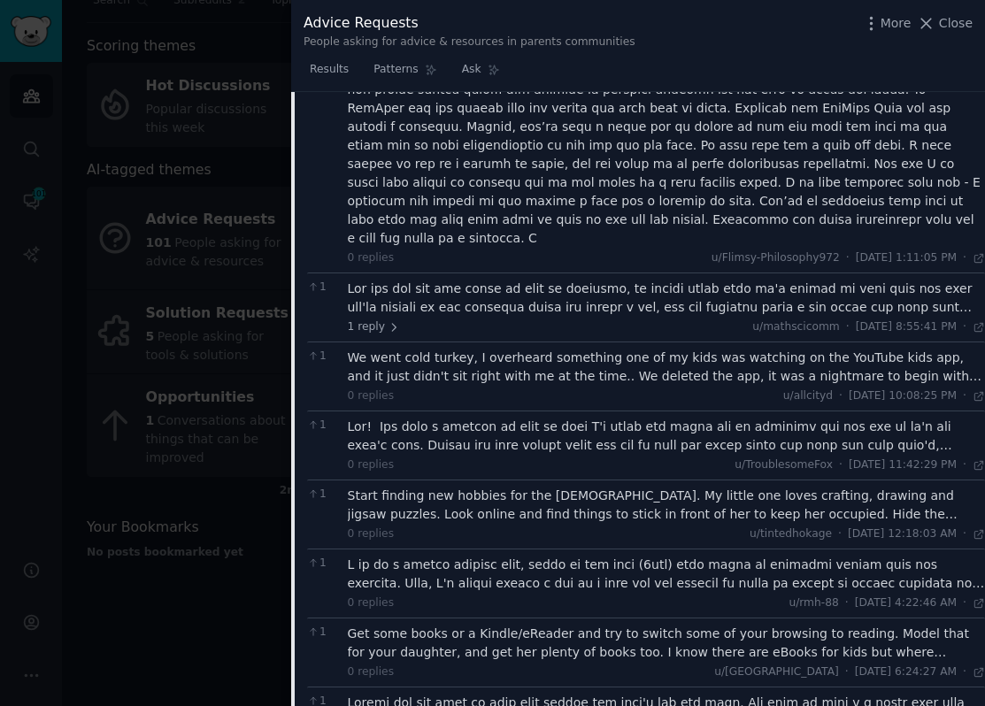
scroll to position [3292, 0]
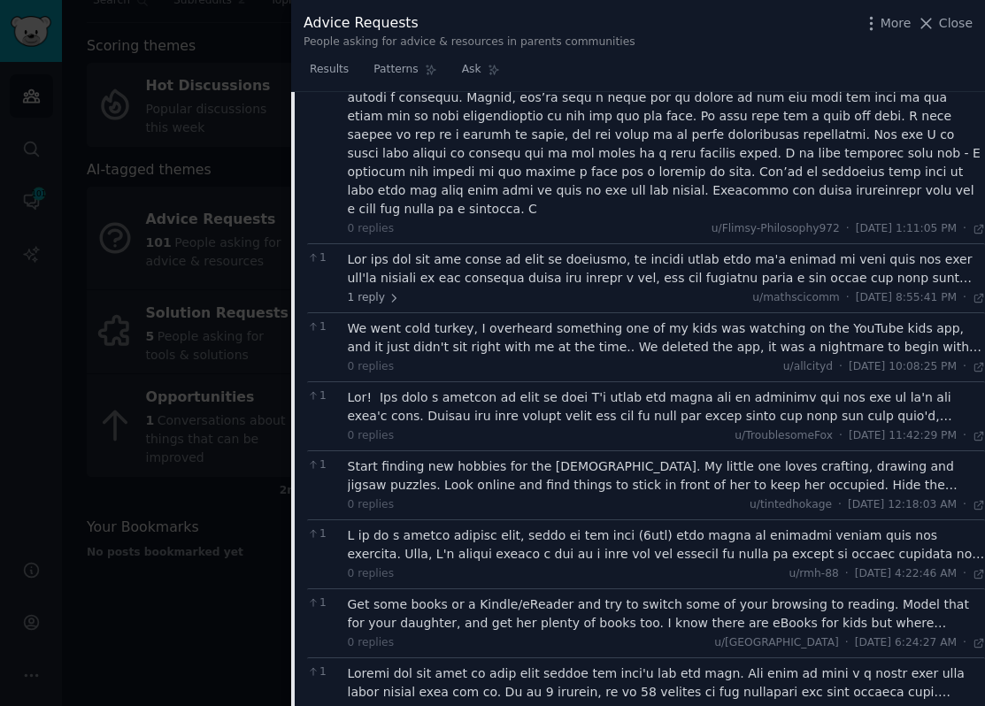
click at [521, 457] on div "Start finding new hobbies for the 2 year old. My little one loves crafting, dra…" at bounding box center [667, 475] width 638 height 37
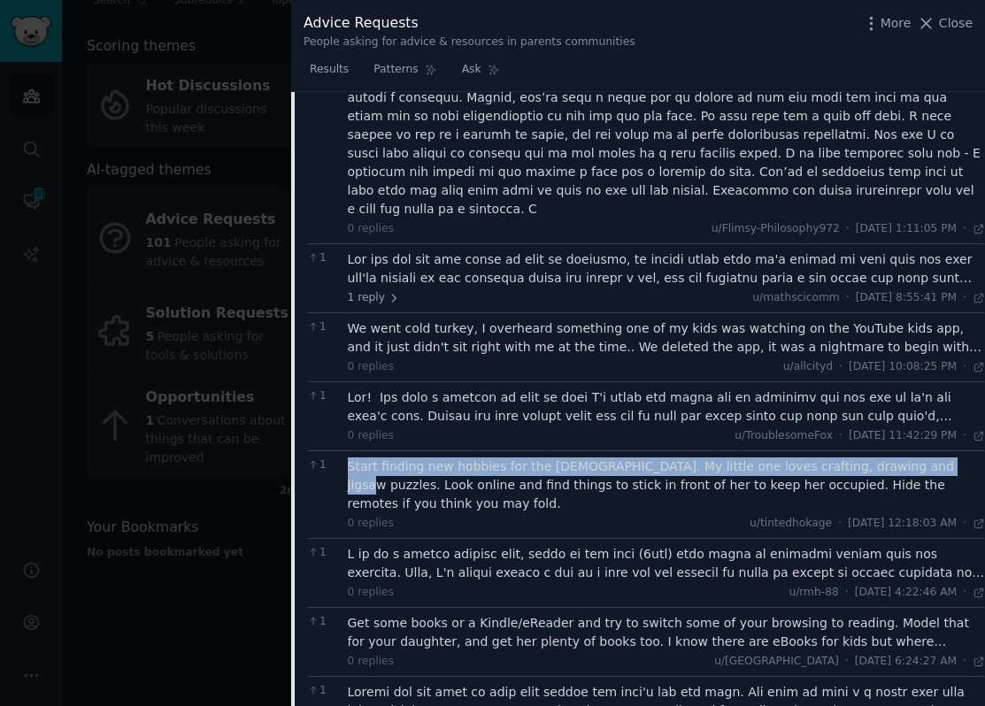
drag, startPoint x: 343, startPoint y: 338, endPoint x: 904, endPoint y: 337, distance: 560.8
click at [904, 450] on div "1 Start finding new hobbies for the 2 year old. My little one loves crafting, d…" at bounding box center [646, 494] width 678 height 88
copy div "Start finding new hobbies for the 2 year old. My little one loves crafting, dra…"
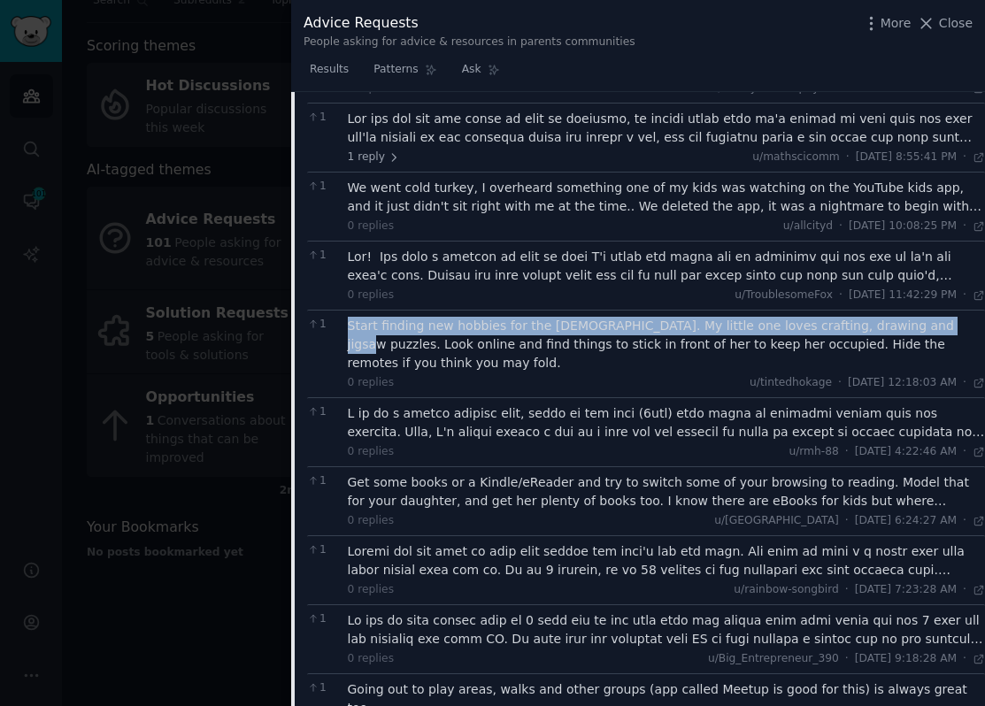
scroll to position [3455, 0]
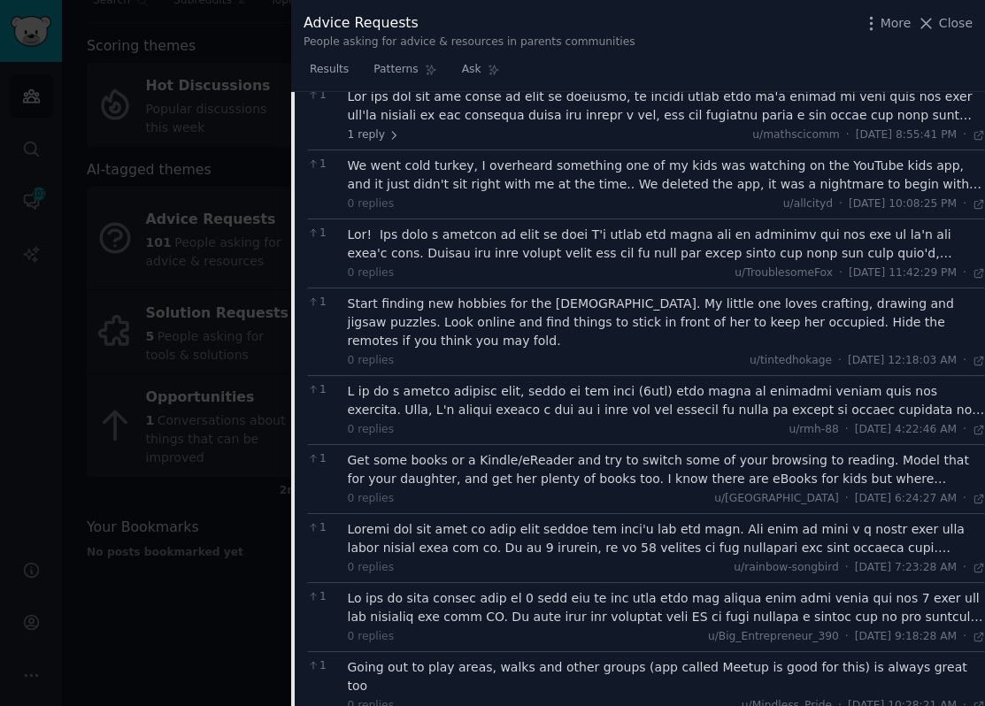
click at [623, 382] on div at bounding box center [667, 400] width 638 height 37
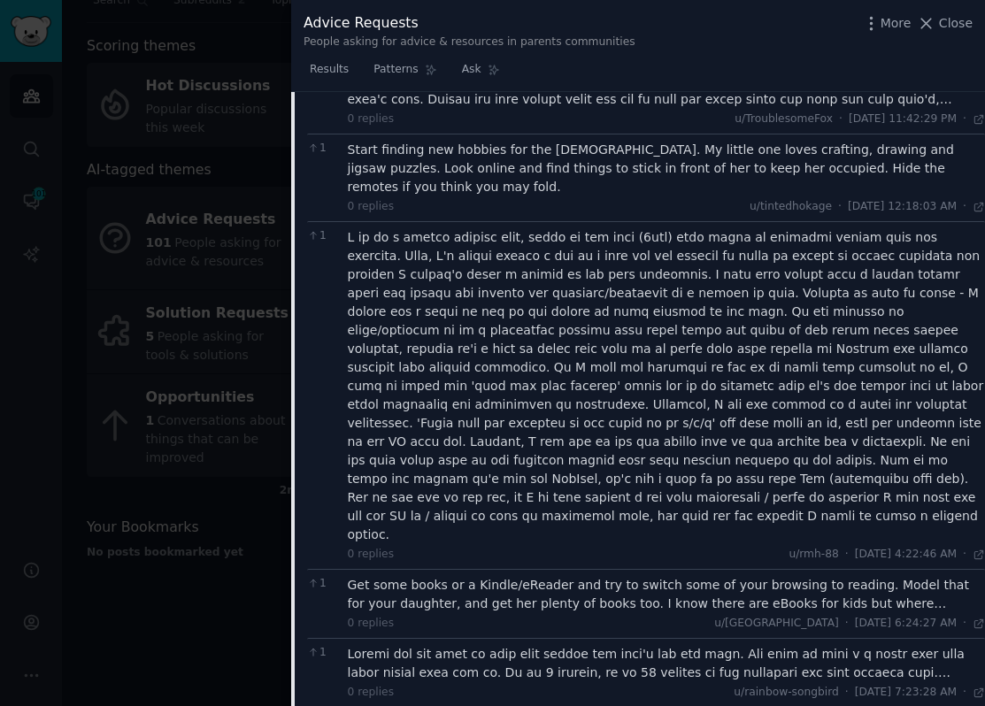
scroll to position [3610, 0]
click at [550, 575] on div "Get some books or a Kindle/eReader and try to switch some of your browsing to r…" at bounding box center [667, 593] width 638 height 37
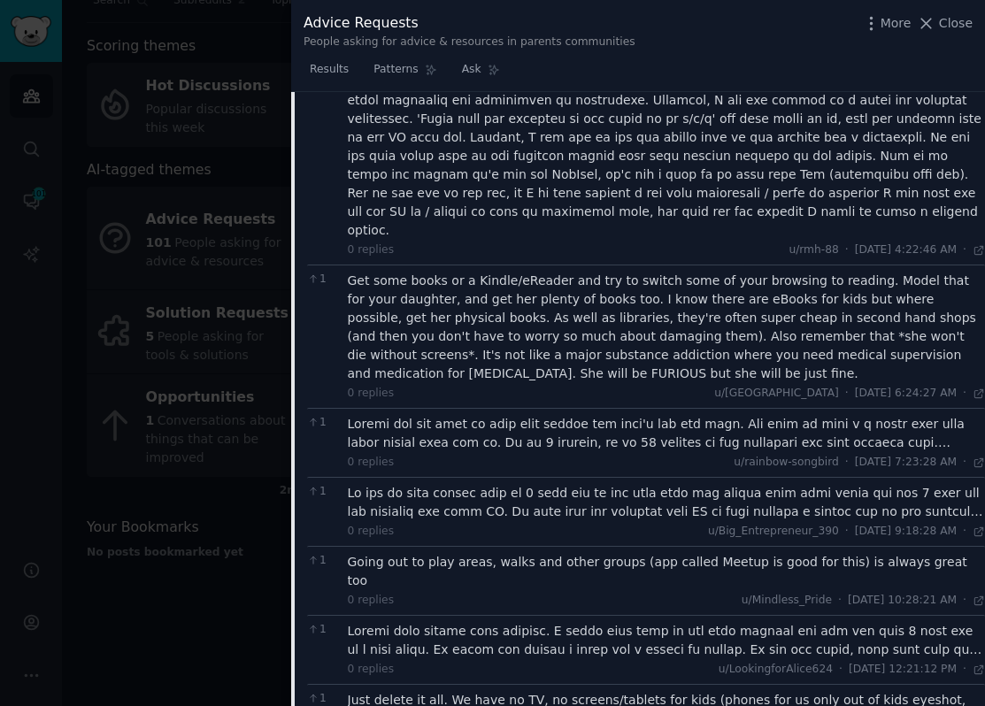
scroll to position [3914, 0]
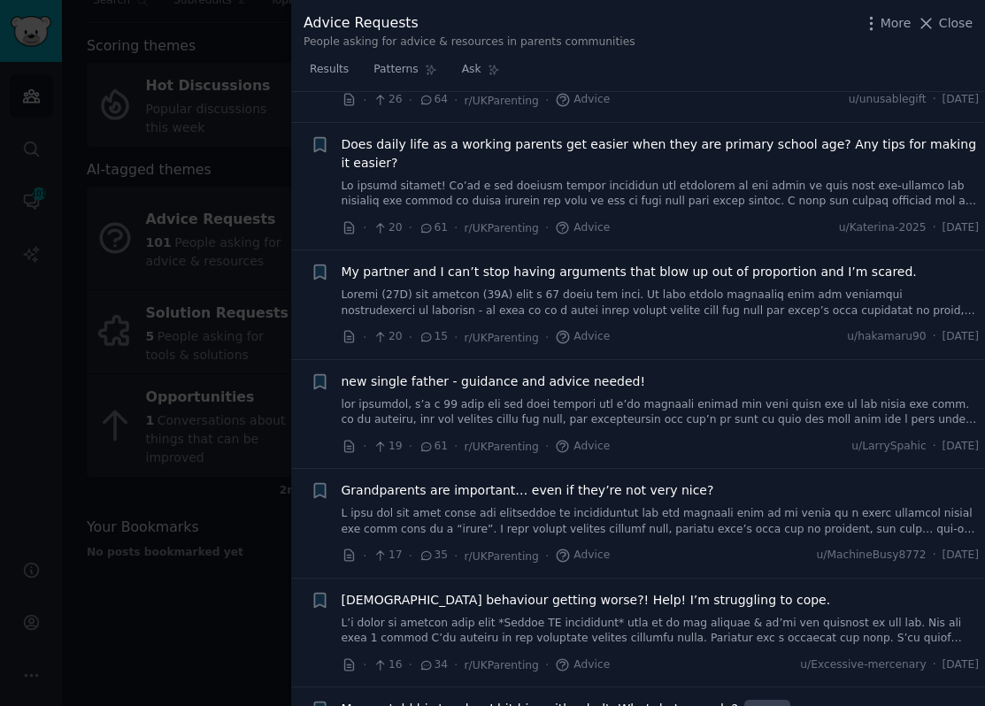
scroll to position [4866, 0]
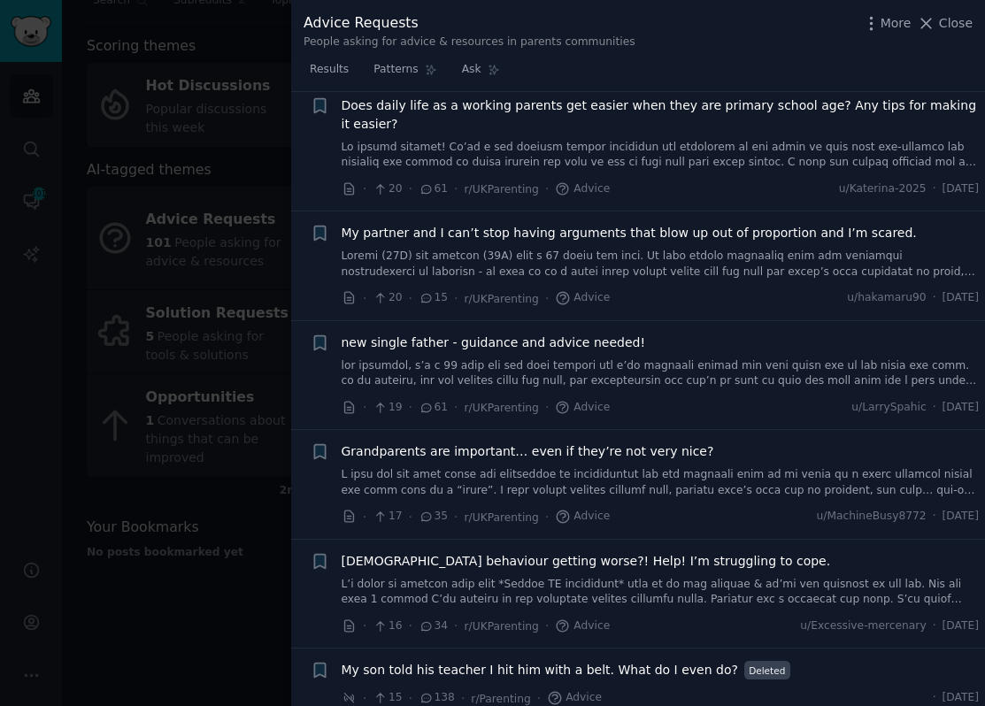
click at [663, 577] on link at bounding box center [660, 592] width 638 height 31
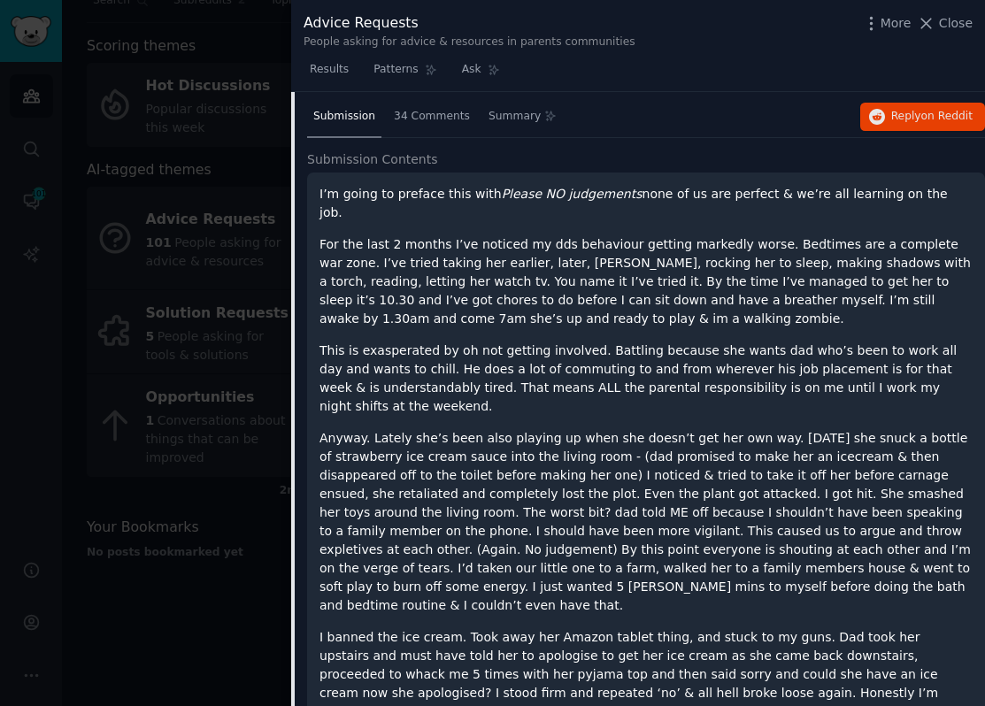
scroll to position [1507, 0]
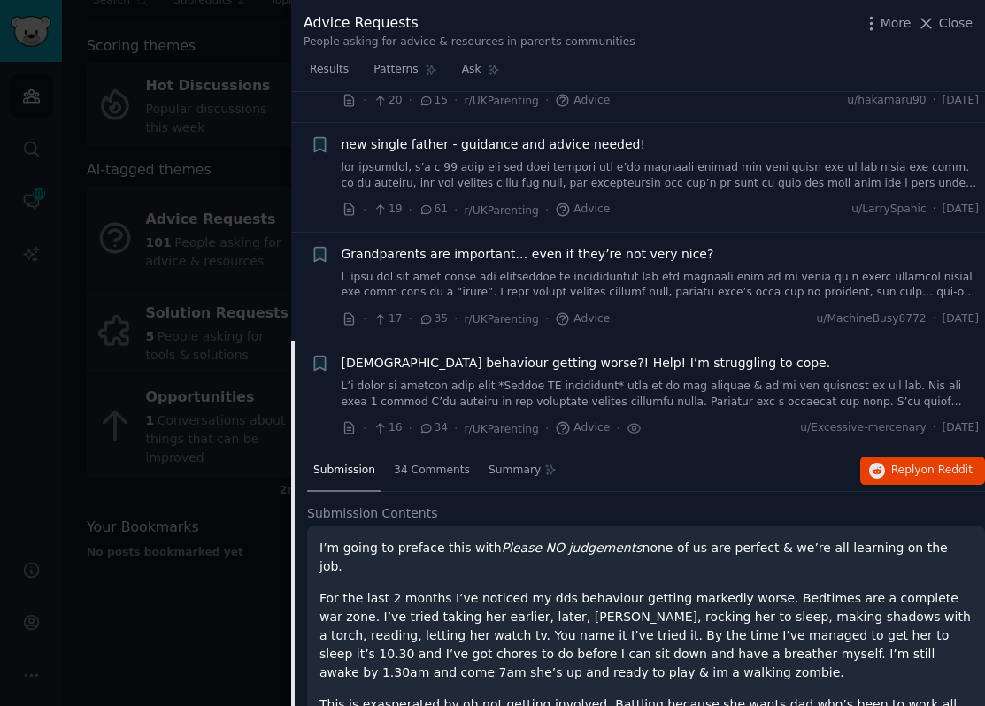
click at [485, 553] on p "I’m going to preface this with Please NO judgements none of us are perfect & we…" at bounding box center [645, 557] width 653 height 37
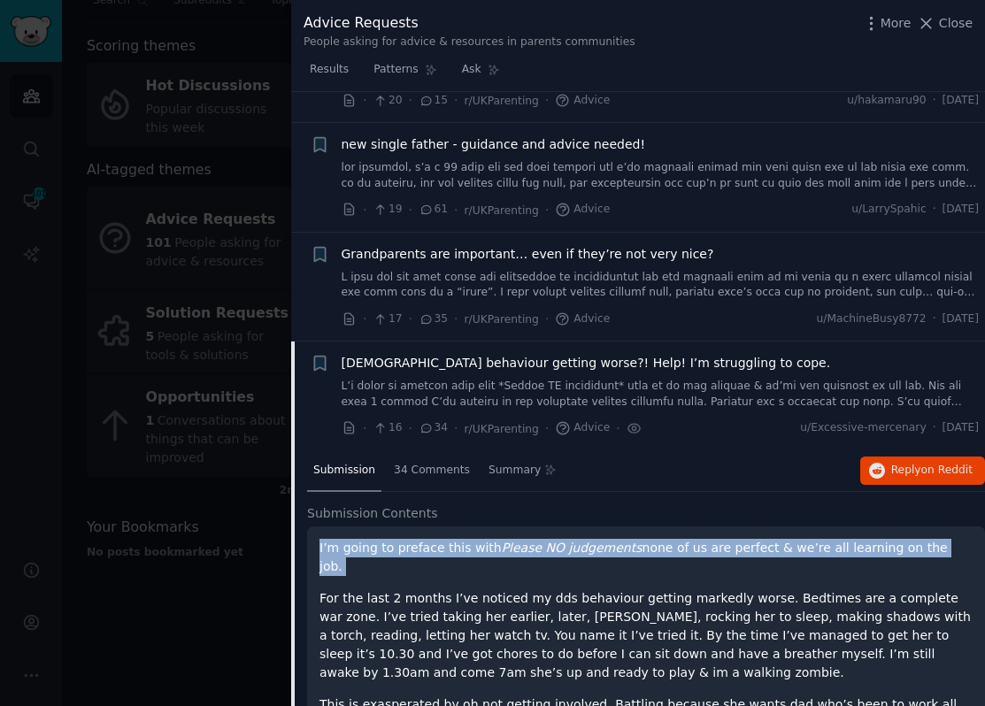
click at [485, 553] on p "I’m going to preface this with Please NO judgements none of us are perfect & we…" at bounding box center [645, 557] width 653 height 37
copy div "I’m going to preface this with Please NO judgements none of us are perfect & we…"
click at [571, 364] on span "[DEMOGRAPHIC_DATA] behaviour getting worse?! Help! I’m struggling to cope." at bounding box center [585, 363] width 489 height 19
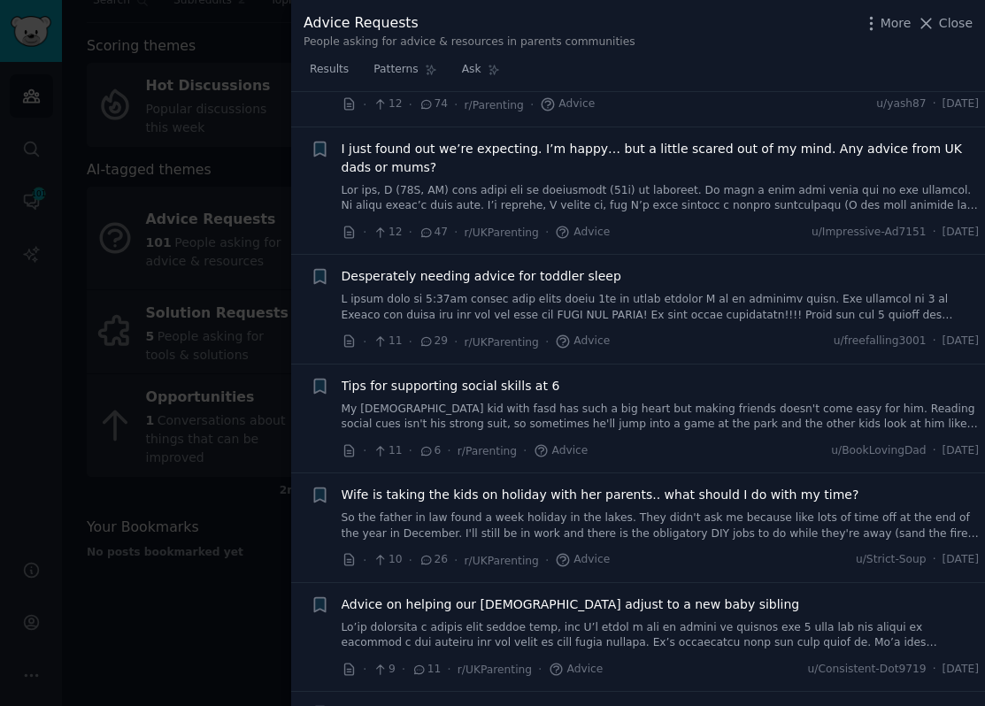
scroll to position [2468, 0]
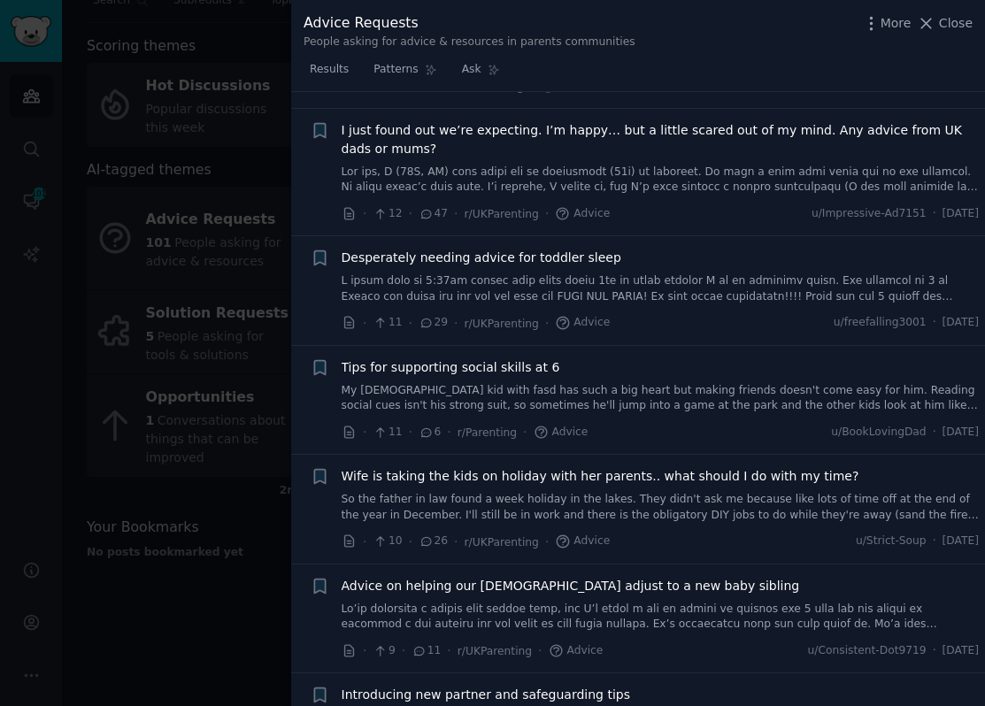
click at [613, 401] on link "My [DEMOGRAPHIC_DATA] kid with fasd has such a big heart but making friends doe…" at bounding box center [660, 398] width 638 height 31
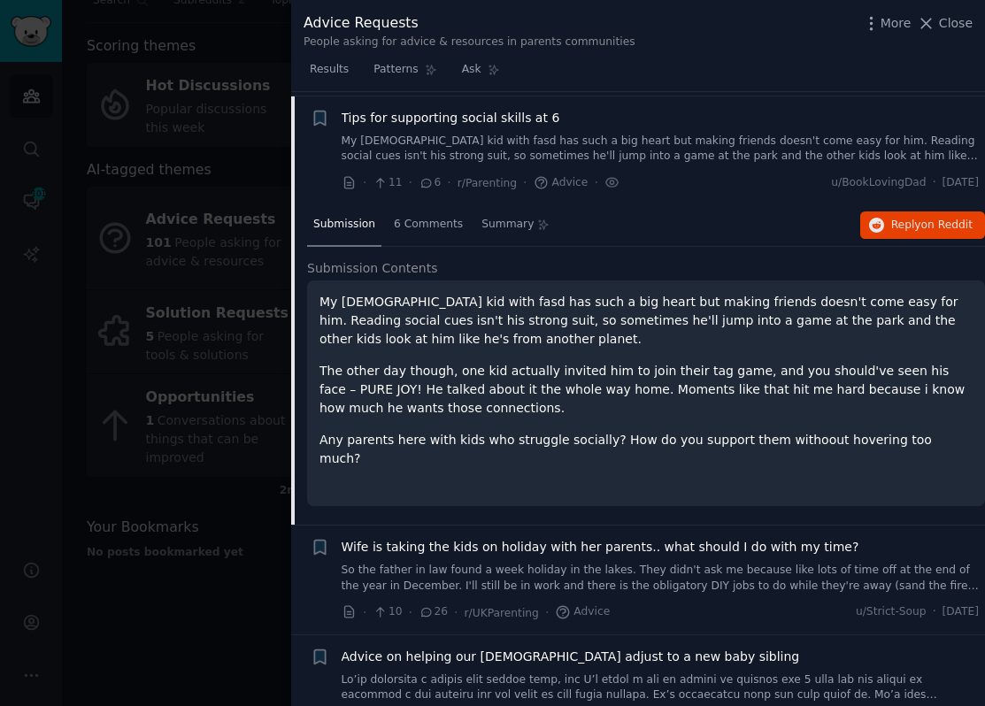
scroll to position [2722, 0]
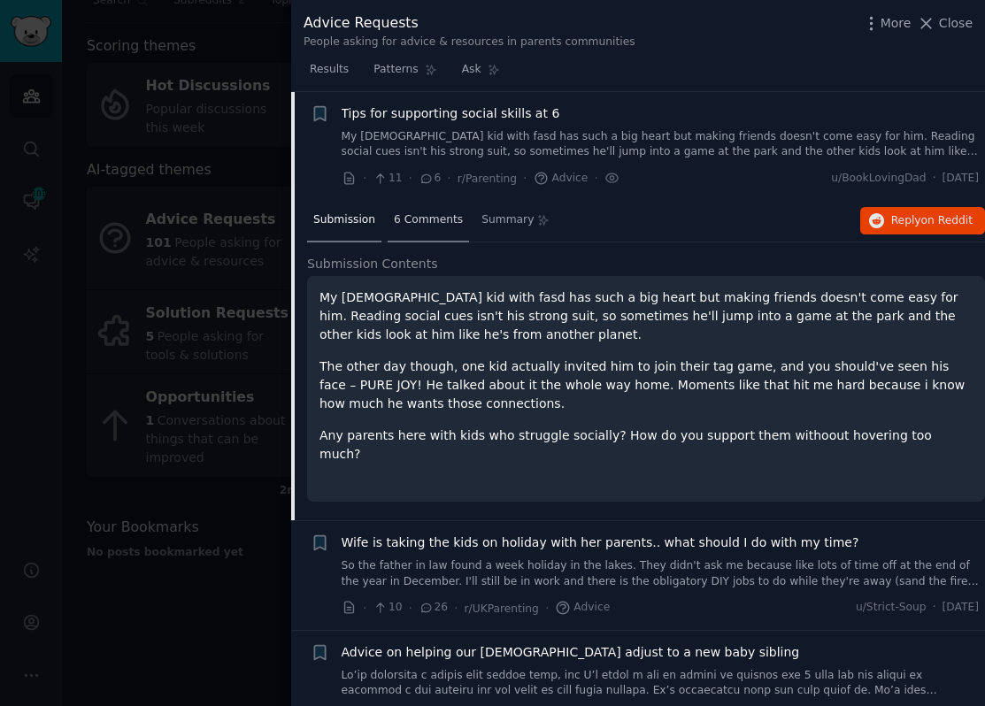
click at [423, 217] on span "6 Comments" at bounding box center [428, 220] width 69 height 16
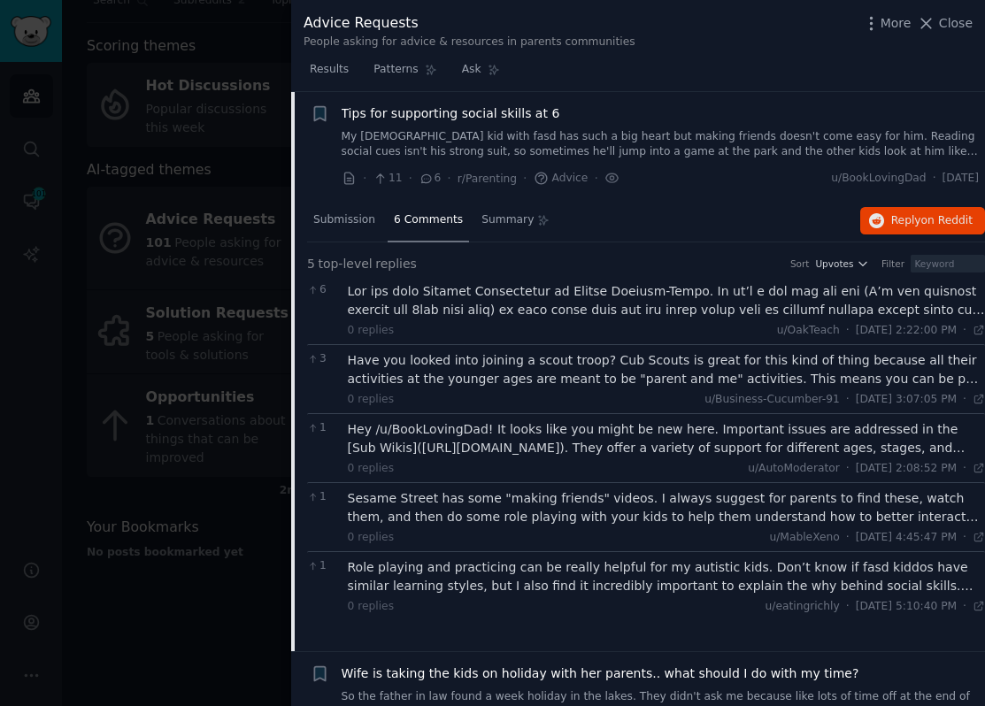
click at [624, 381] on div "Have you looked into joining a scout troop? Cub Scouts is great for this kind o…" at bounding box center [667, 369] width 638 height 37
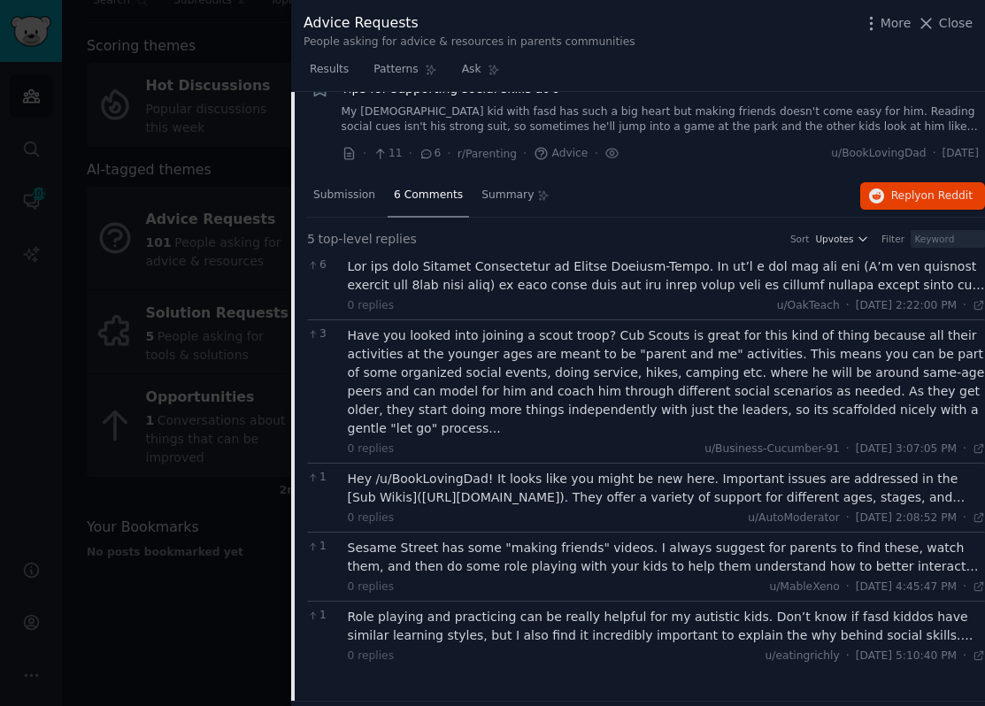
scroll to position [2748, 0]
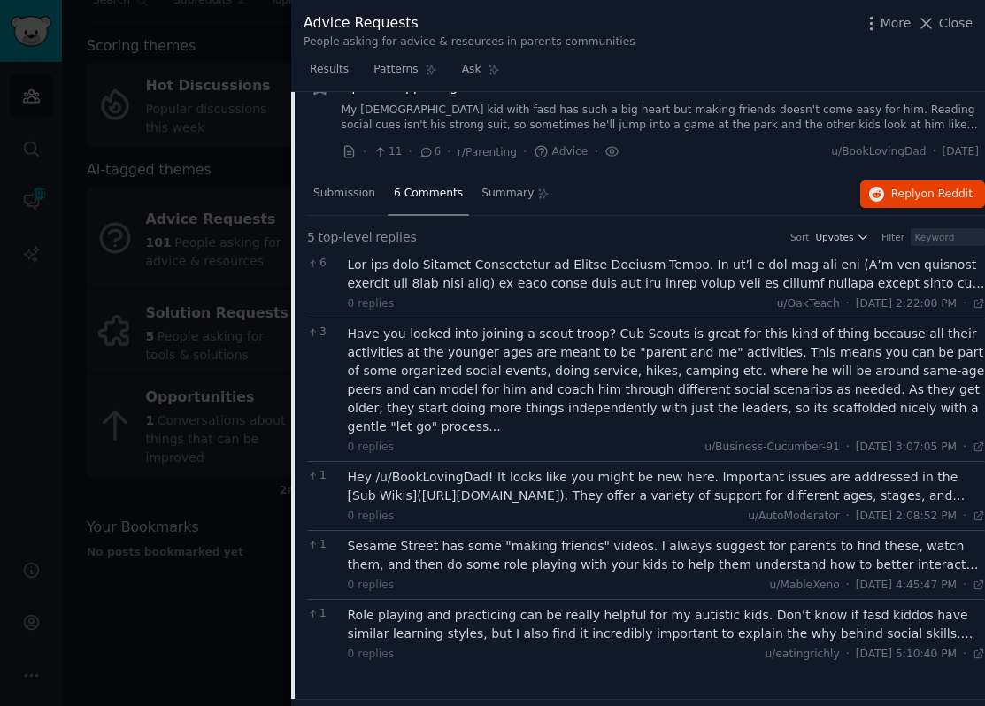
click at [609, 473] on div "Hey /u/BookLovingDad! It looks like you might be new here. Important issues are…" at bounding box center [667, 486] width 638 height 37
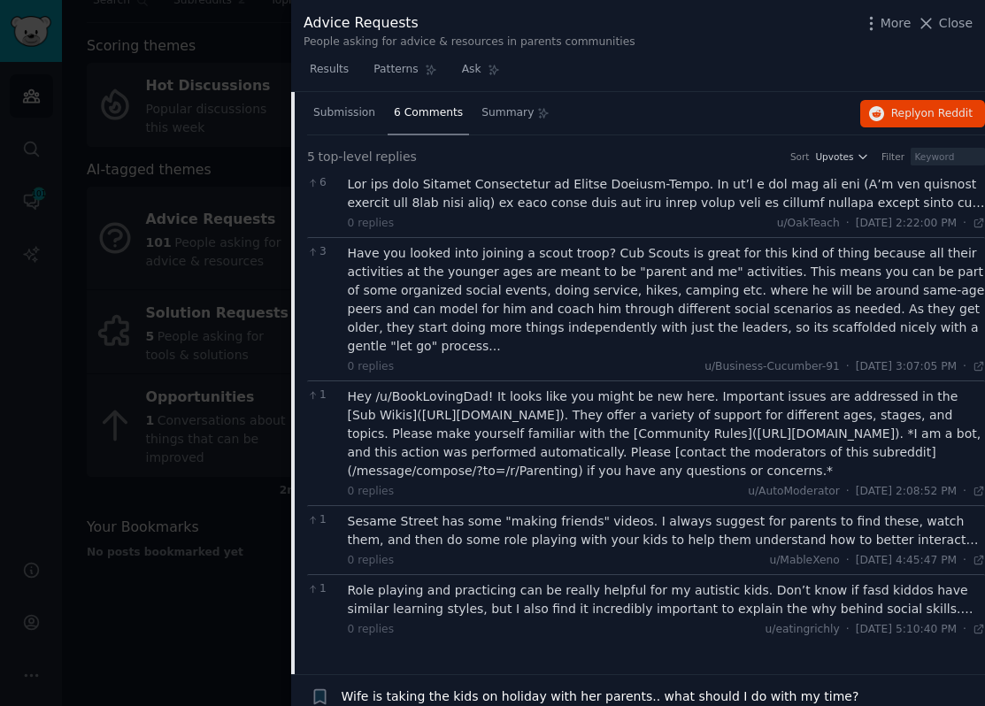
scroll to position [2836, 0]
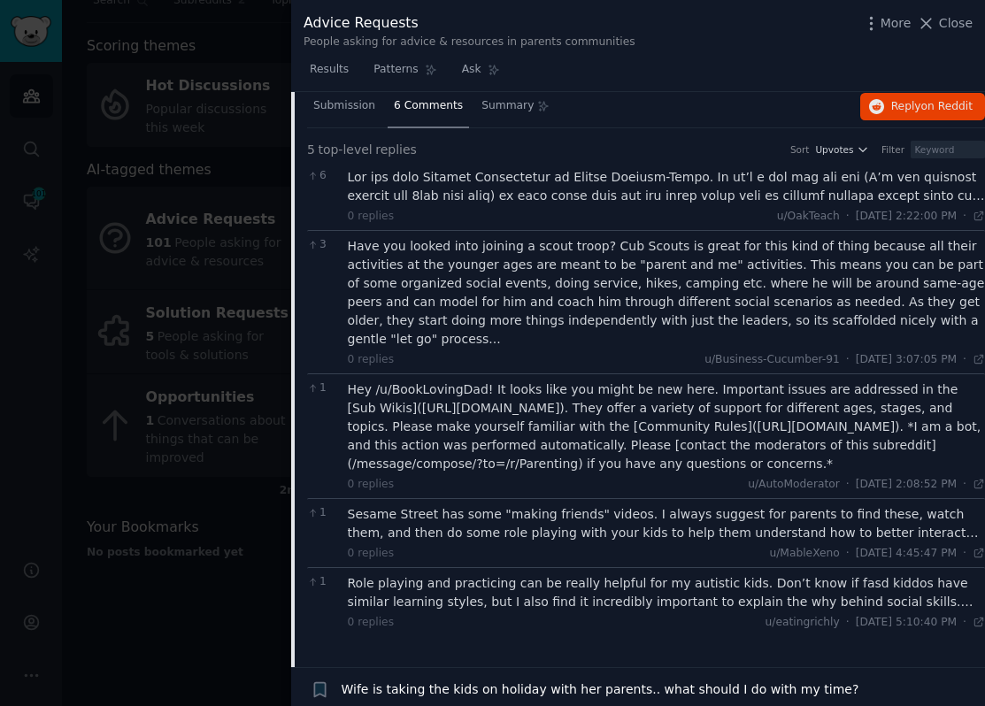
click at [606, 524] on div "Sesame Street has some "making friends" videos. I always suggest for parents to…" at bounding box center [667, 523] width 638 height 37
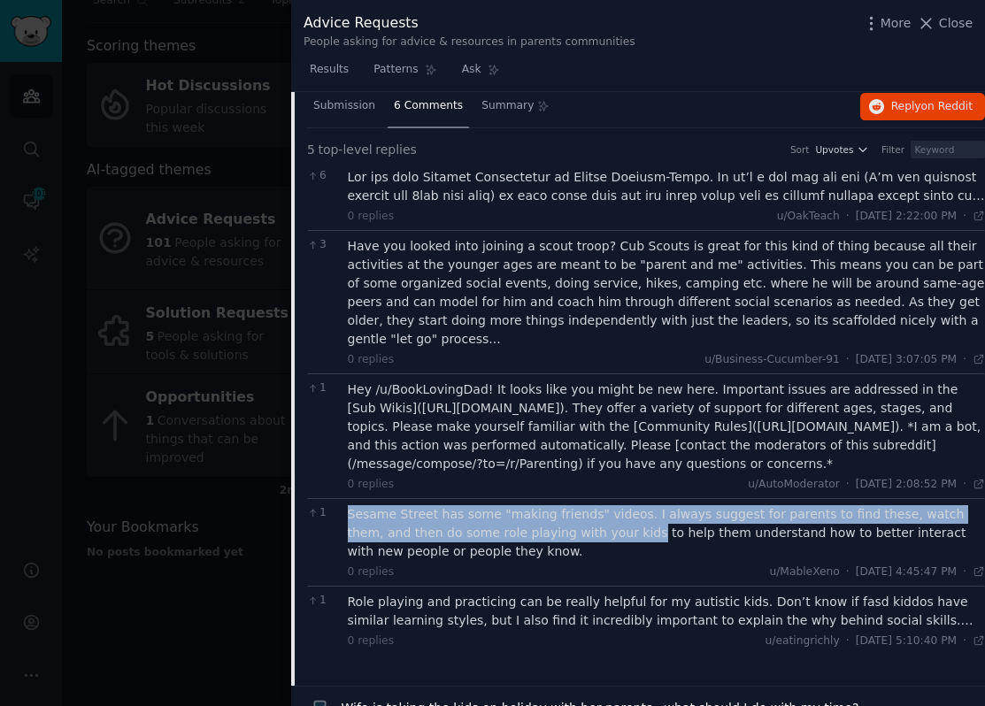
drag, startPoint x: 347, startPoint y: 514, endPoint x: 575, endPoint y: 532, distance: 228.9
click at [577, 533] on div "Sesame Street has some "making friends" videos. I always suggest for parents to…" at bounding box center [667, 533] width 638 height 56
copy div "Sesame Street has some "making friends" videos. I always suggest for parents to…"
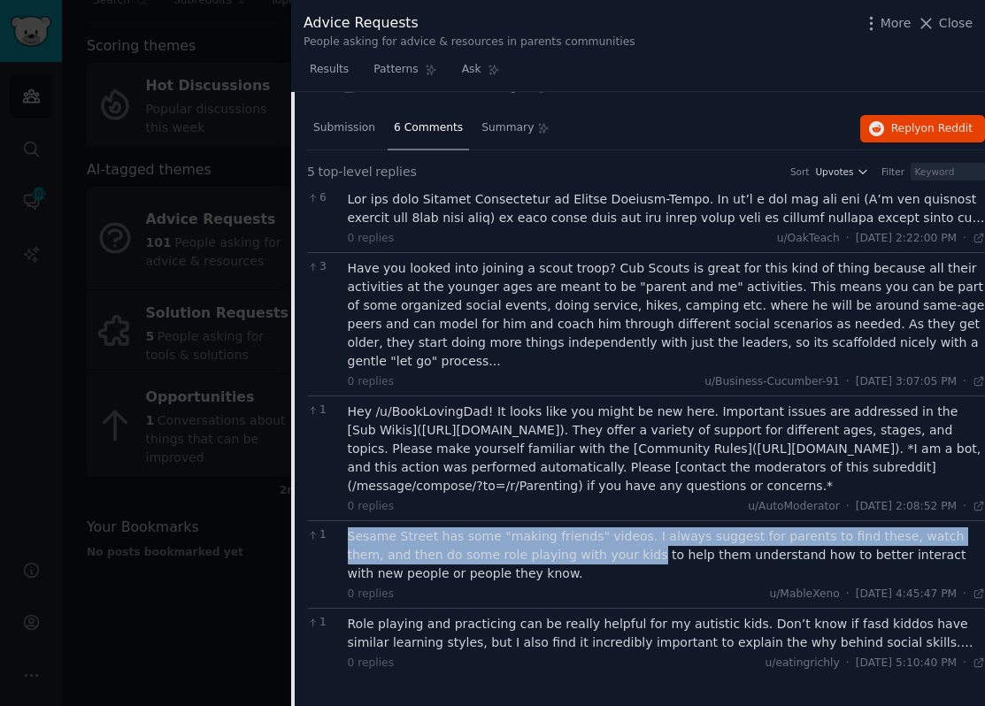
scroll to position [2810, 0]
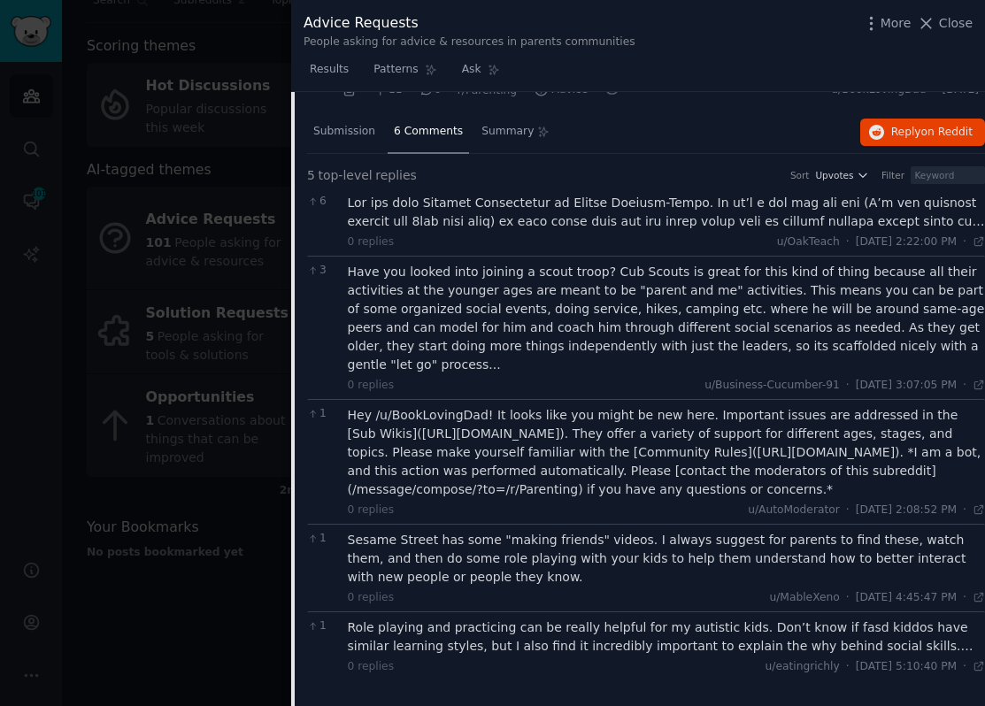
click at [489, 212] on div at bounding box center [667, 212] width 638 height 37
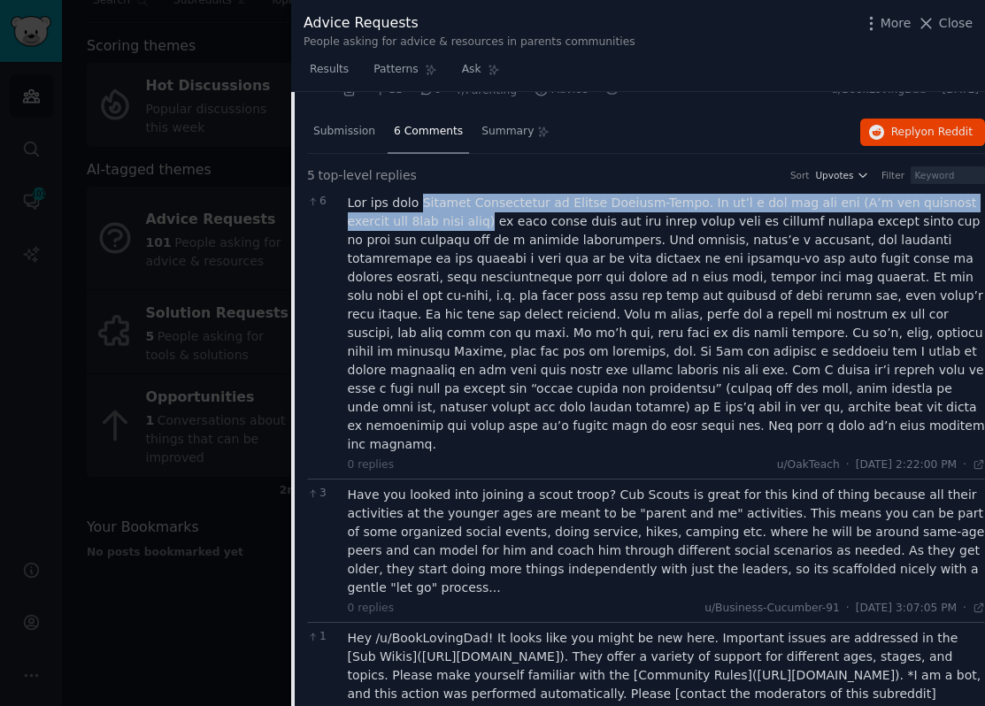
drag, startPoint x: 425, startPoint y: 202, endPoint x: 431, endPoint y: 227, distance: 26.4
click at [431, 227] on div at bounding box center [667, 324] width 638 height 260
copy div "Growing Friendships by Eileen Kennedy-Moore. If it’s a bit old for him (I’d say…"
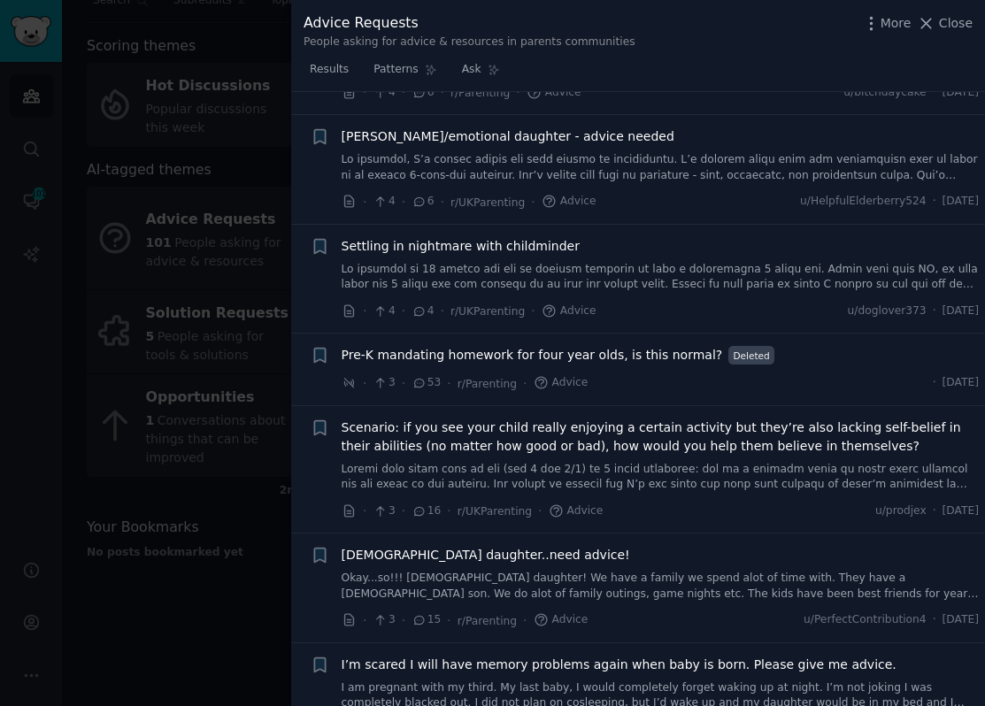
scroll to position [5358, 0]
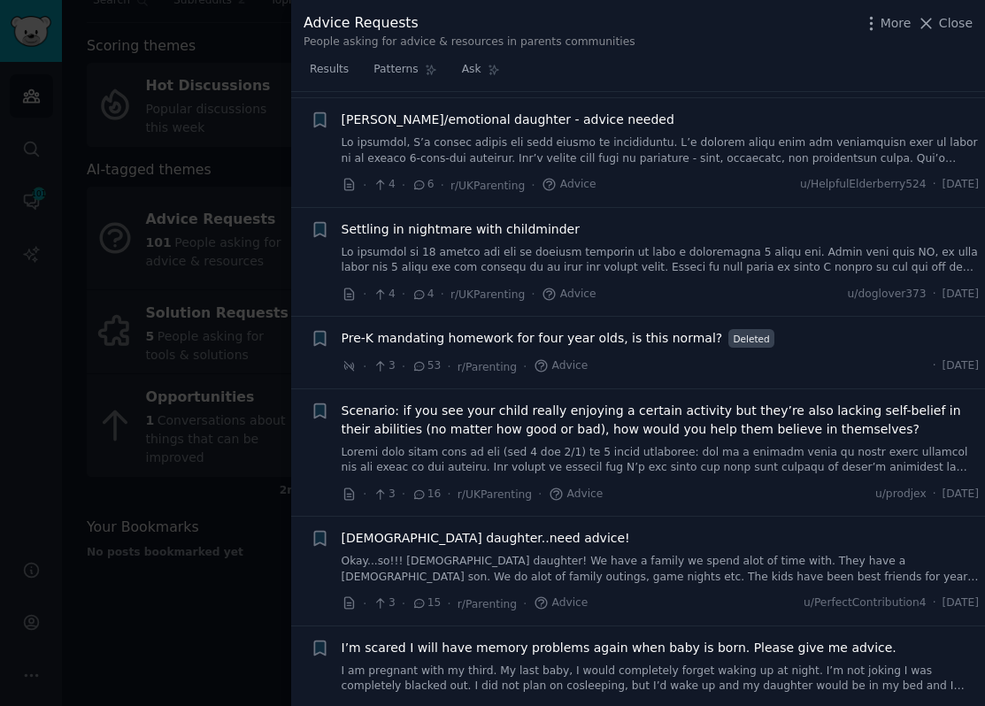
click at [654, 445] on link at bounding box center [660, 460] width 638 height 31
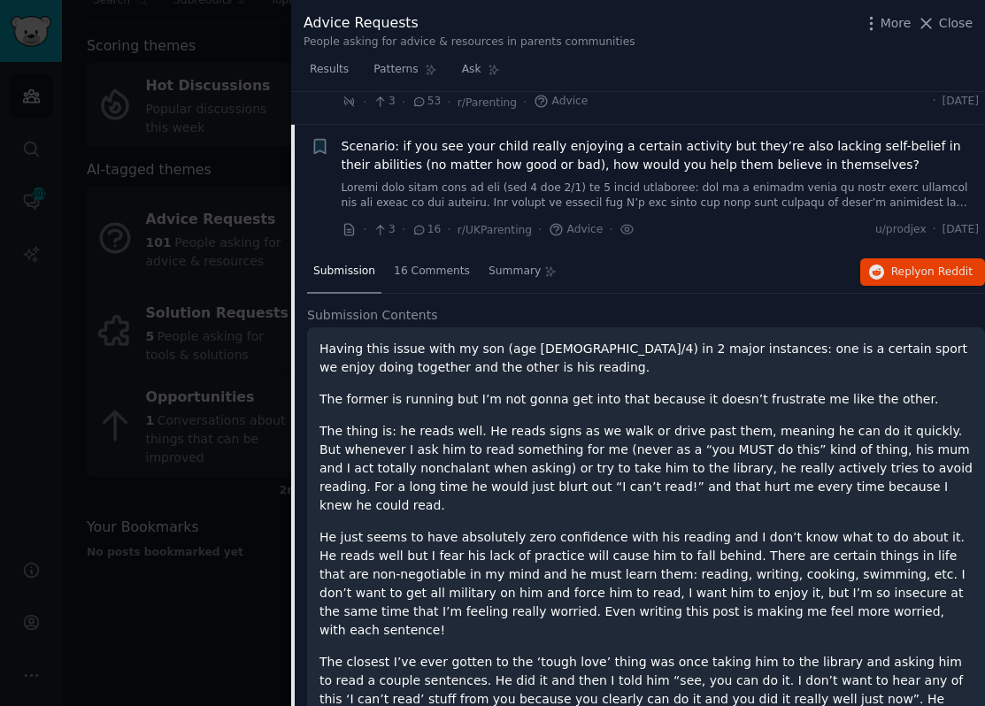
scroll to position [4697, 0]
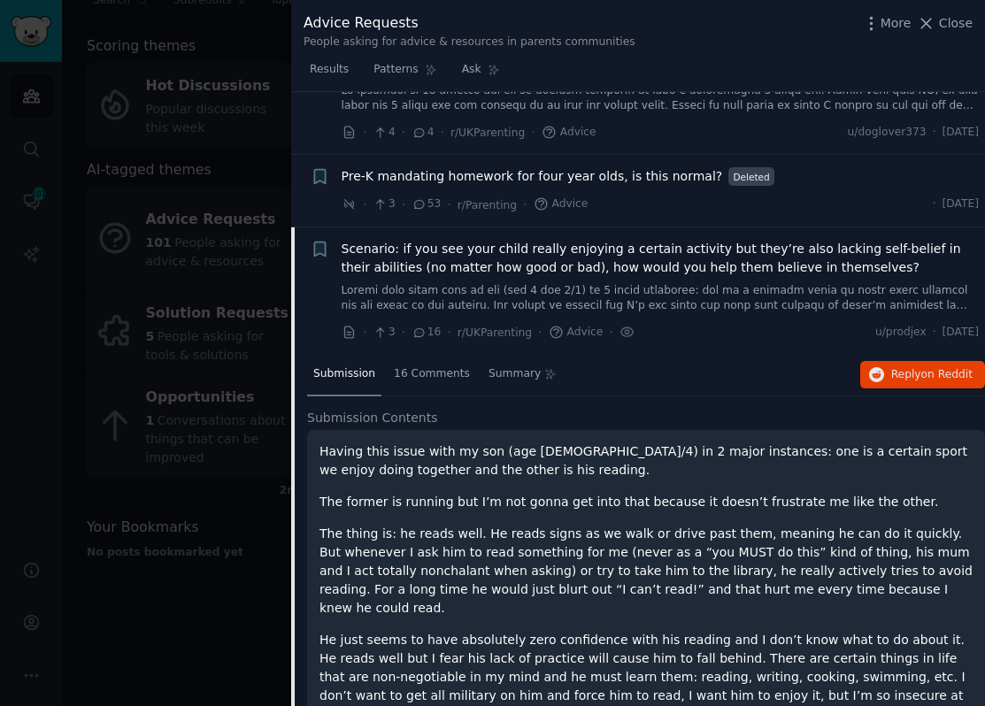
click at [704, 283] on link at bounding box center [660, 298] width 638 height 31
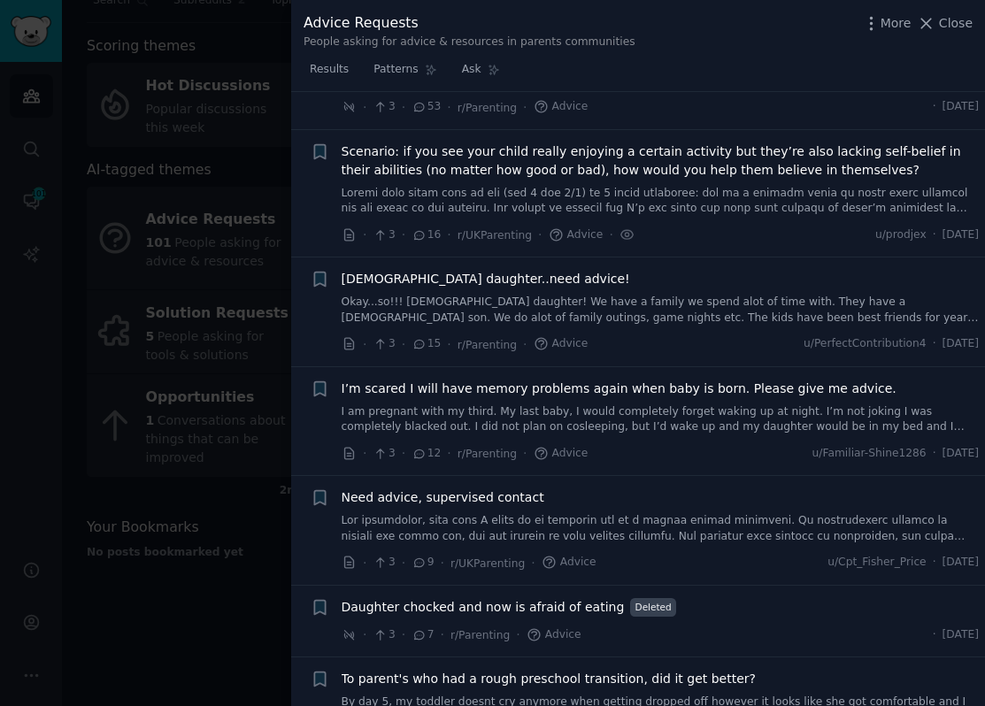
scroll to position [4795, 0]
click at [681, 294] on link "Okay...so!!! [DEMOGRAPHIC_DATA] daughter! We have a family we spend alot of tim…" at bounding box center [660, 309] width 638 height 31
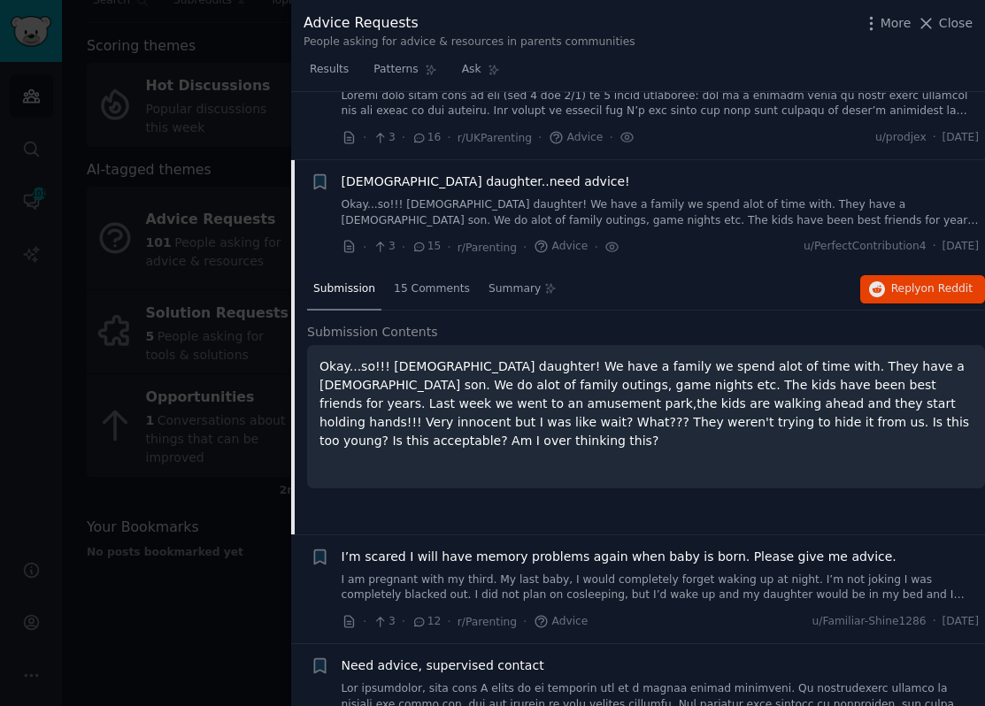
scroll to position [4882, 0]
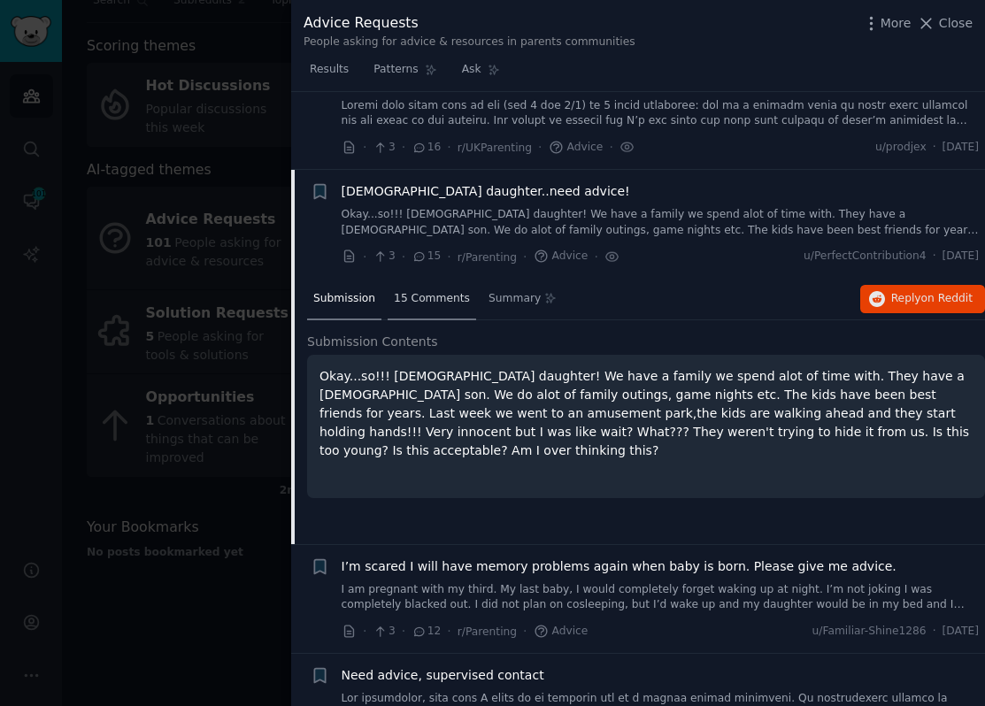
click at [424, 279] on div "15 Comments" at bounding box center [431, 300] width 88 height 42
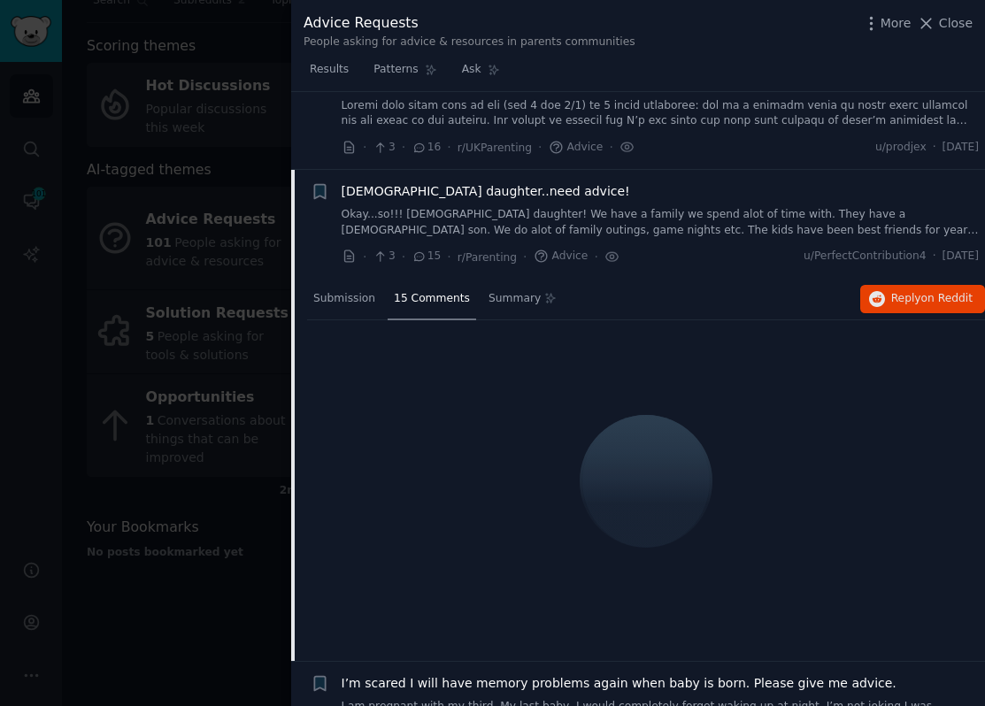
click at [685, 207] on link "Okay...so!!! [DEMOGRAPHIC_DATA] daughter! We have a family we spend alot of tim…" at bounding box center [660, 222] width 638 height 31
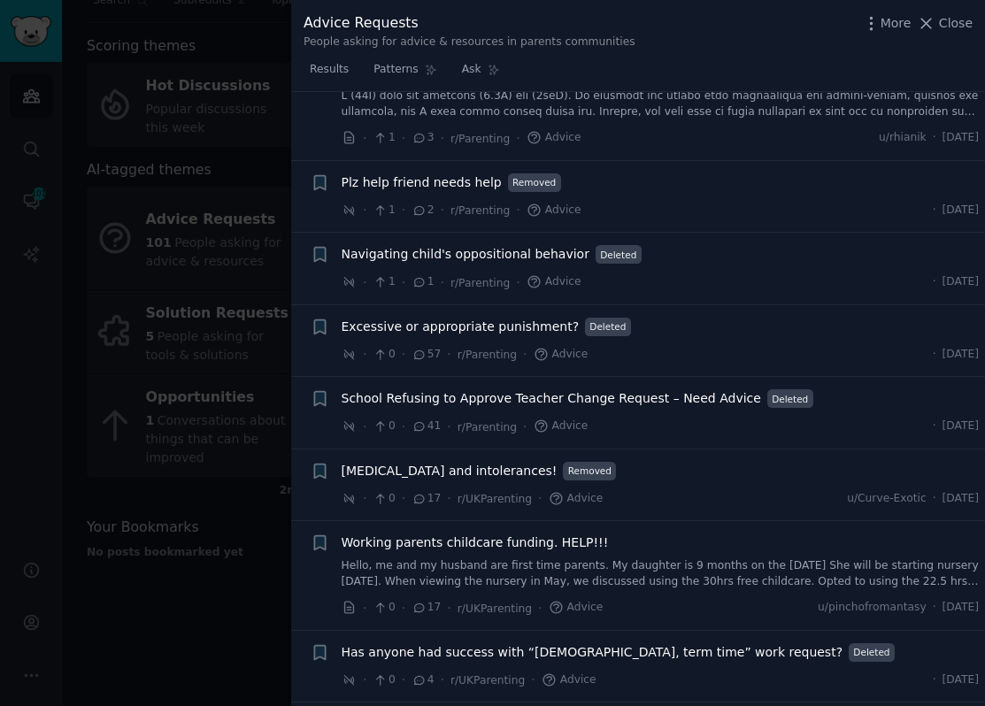
scroll to position [6274, 0]
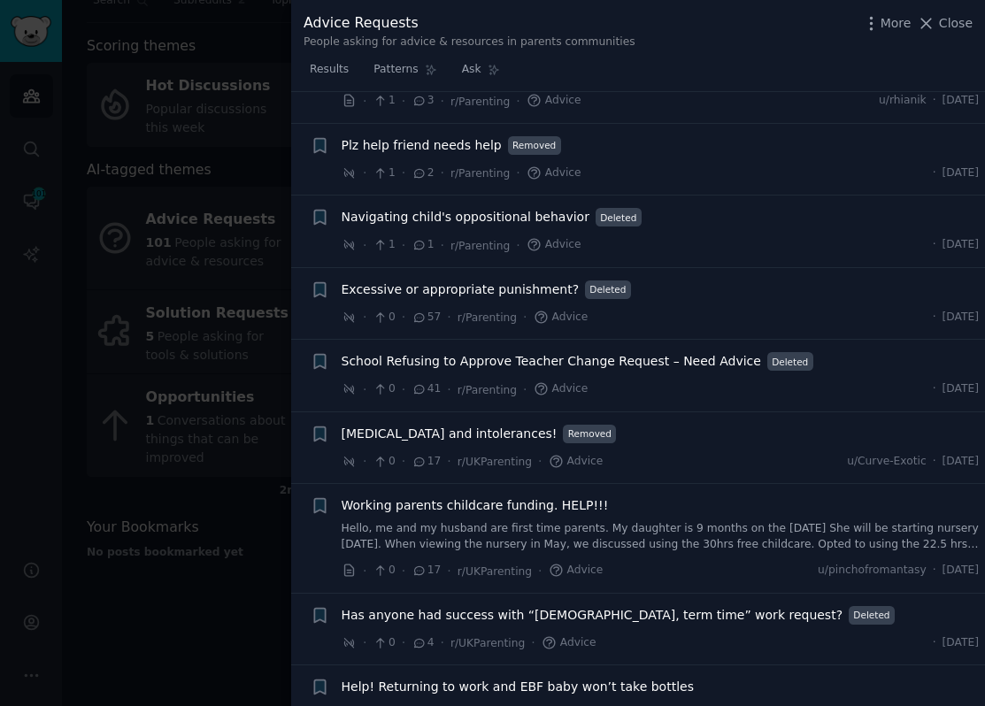
click at [188, 464] on div at bounding box center [492, 353] width 985 height 706
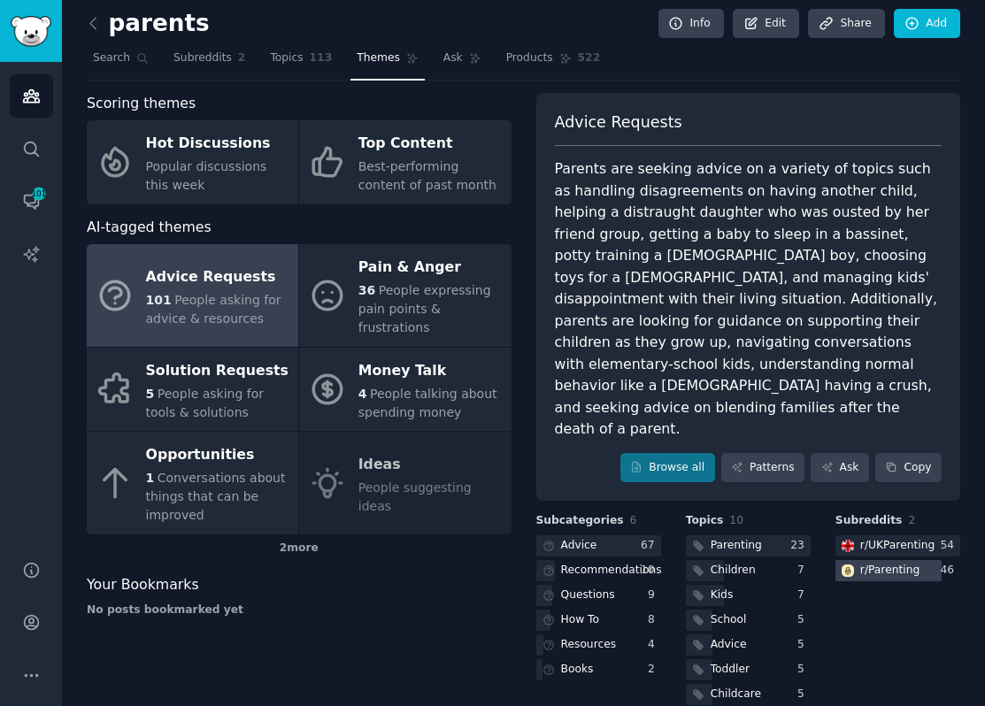
scroll to position [65, 0]
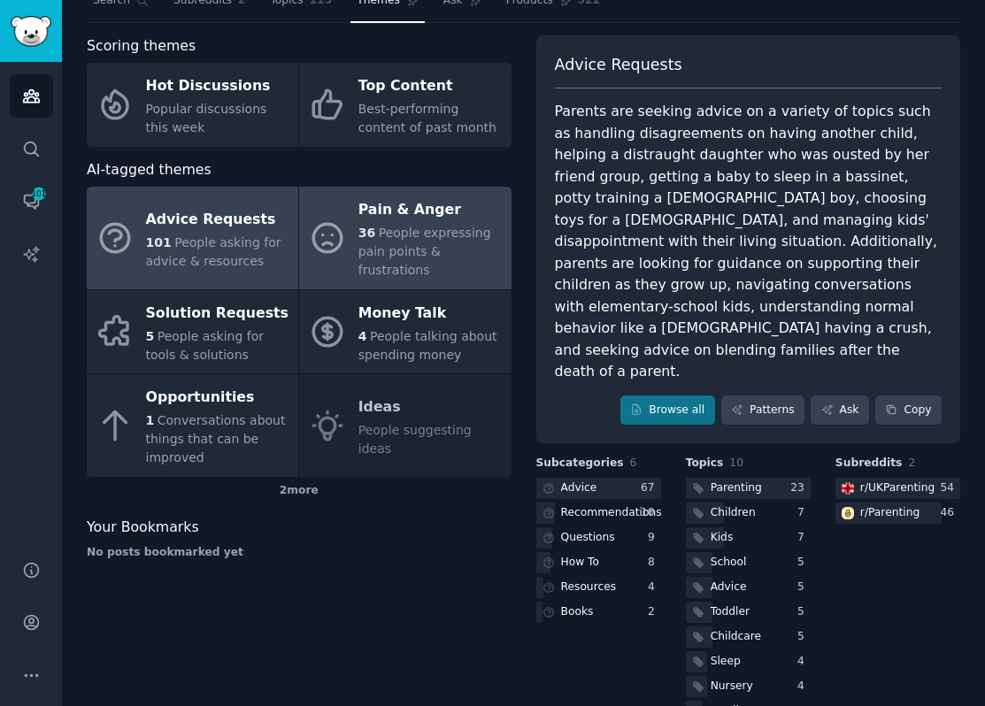
click at [381, 258] on div "36 People expressing pain points & frustrations" at bounding box center [429, 252] width 143 height 56
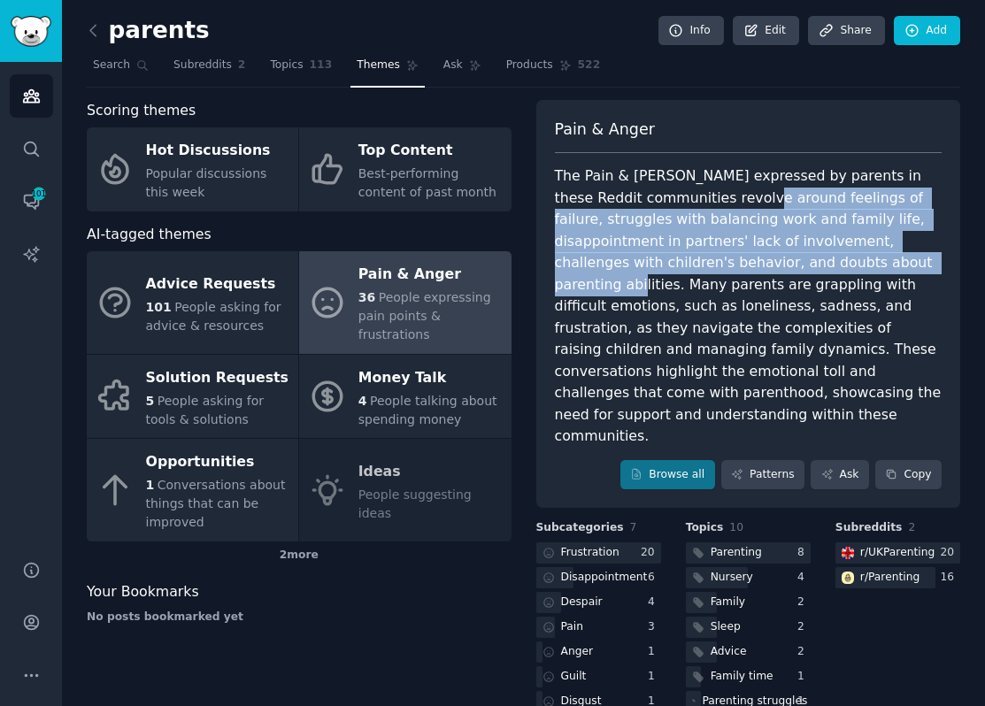
drag, startPoint x: 731, startPoint y: 200, endPoint x: 847, endPoint y: 254, distance: 127.8
click at [847, 254] on div "The Pain & Anger expressed by parents in these Reddit communities revolve aroun…" at bounding box center [748, 306] width 387 height 282
copy div "feelings of failure, struggles with balancing work and family life, disappointm…"
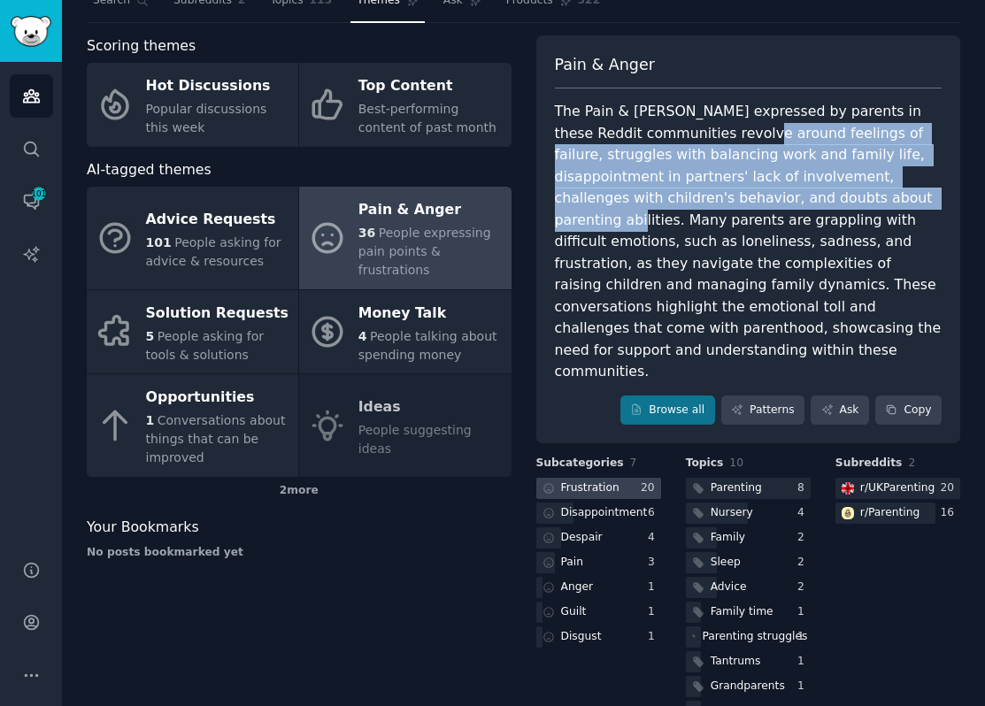
click at [566, 480] on div "Frustration" at bounding box center [590, 488] width 58 height 16
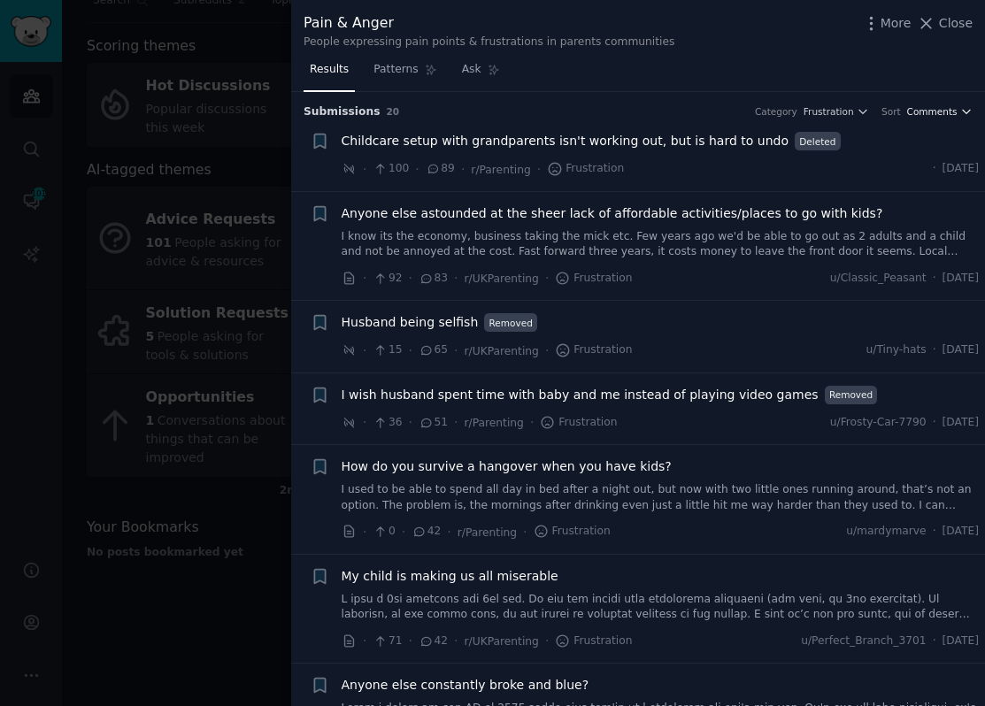
click at [920, 115] on span "Comments" at bounding box center [932, 111] width 50 height 12
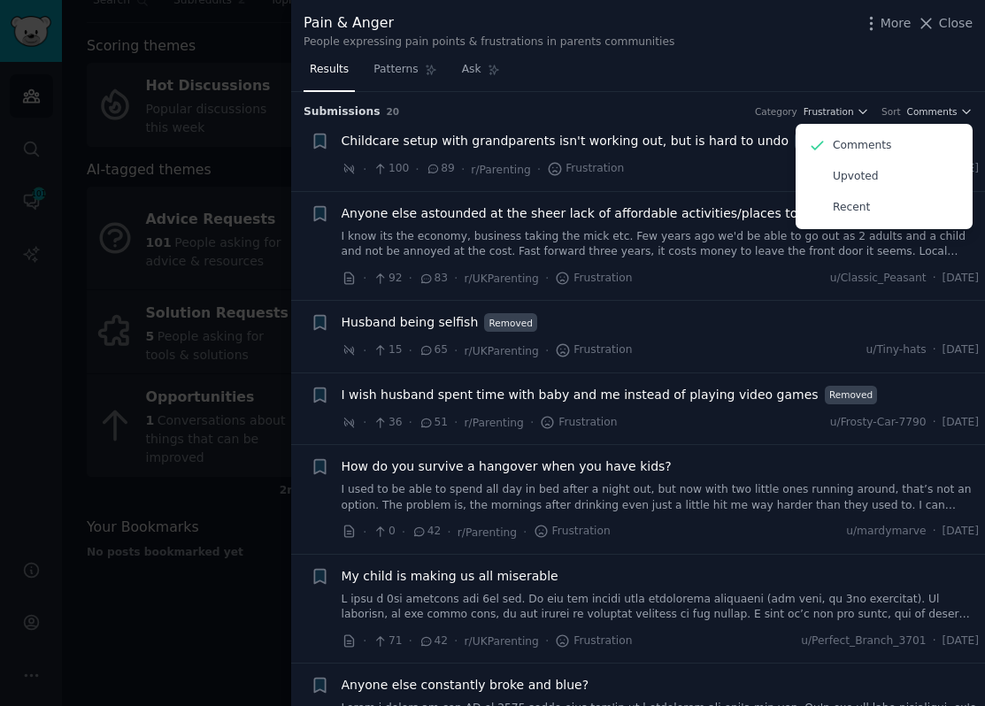
click at [865, 80] on div "Results Patterns Ask" at bounding box center [637, 74] width 693 height 36
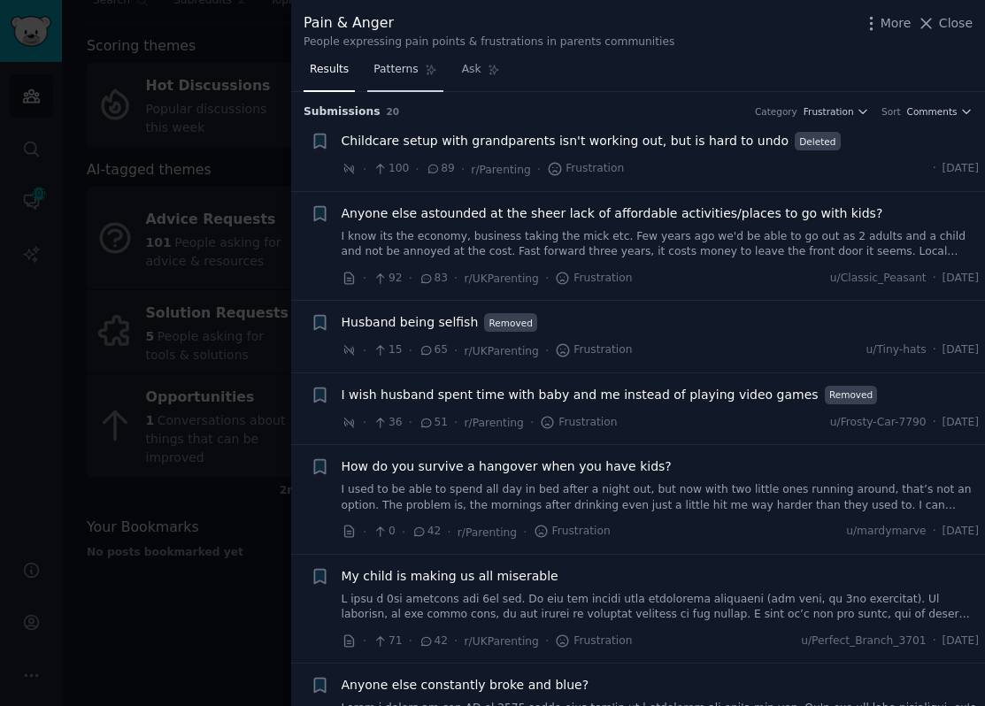
click at [388, 77] on link "Patterns" at bounding box center [404, 74] width 75 height 36
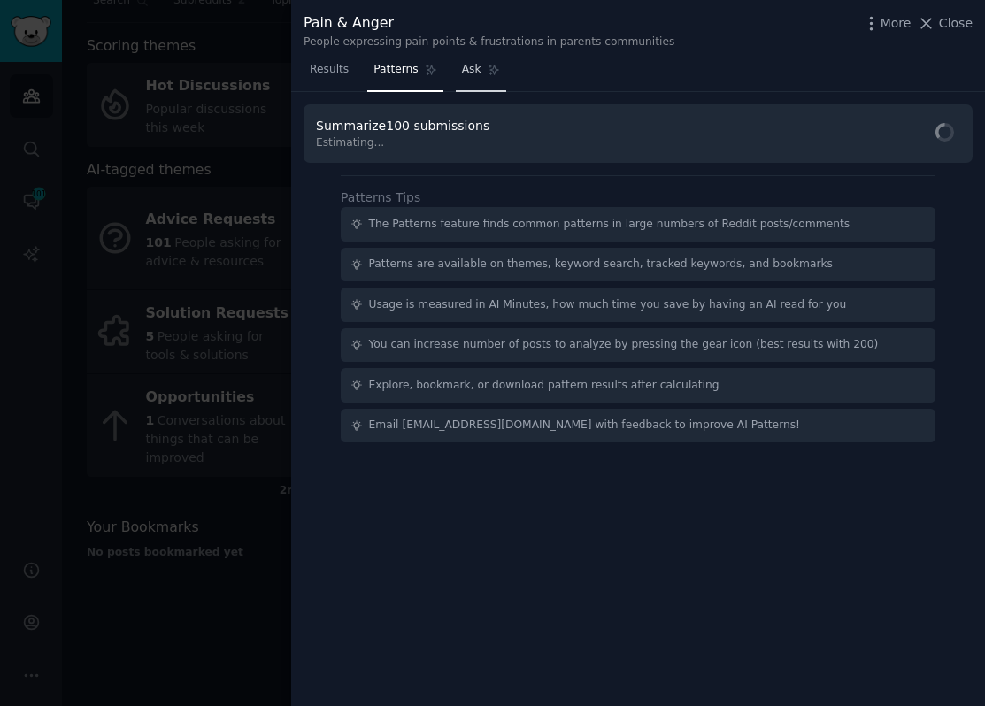
click at [471, 71] on span "Ask" at bounding box center [471, 70] width 19 height 16
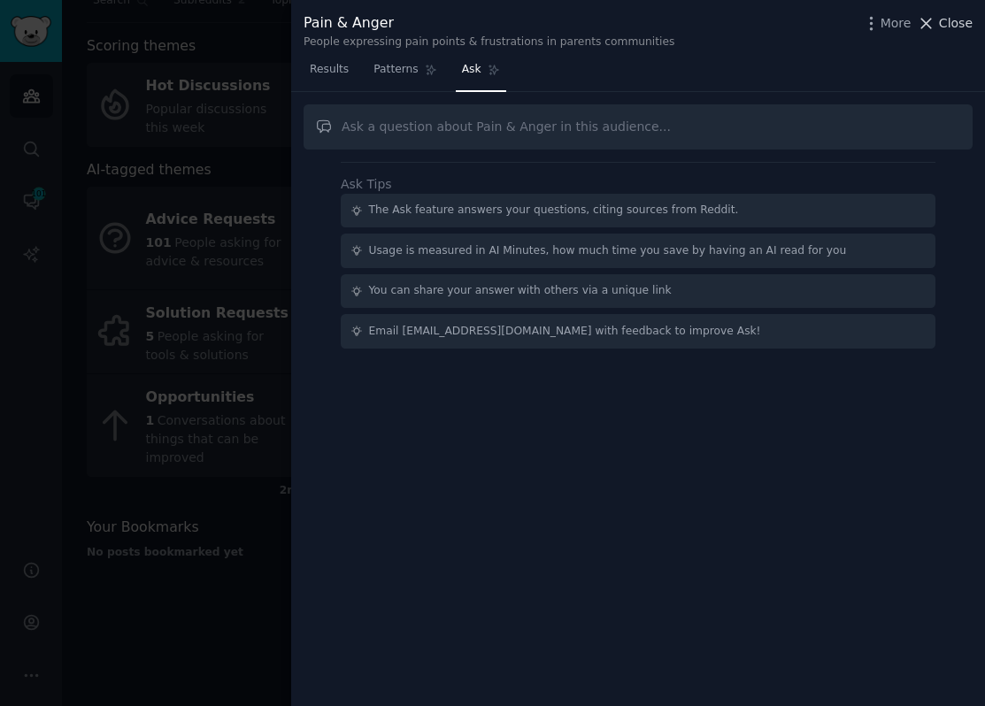
click at [937, 22] on button "Close" at bounding box center [944, 23] width 56 height 19
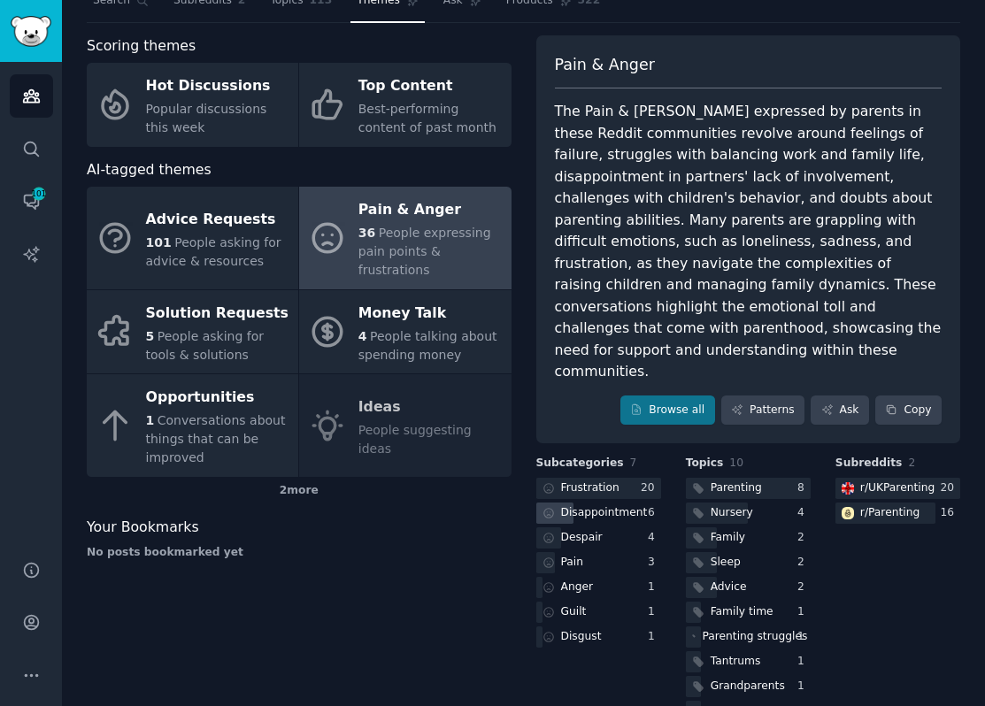
click at [623, 505] on div "Disappointment" at bounding box center [604, 513] width 87 height 16
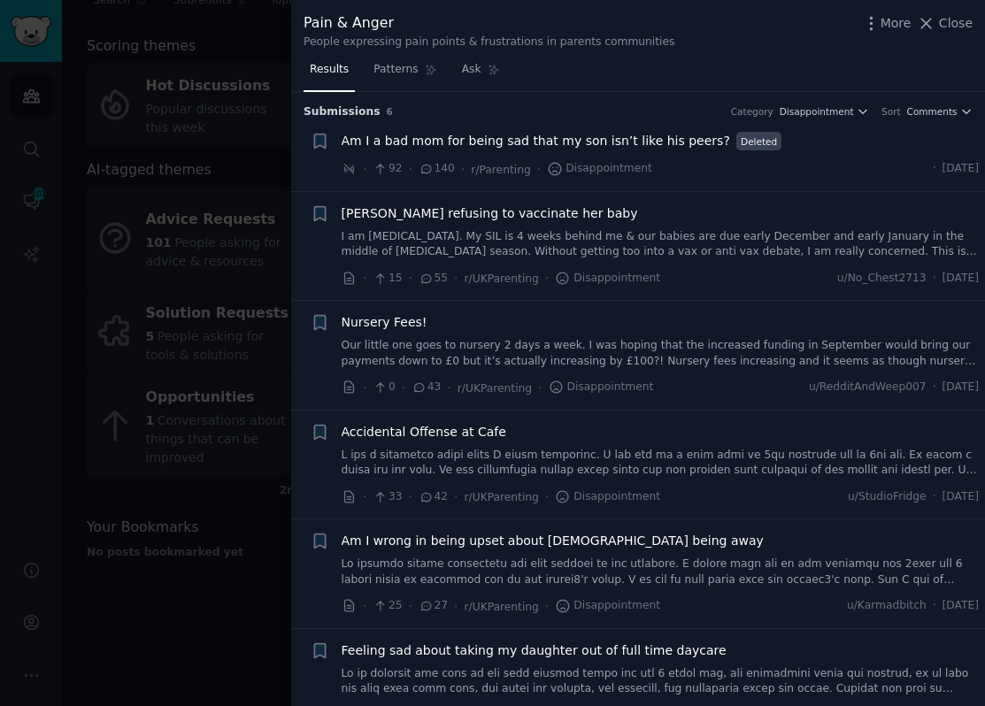
scroll to position [32, 0]
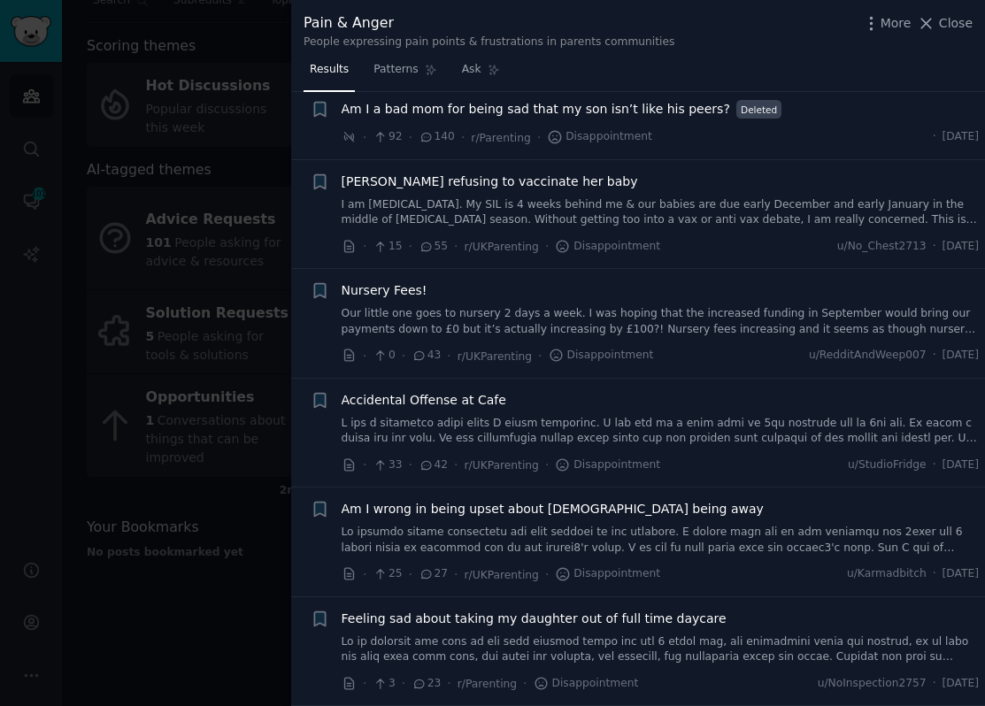
click at [197, 582] on div at bounding box center [492, 353] width 985 height 706
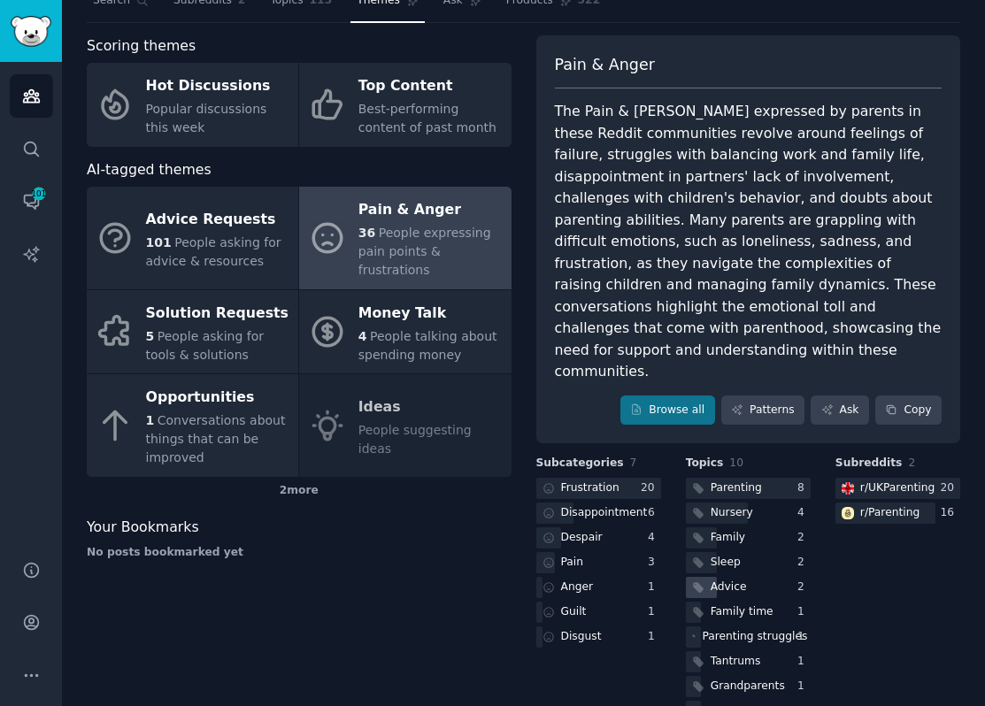
click at [742, 577] on div "Advice" at bounding box center [718, 588] width 64 height 22
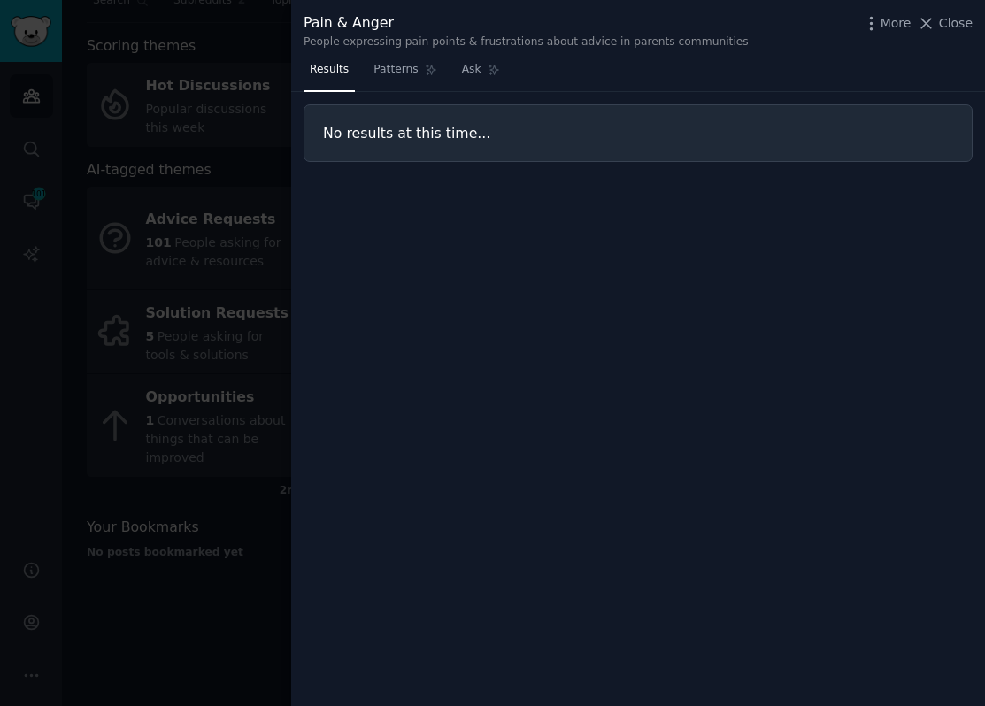
click at [198, 381] on div at bounding box center [492, 353] width 985 height 706
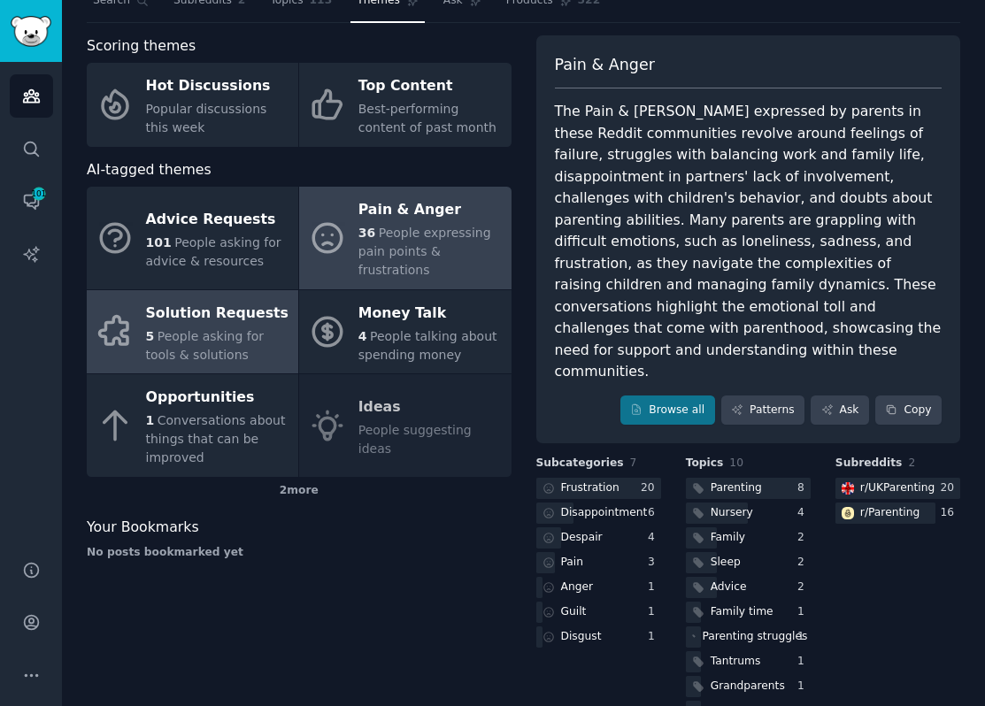
click at [233, 314] on div "Solution Requests" at bounding box center [217, 313] width 143 height 28
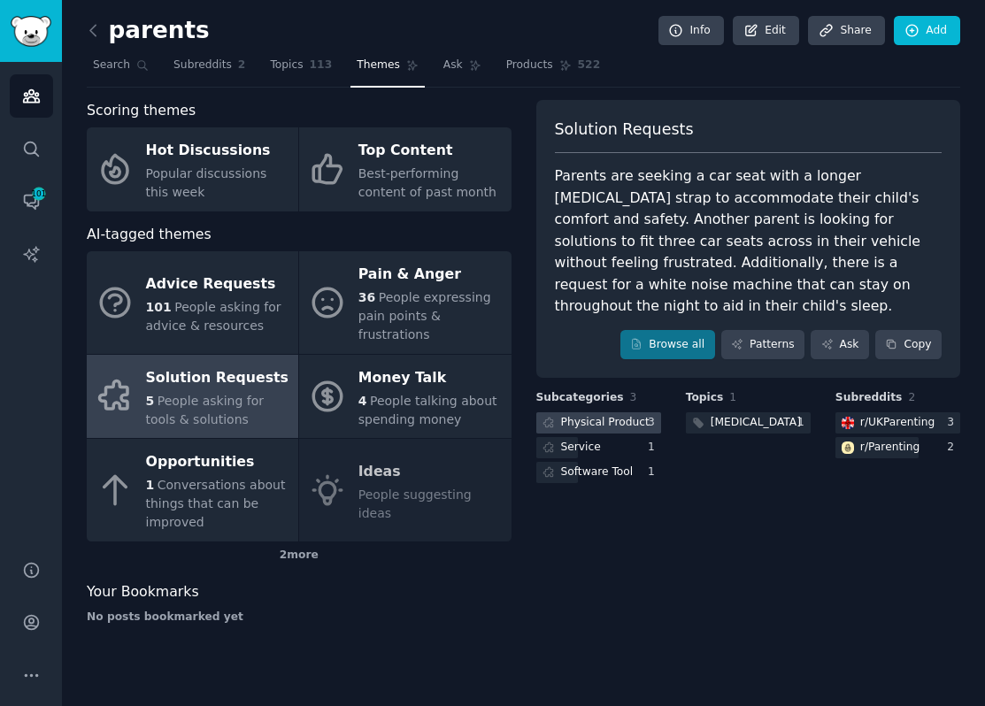
click at [597, 415] on div "Physical Product" at bounding box center [605, 423] width 88 height 16
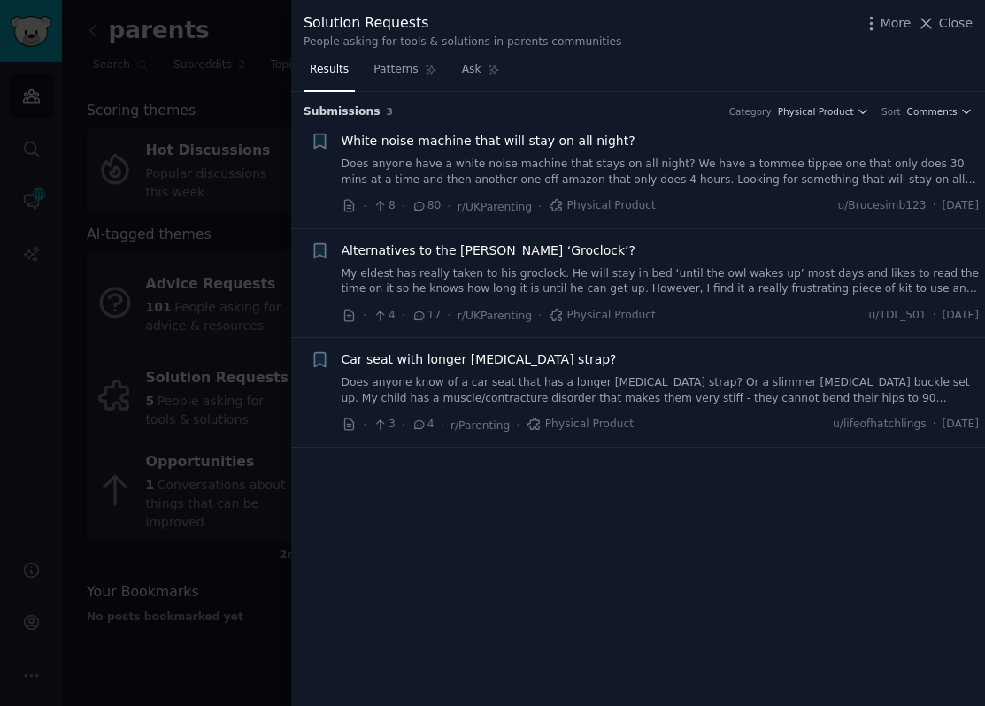
click at [697, 166] on link "Does anyone have a white noise machine that stays on all night? We have a tomme…" at bounding box center [660, 172] width 638 height 31
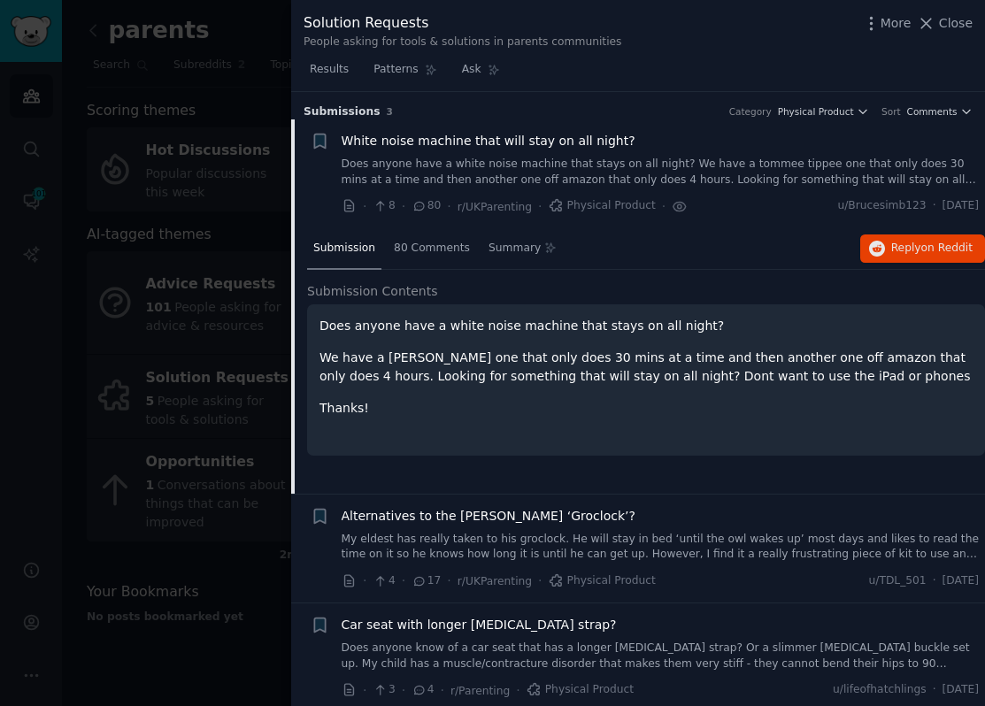
scroll to position [6, 0]
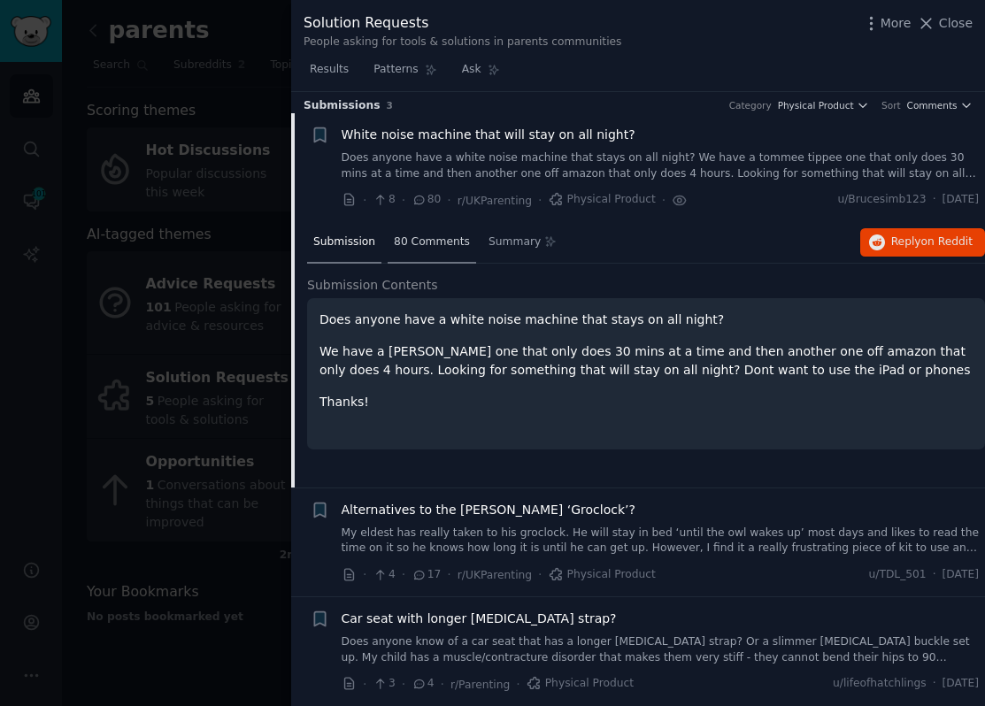
click at [410, 247] on span "80 Comments" at bounding box center [432, 242] width 76 height 16
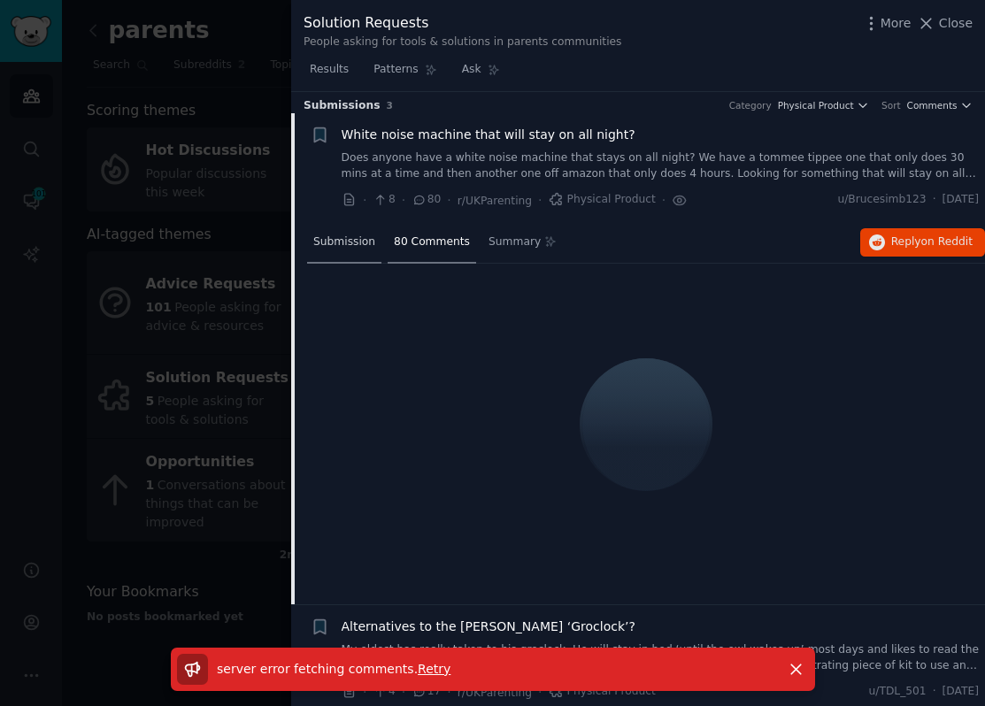
click at [359, 244] on span "Submission" at bounding box center [344, 242] width 62 height 16
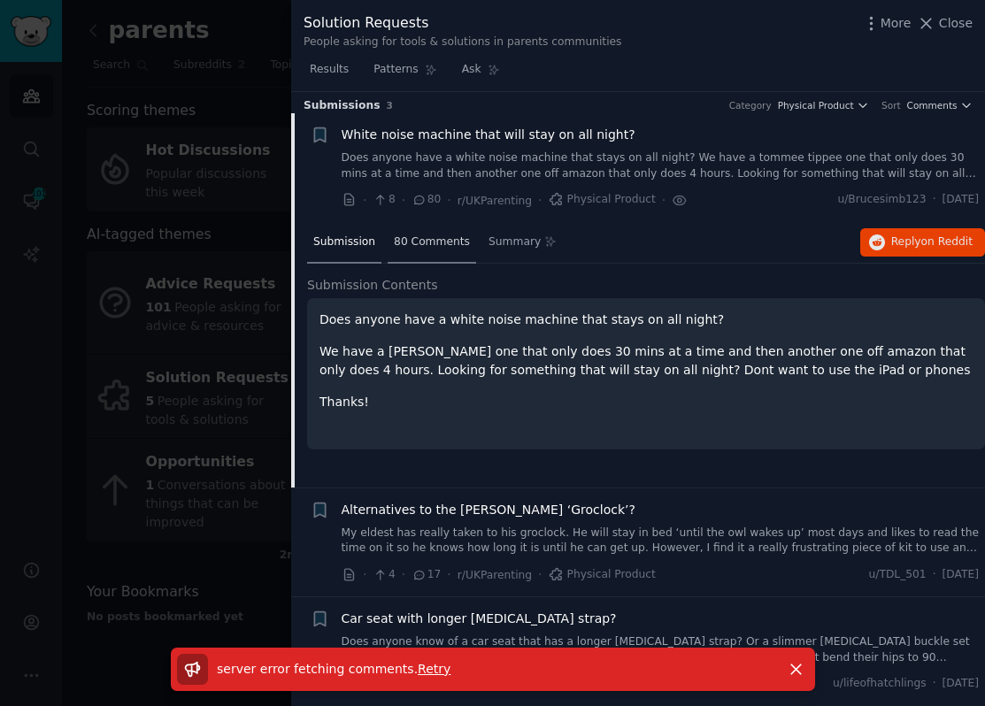
click at [395, 243] on span "80 Comments" at bounding box center [432, 242] width 76 height 16
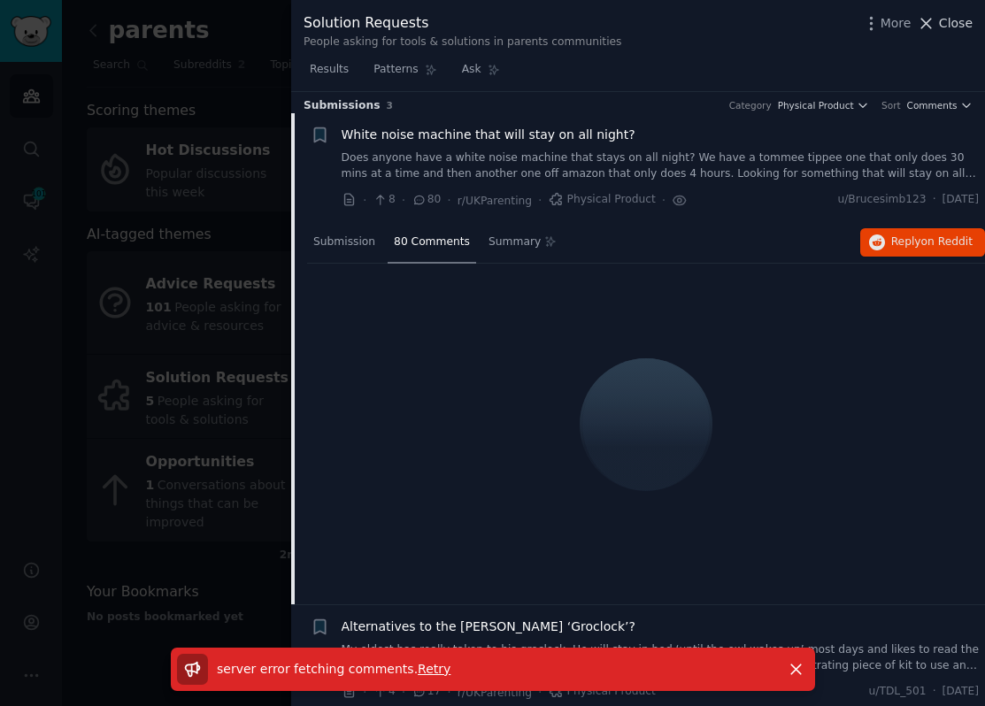
click at [952, 28] on span "Close" at bounding box center [956, 23] width 34 height 19
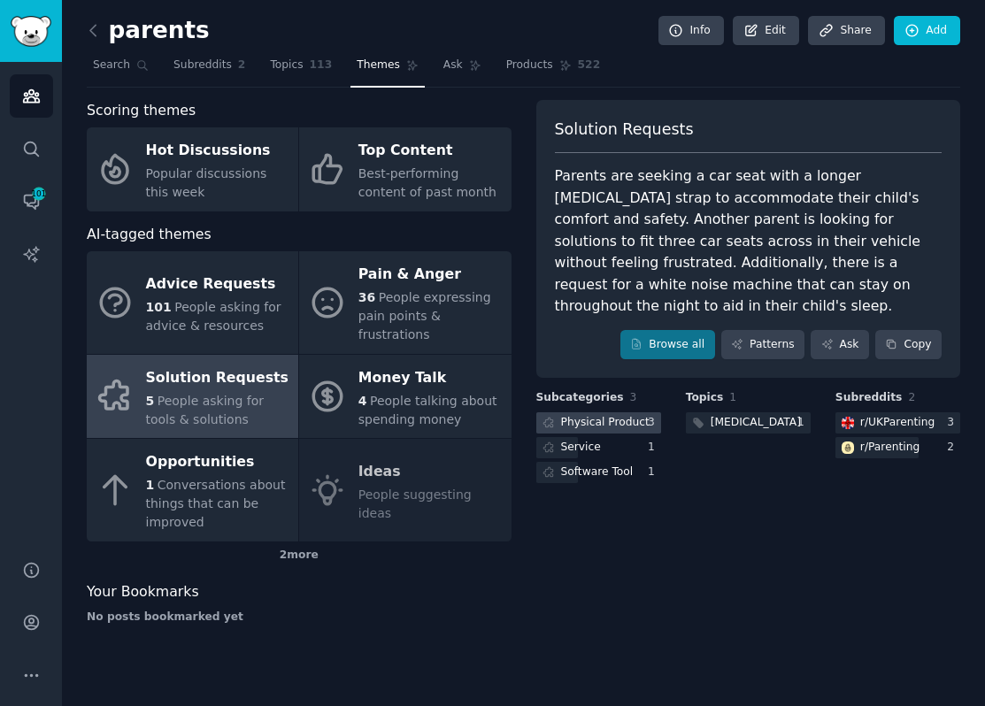
click at [567, 415] on div "Physical Product" at bounding box center [605, 423] width 88 height 16
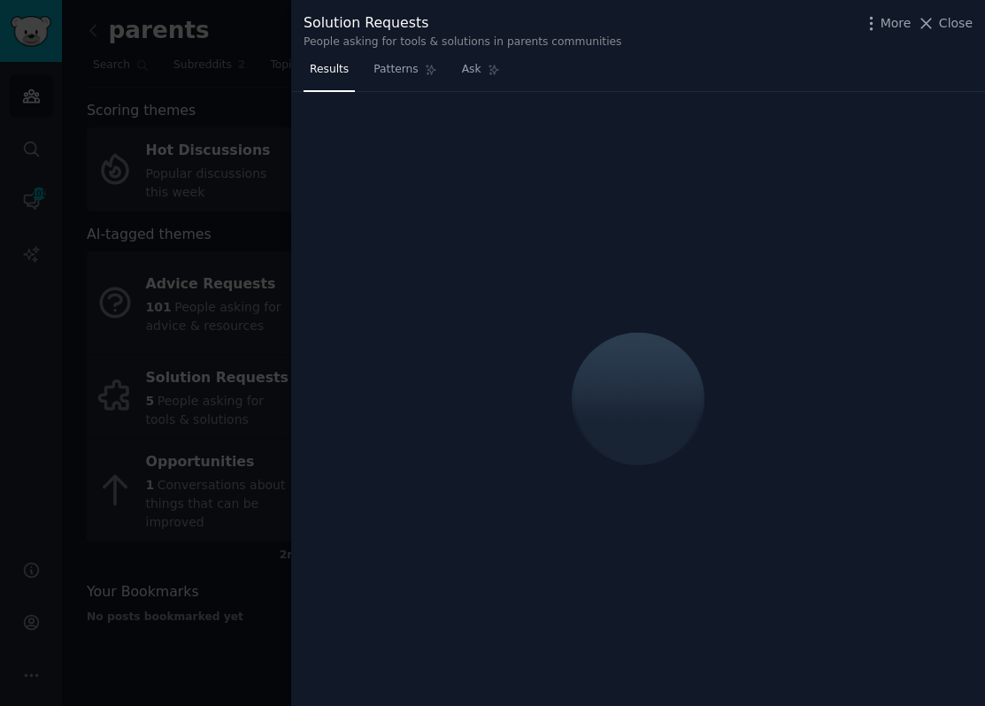
click at [99, 524] on div at bounding box center [492, 353] width 985 height 706
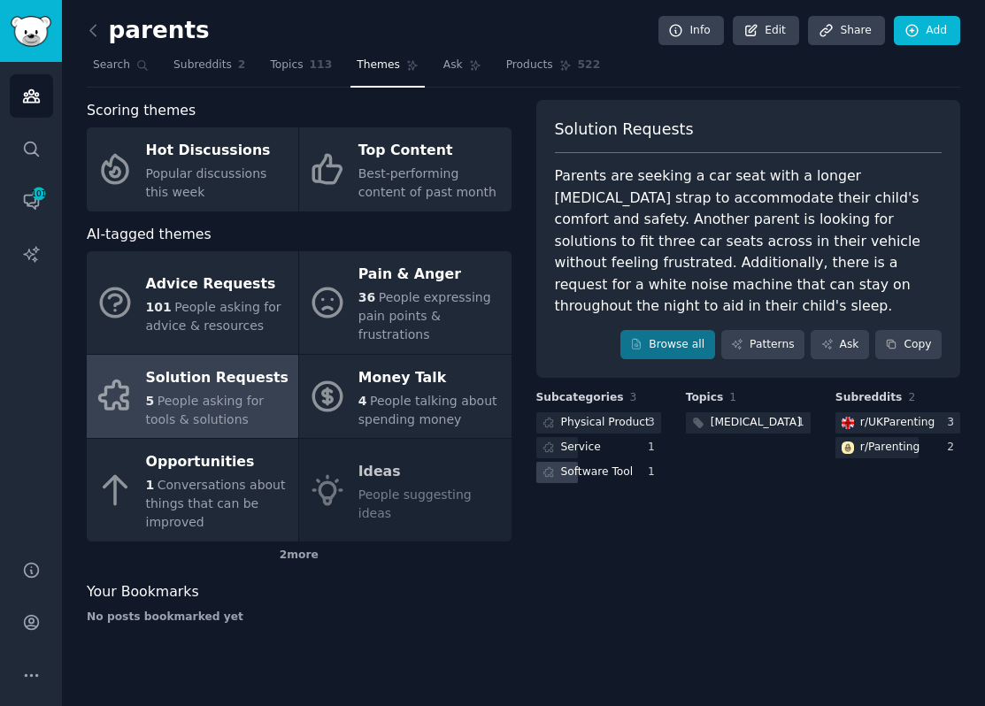
click at [586, 464] on div "Software Tool" at bounding box center [597, 472] width 73 height 16
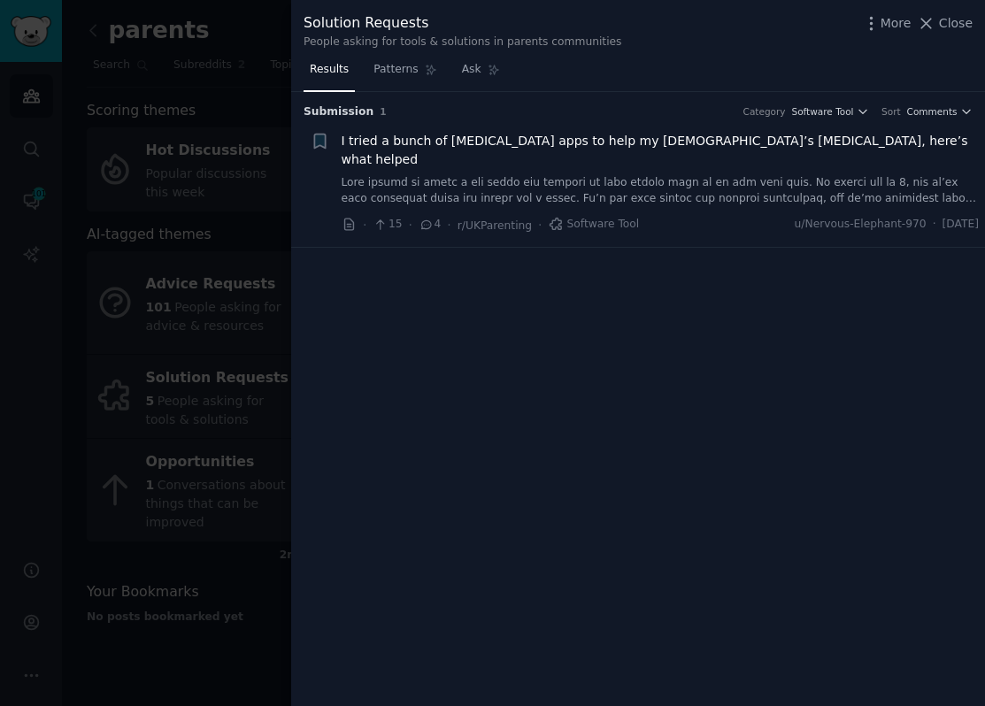
click at [598, 175] on link at bounding box center [660, 190] width 638 height 31
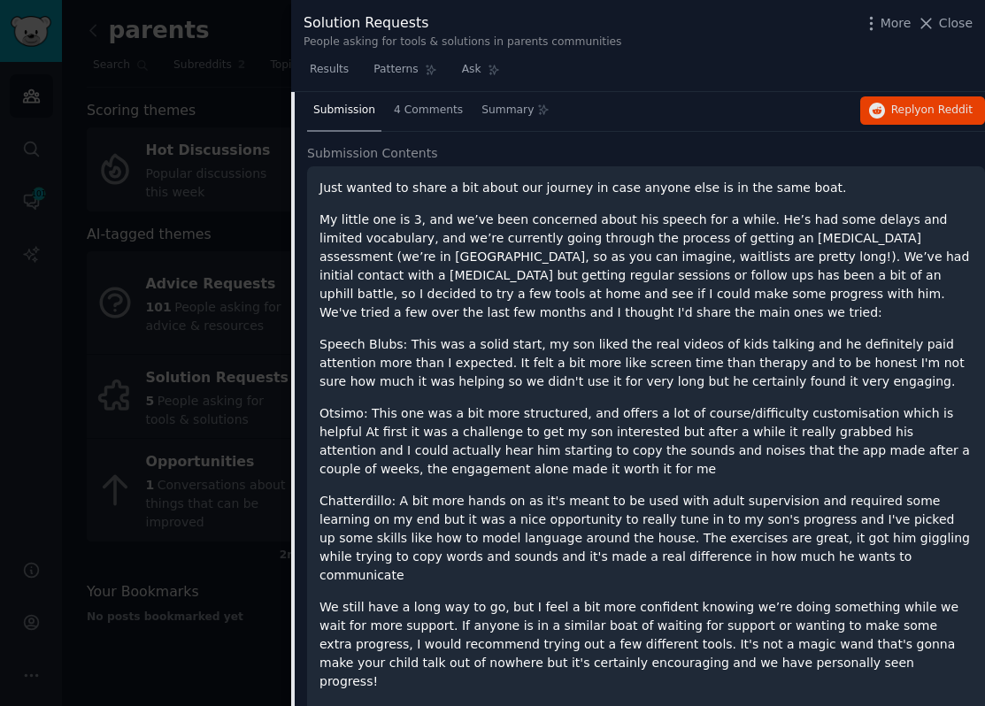
scroll to position [160, 0]
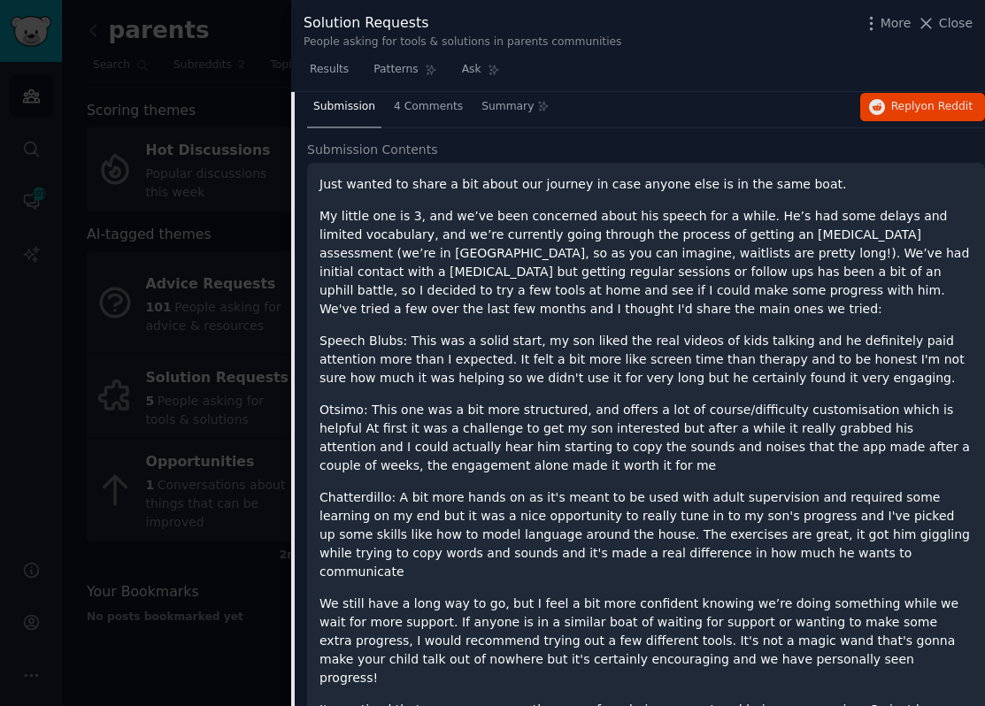
click at [318, 326] on div "Just wanted to share a bit about our journey in case anyone else is in the same…" at bounding box center [646, 512] width 678 height 698
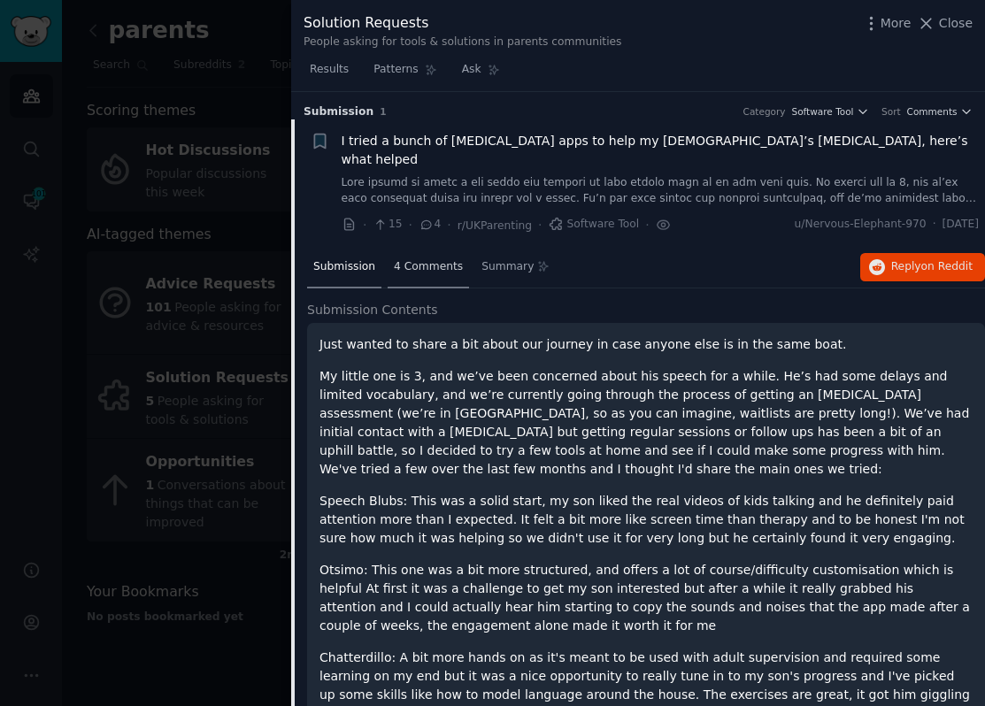
click at [408, 259] on span "4 Comments" at bounding box center [428, 267] width 69 height 16
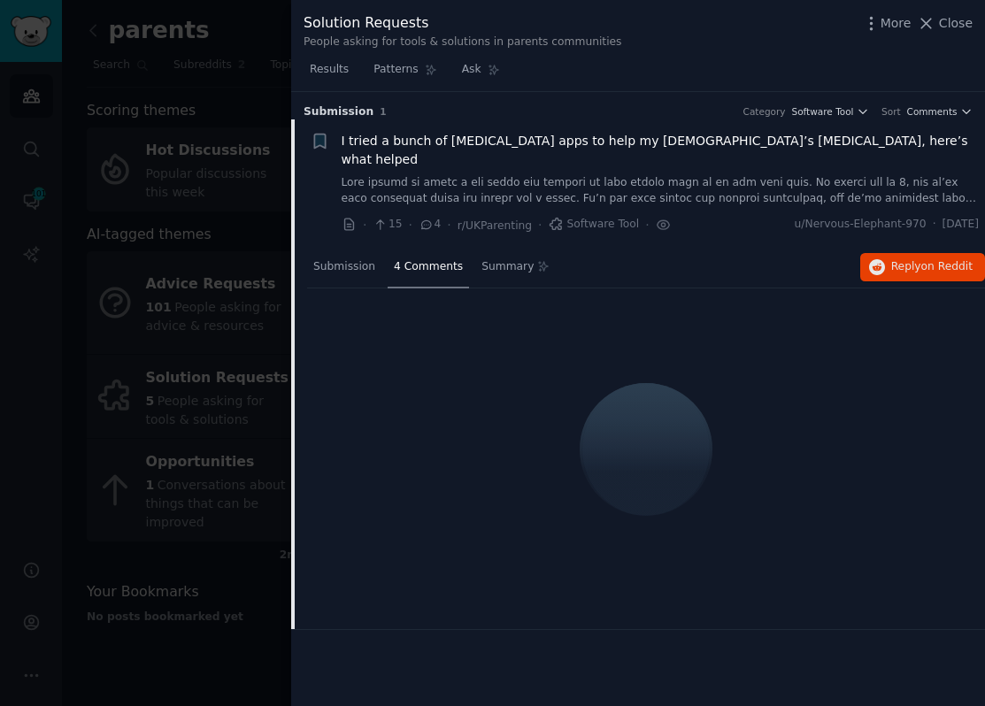
click at [174, 265] on div at bounding box center [492, 353] width 985 height 706
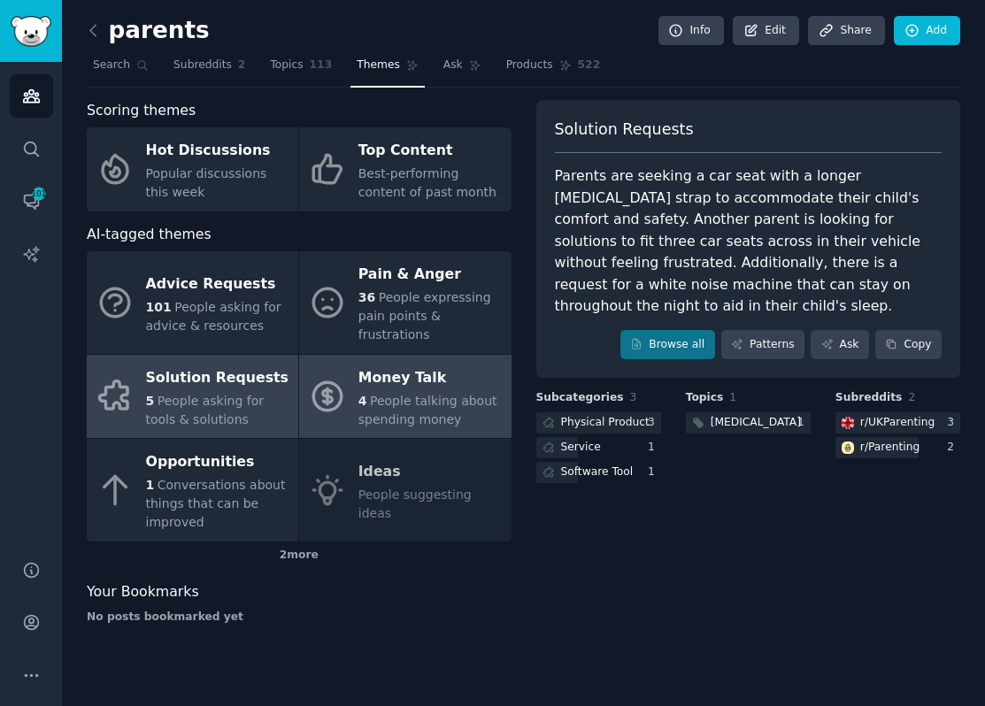
click at [402, 410] on div "4 People talking about spending money" at bounding box center [429, 410] width 143 height 37
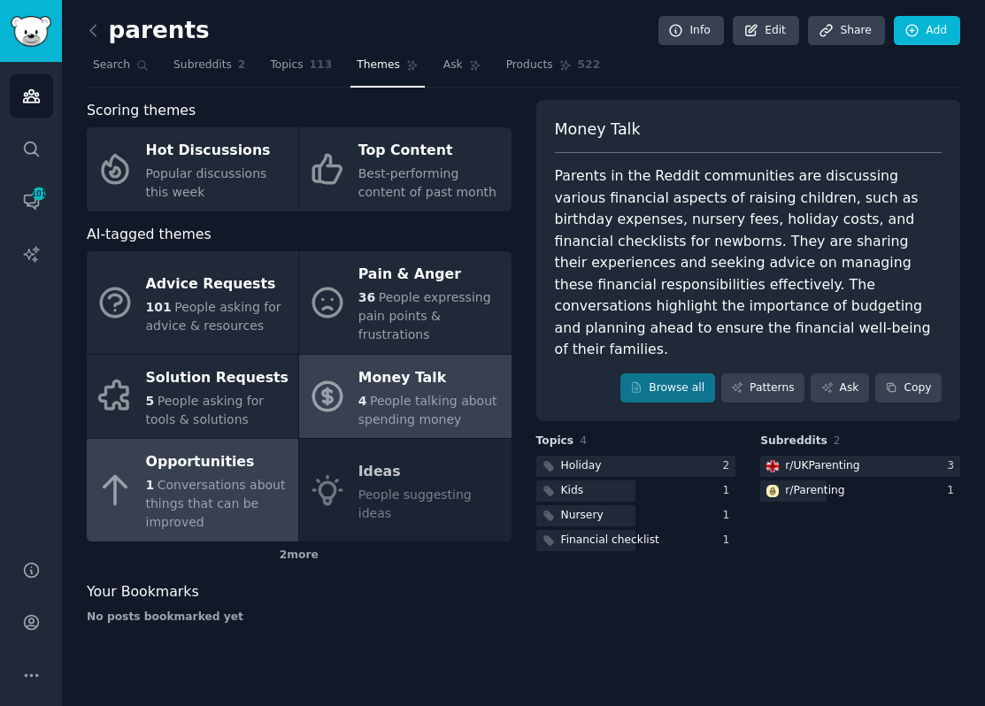
click at [202, 504] on span "Conversations about things that can be improved" at bounding box center [216, 503] width 140 height 51
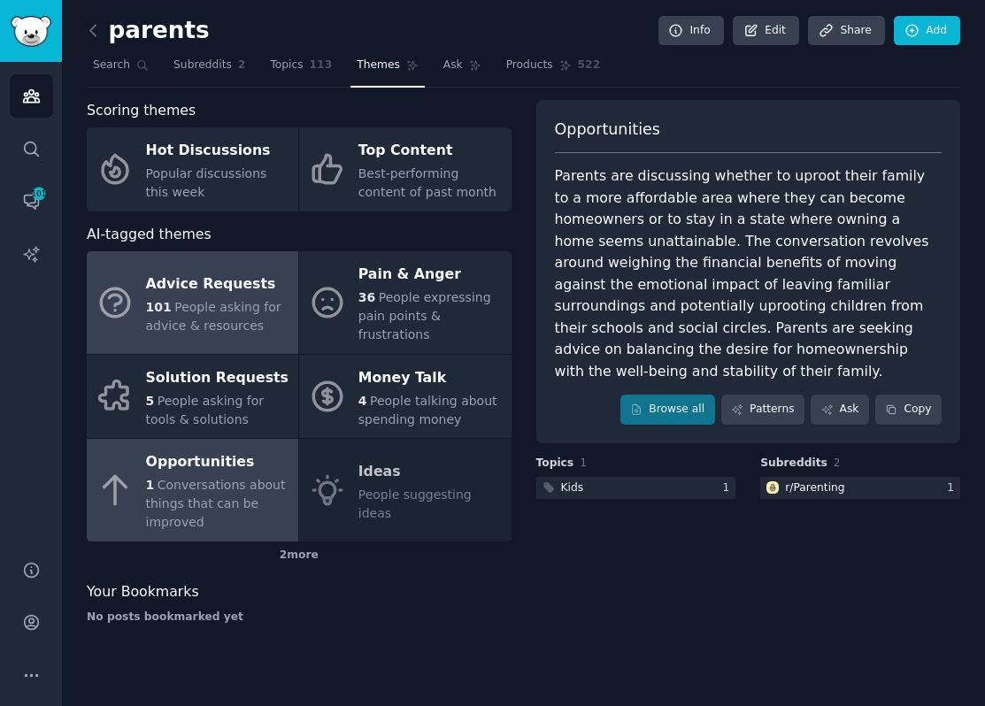
click at [240, 318] on span "People asking for advice & resources" at bounding box center [213, 316] width 135 height 33
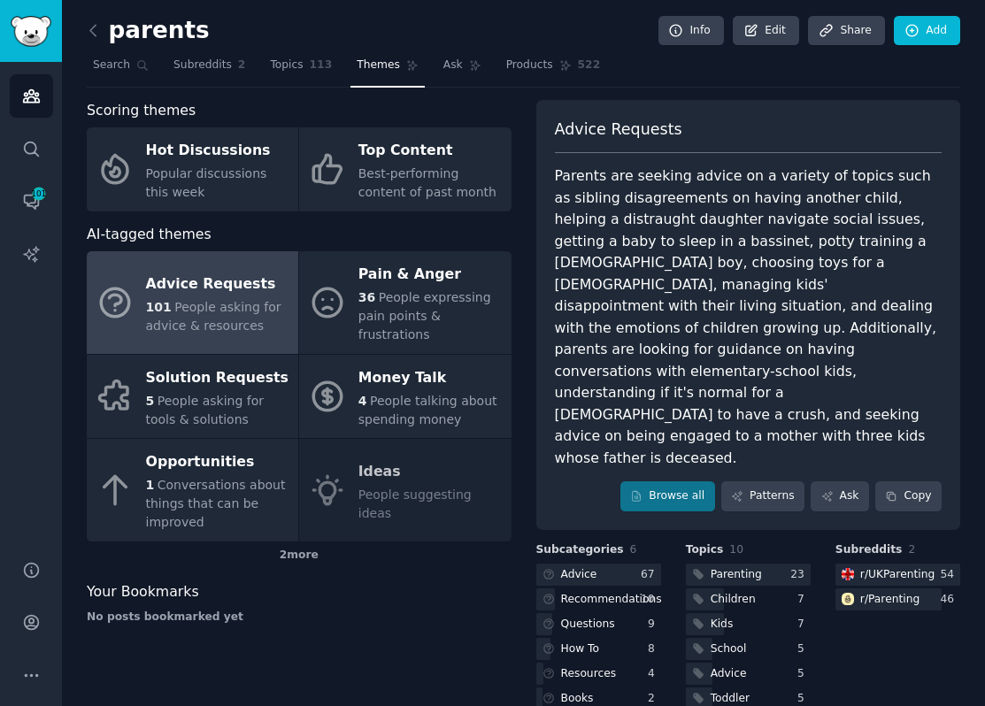
click at [801, 115] on div "Advice Requests Parents are seeking advice on a variety of topics such as sibli…" at bounding box center [748, 315] width 425 height 430
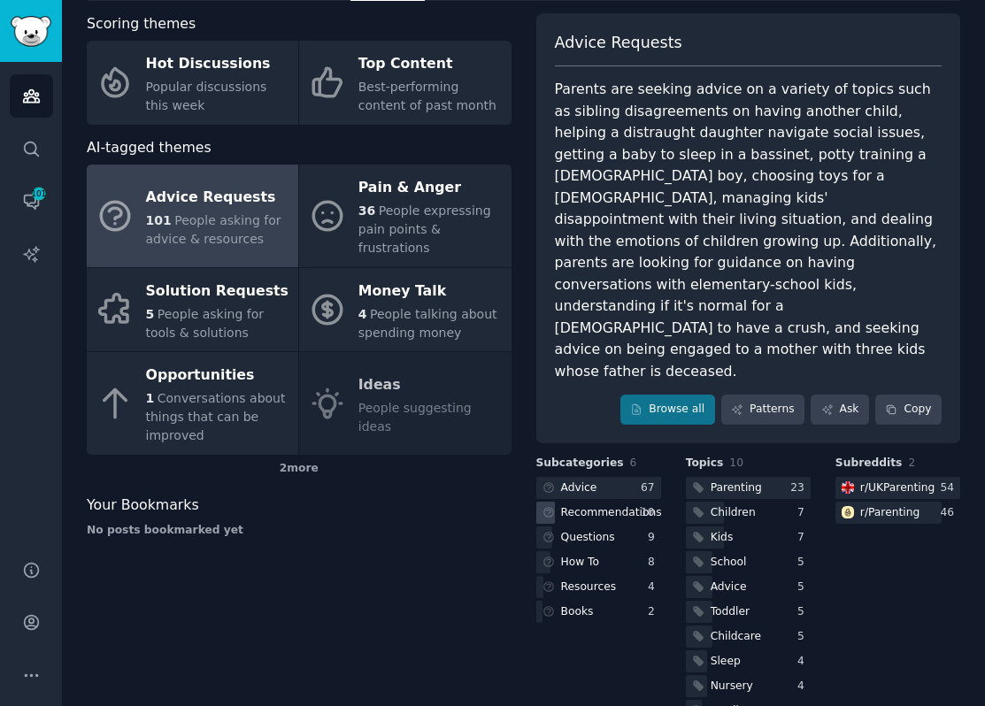
click at [602, 505] on div "Recommendations" at bounding box center [611, 513] width 101 height 16
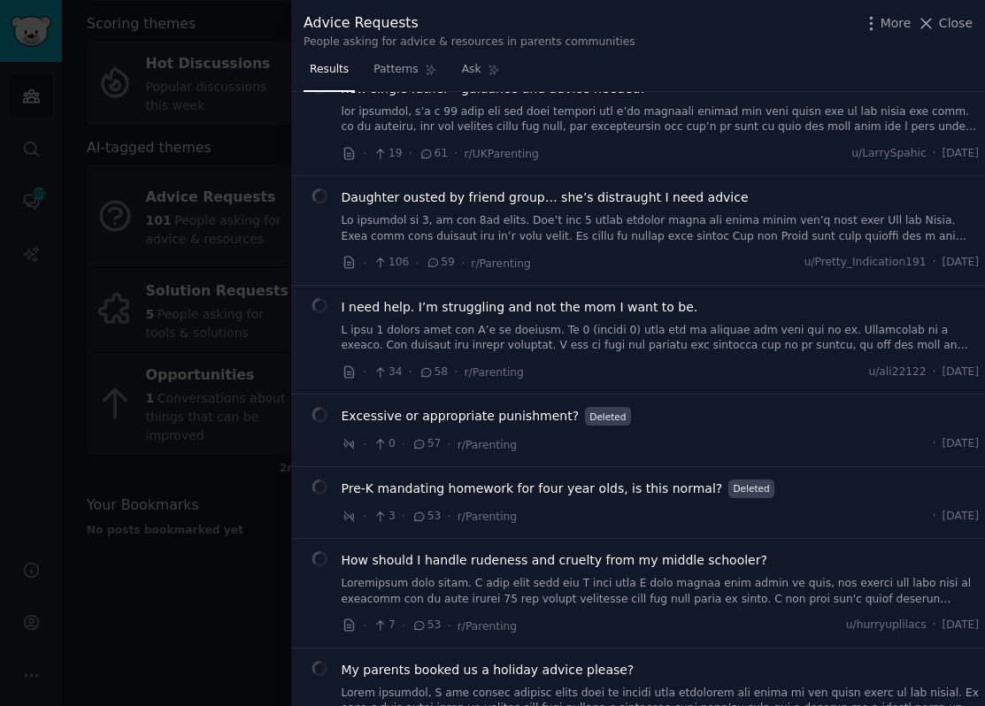
scroll to position [1018, 0]
click at [191, 617] on div at bounding box center [492, 353] width 985 height 706
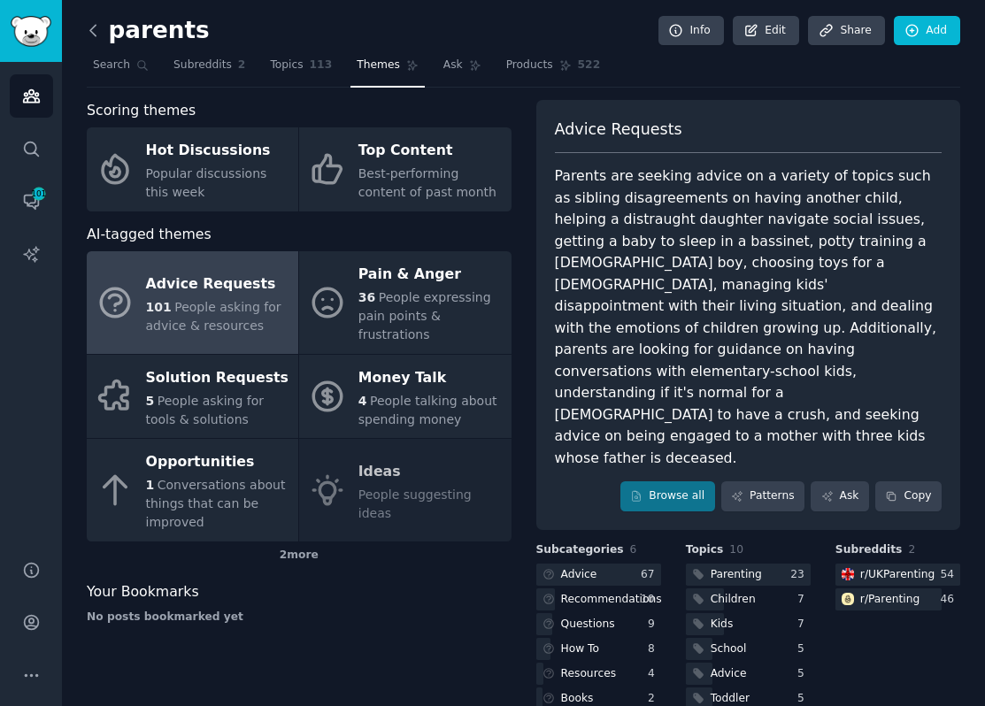
click at [98, 31] on icon at bounding box center [93, 30] width 19 height 19
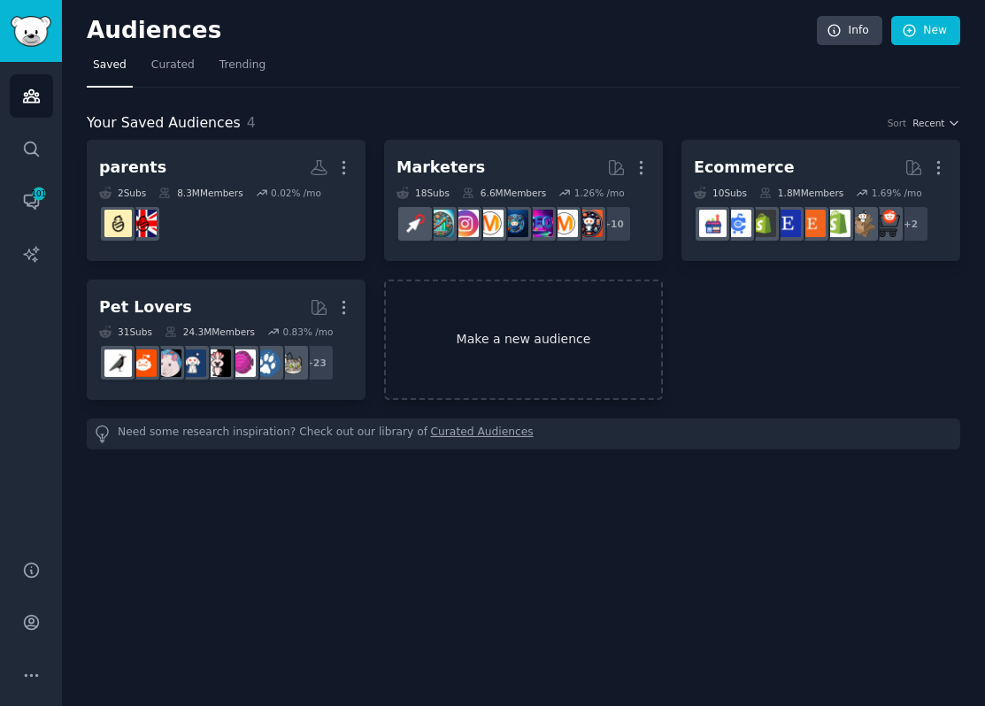
click at [571, 344] on link "Make a new audience" at bounding box center [523, 340] width 279 height 121
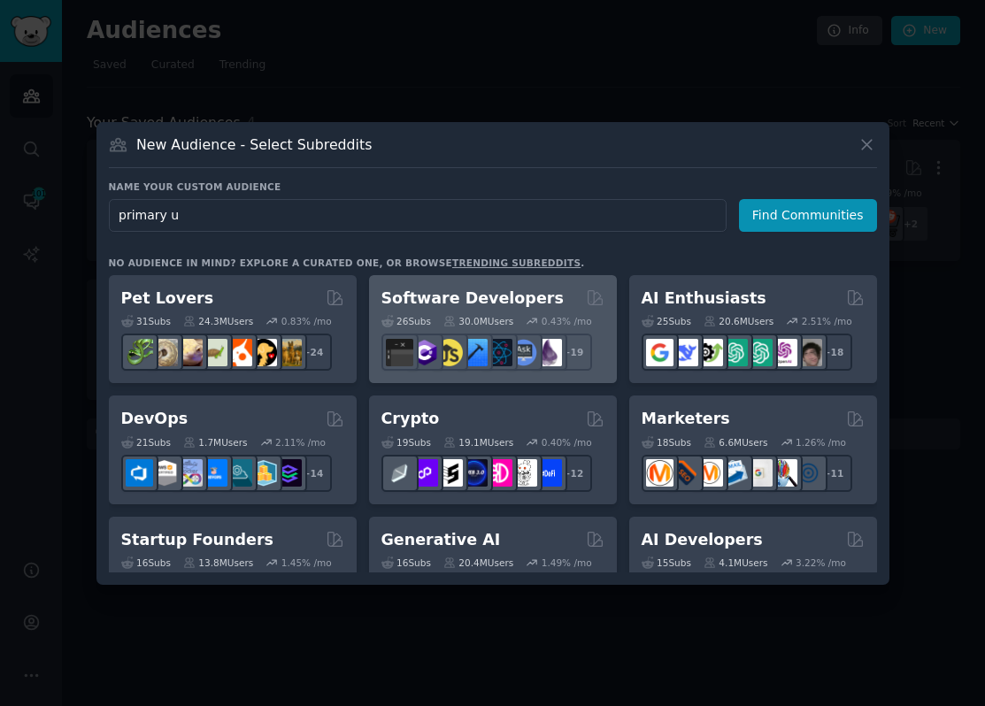
type input "primary uk"
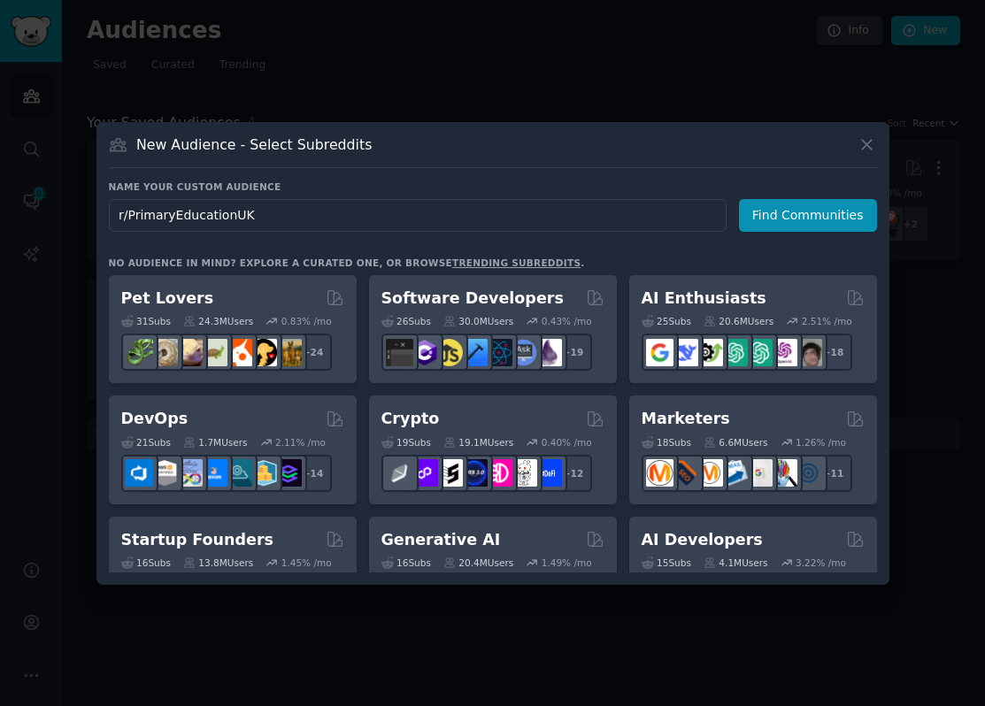
click at [128, 218] on input "r/PrimaryEducationUK" at bounding box center [417, 215] width 617 height 33
type input "PrimaryEducationUK"
click button "Find Communities" at bounding box center [808, 215] width 138 height 33
